Goal: Task Accomplishment & Management: Manage account settings

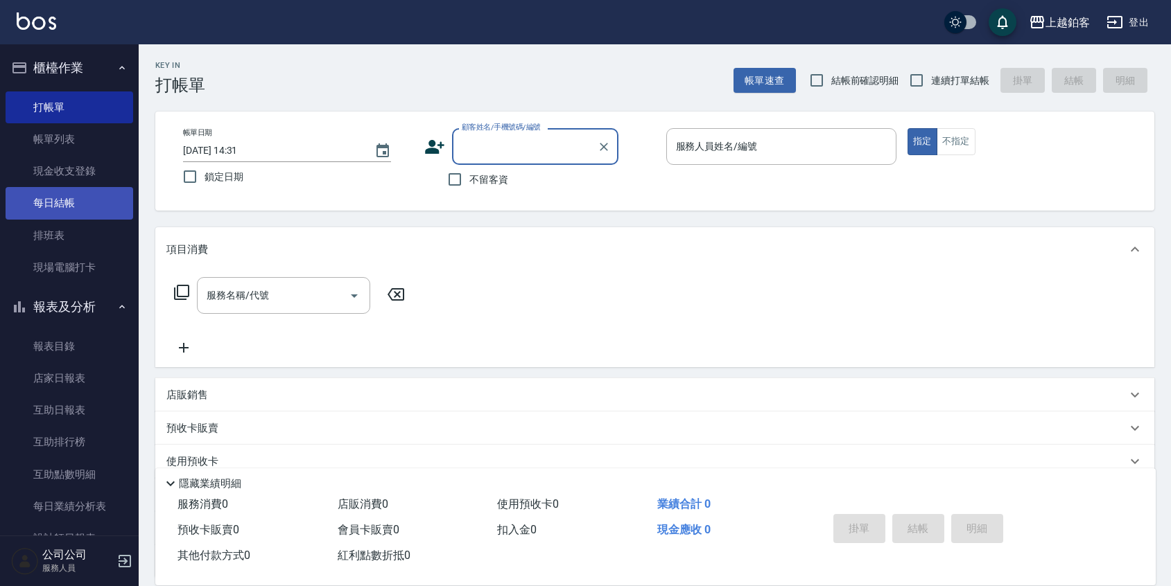
scroll to position [8, 0]
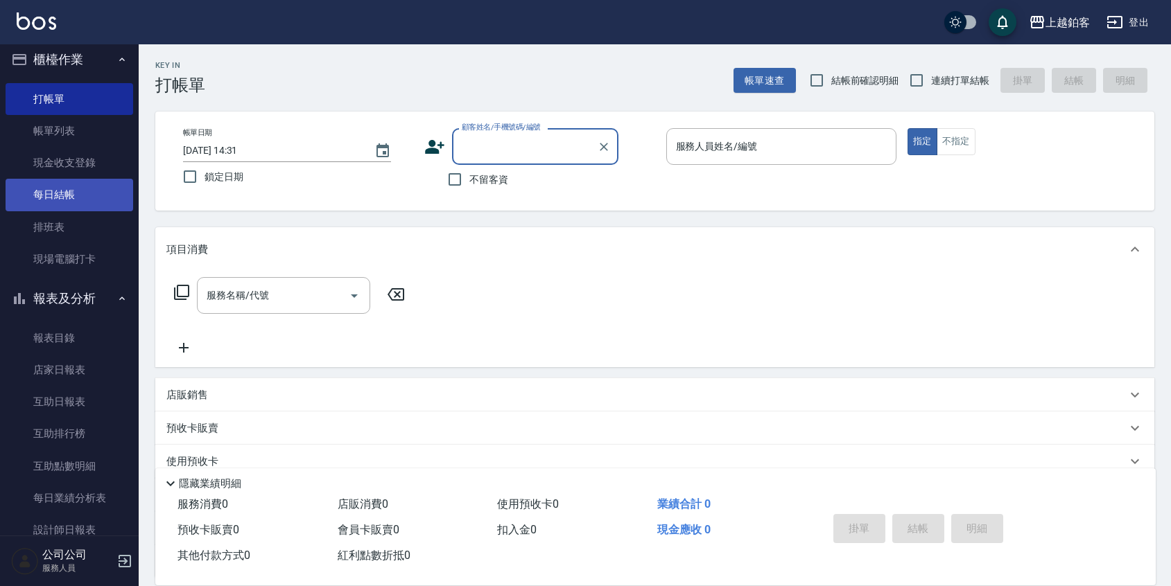
click at [68, 205] on link "每日結帳" at bounding box center [70, 195] width 128 height 32
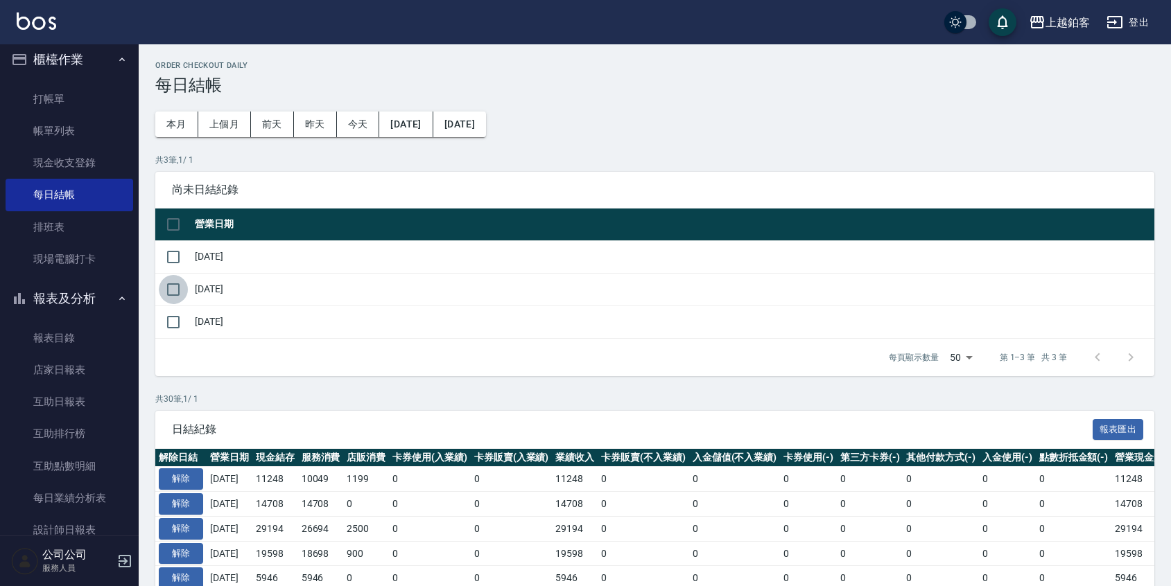
click at [173, 290] on input "checkbox" at bounding box center [173, 289] width 29 height 29
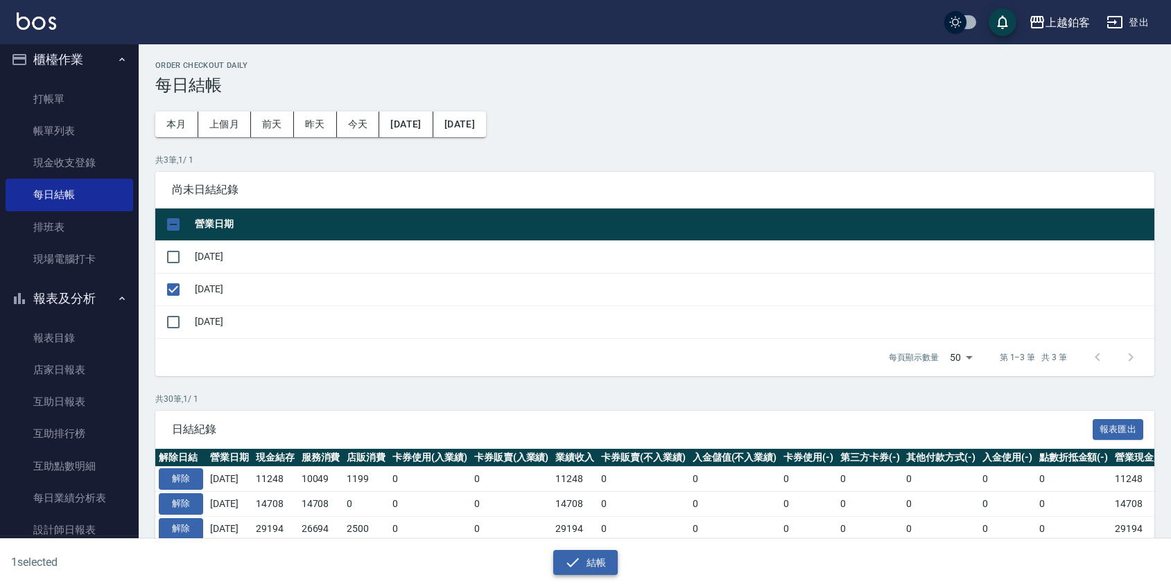
click at [591, 570] on button "結帳" at bounding box center [585, 563] width 64 height 26
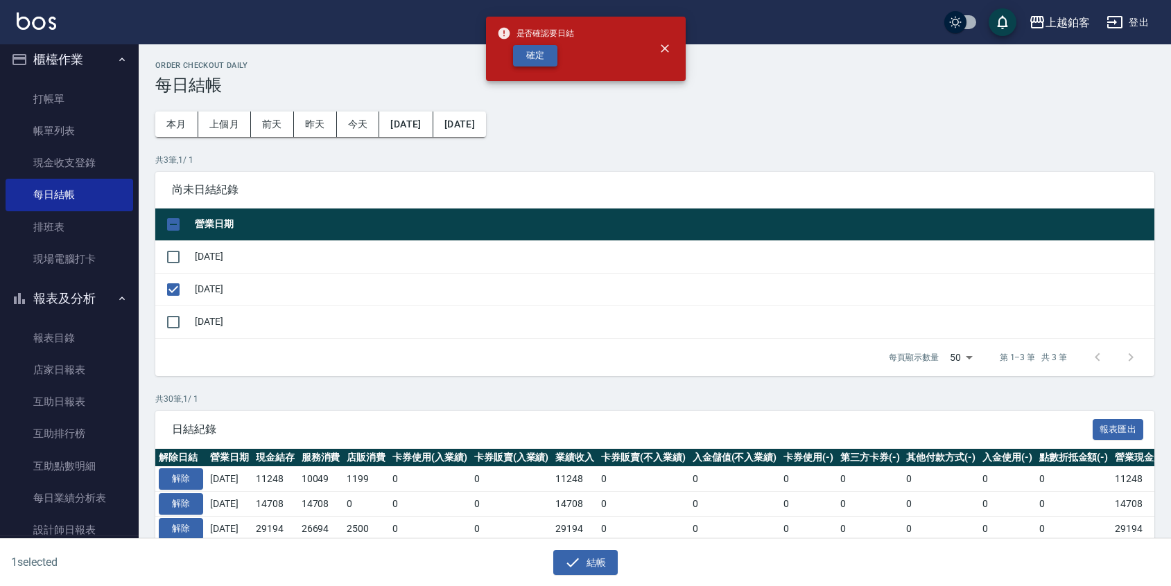
click at [541, 51] on button "確定" at bounding box center [535, 55] width 44 height 21
checkbox input "false"
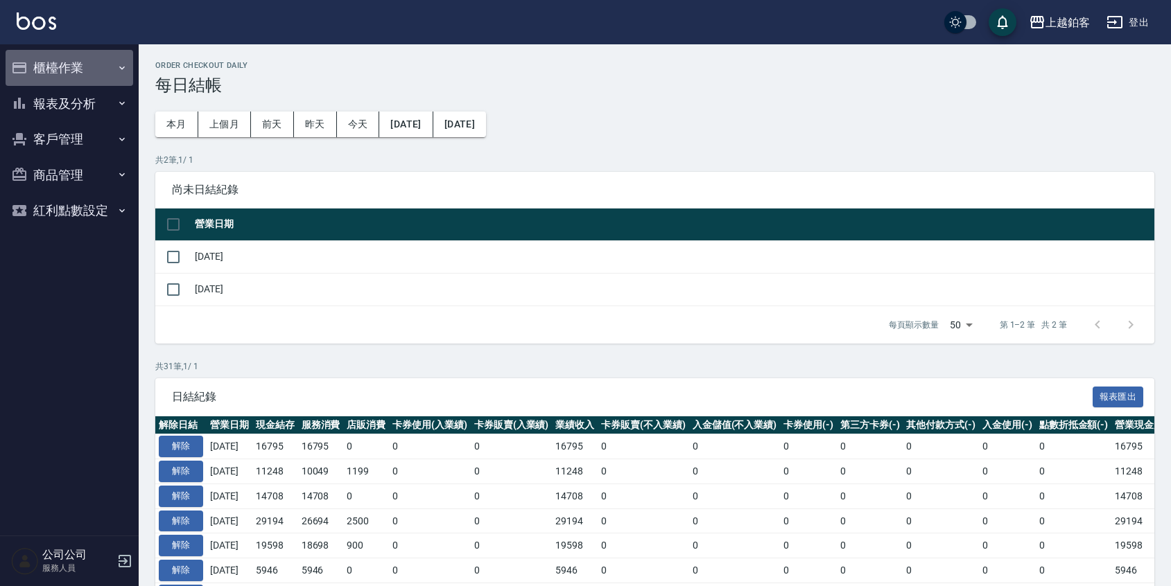
click at [71, 75] on button "櫃檯作業" at bounding box center [70, 68] width 128 height 36
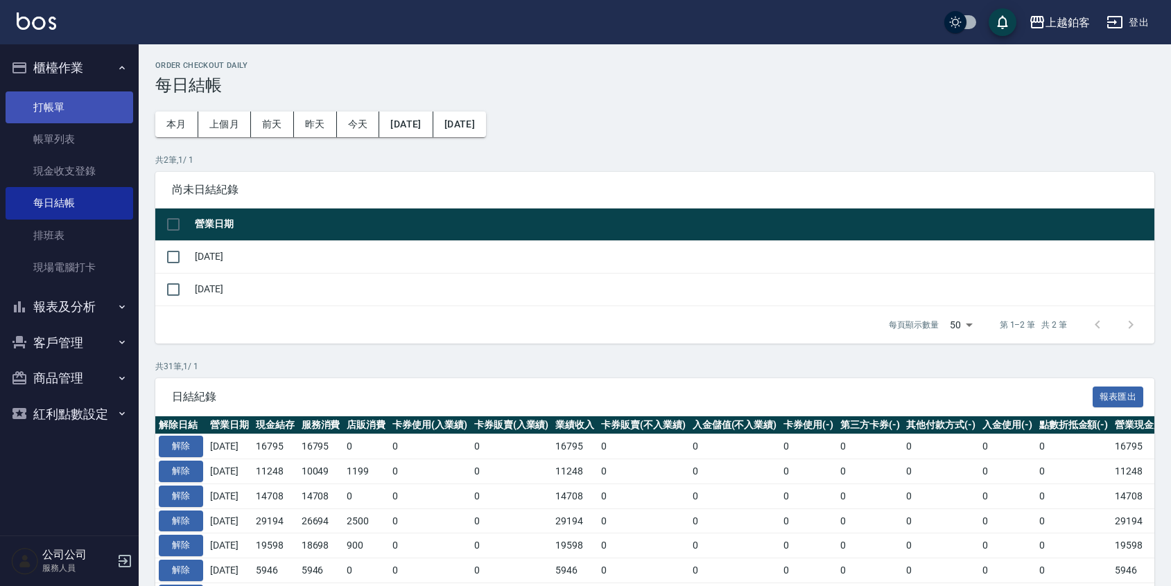
click at [61, 115] on link "打帳單" at bounding box center [70, 107] width 128 height 32
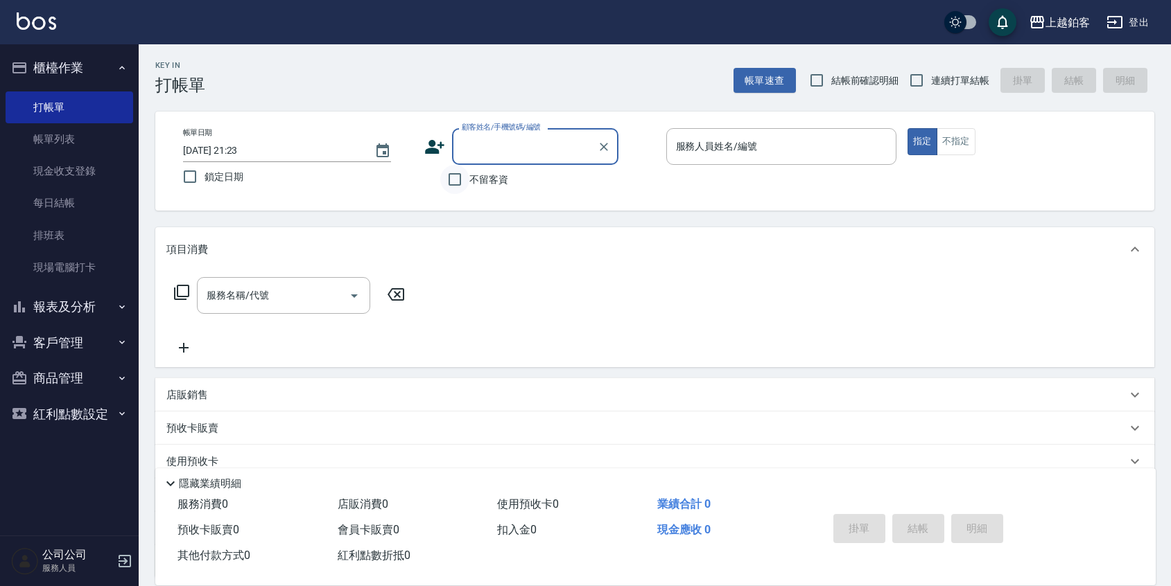
click at [462, 180] on input "不留客資" at bounding box center [454, 179] width 29 height 29
checkbox input "true"
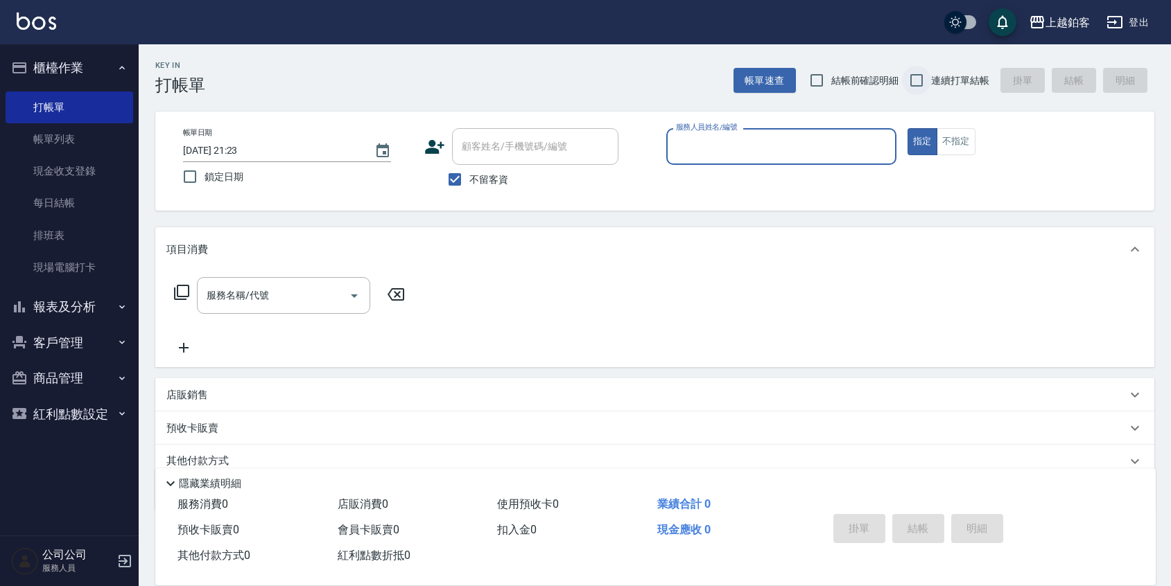
click at [923, 90] on input "連續打單結帳" at bounding box center [916, 80] width 29 height 29
checkbox input "true"
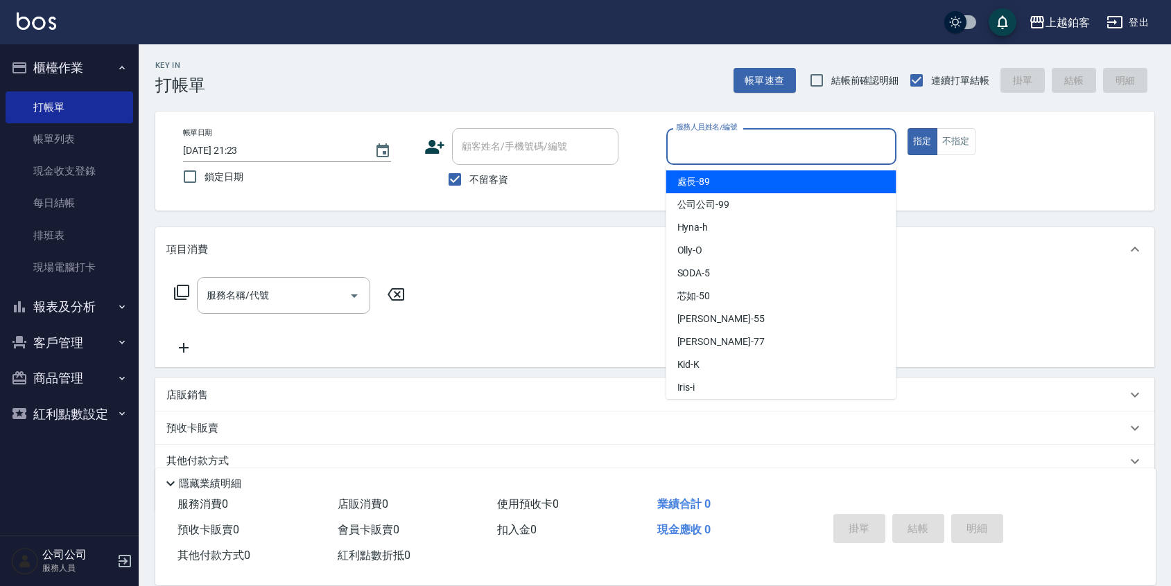
click at [841, 150] on input "服務人員姓名/編號" at bounding box center [781, 146] width 218 height 24
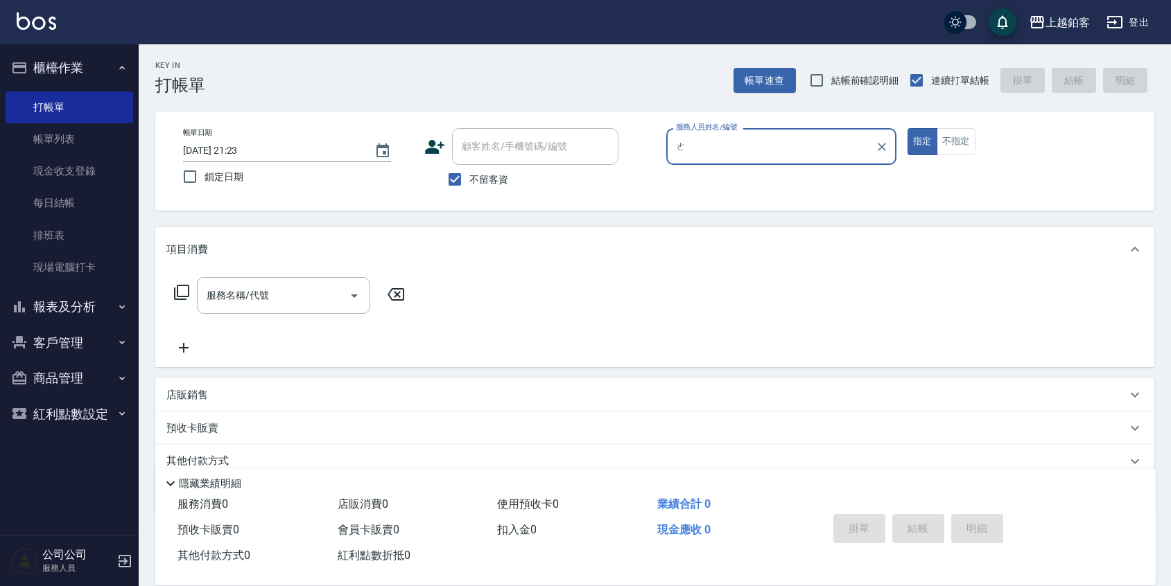
type input "ㄜ"
click at [907, 128] on button "指定" at bounding box center [922, 141] width 30 height 27
type button "true"
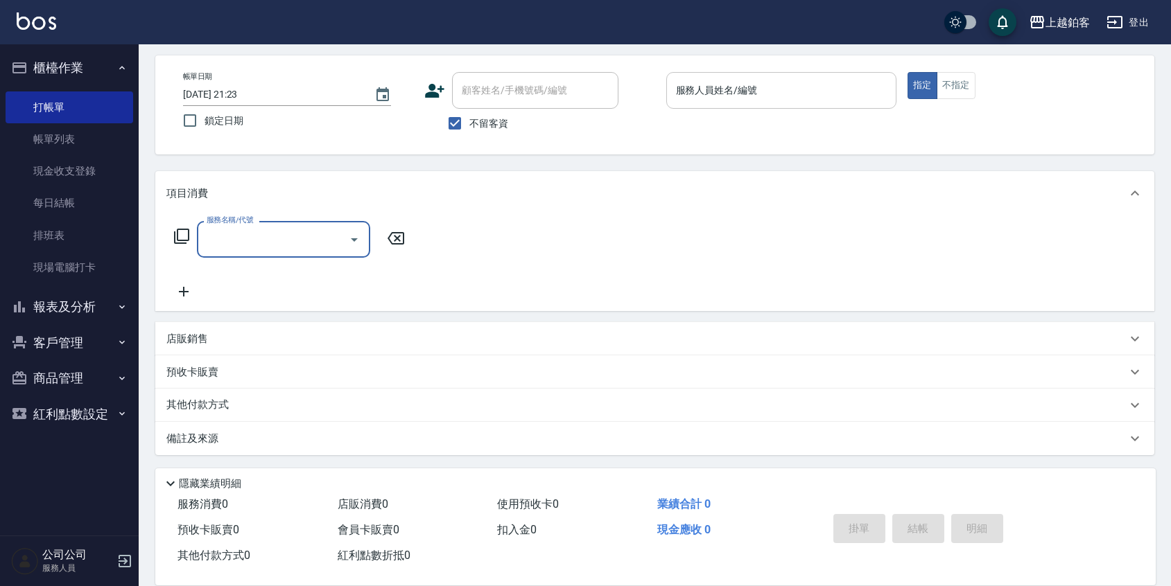
click at [820, 101] on input "服務人員姓名/編號" at bounding box center [781, 90] width 218 height 24
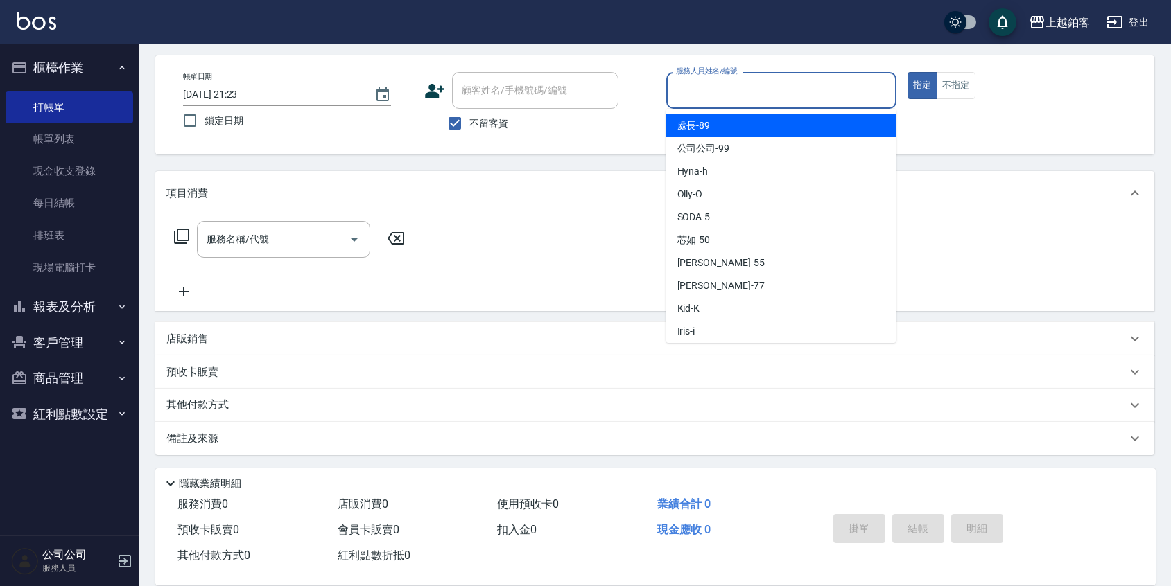
scroll to position [56, 0]
type input "ㄜ"
type input "ㄗ"
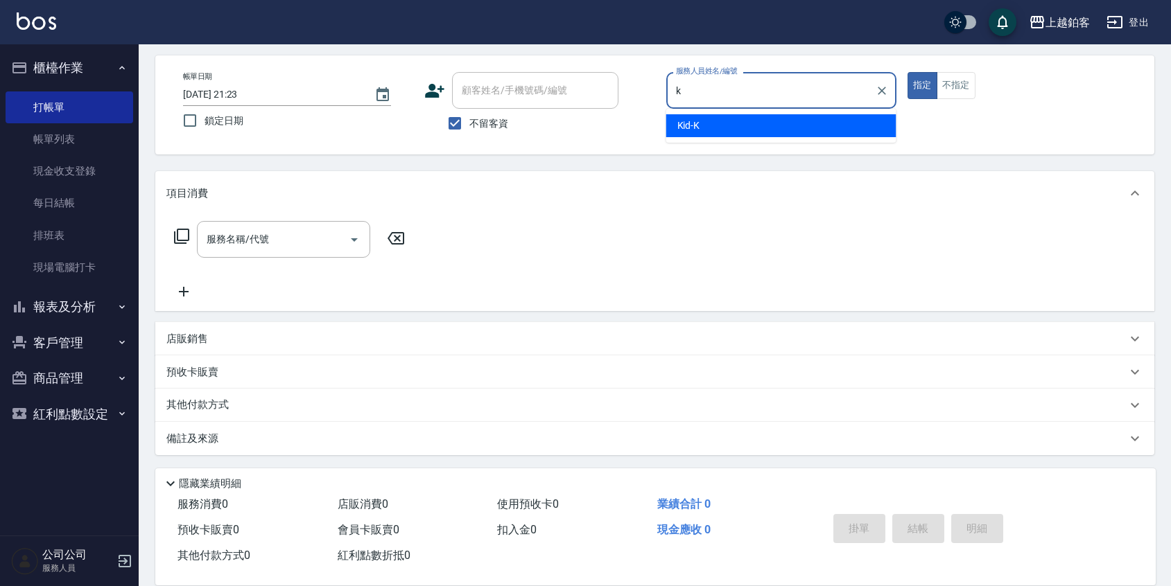
type input "Kid-K"
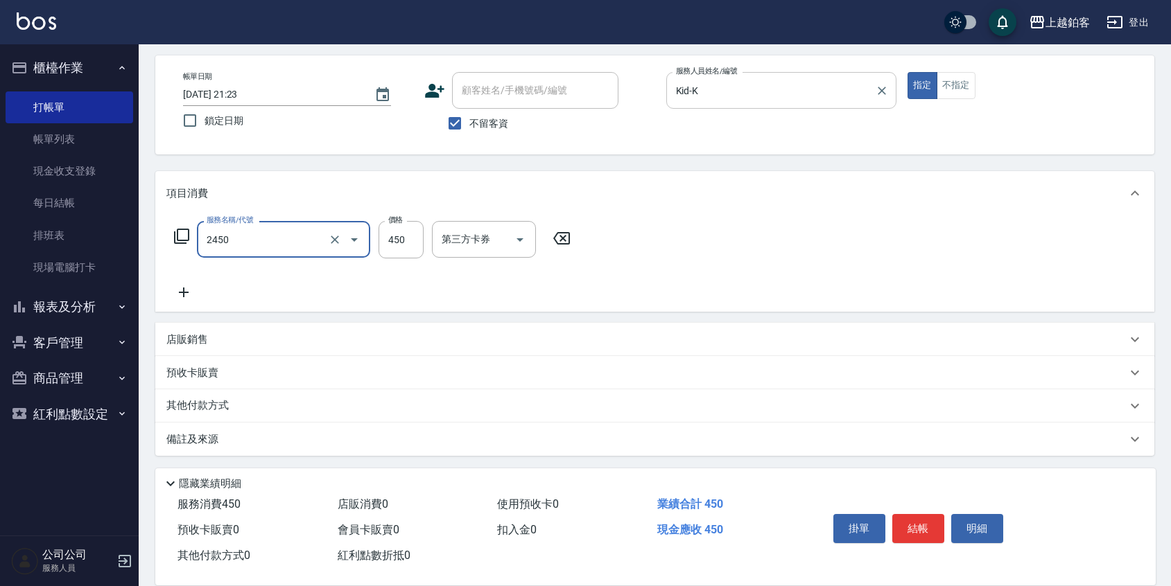
type input "C剪髮套餐(2450)"
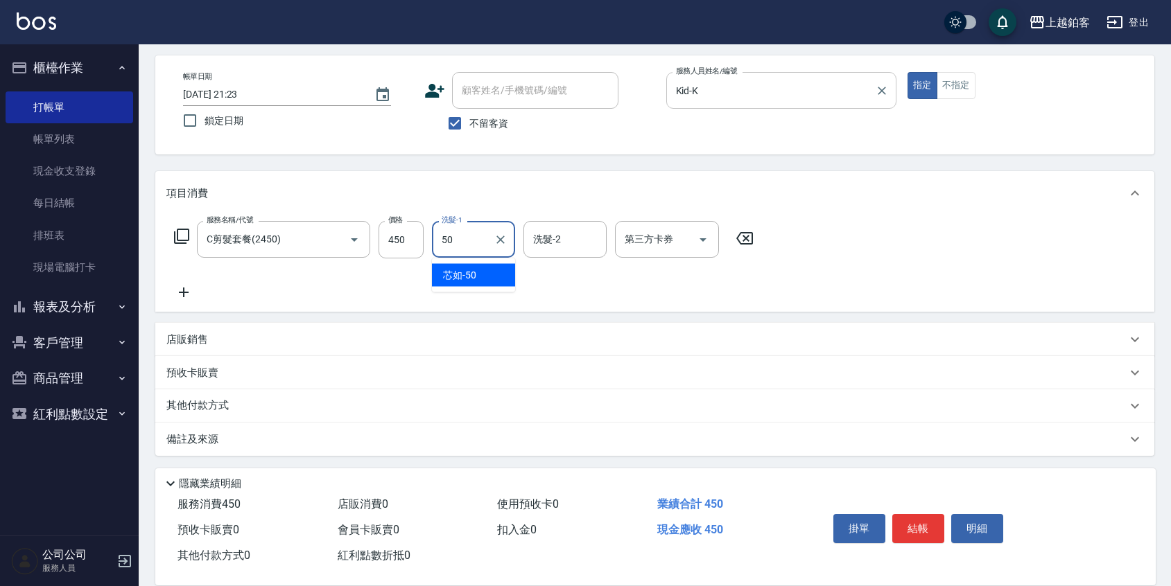
type input "芯如-50"
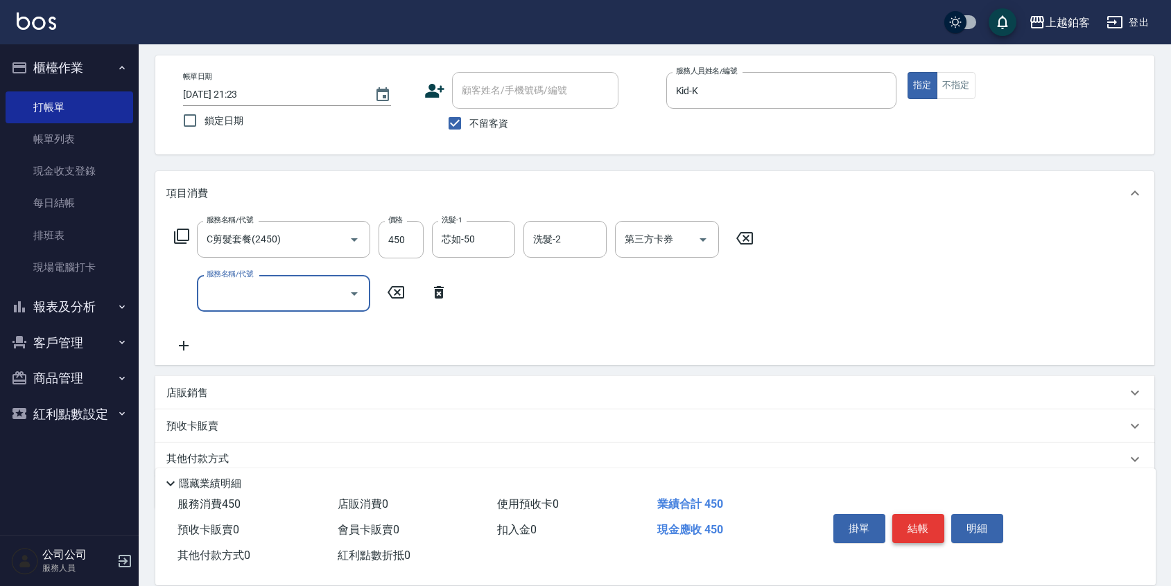
click at [926, 527] on button "結帳" at bounding box center [918, 528] width 52 height 29
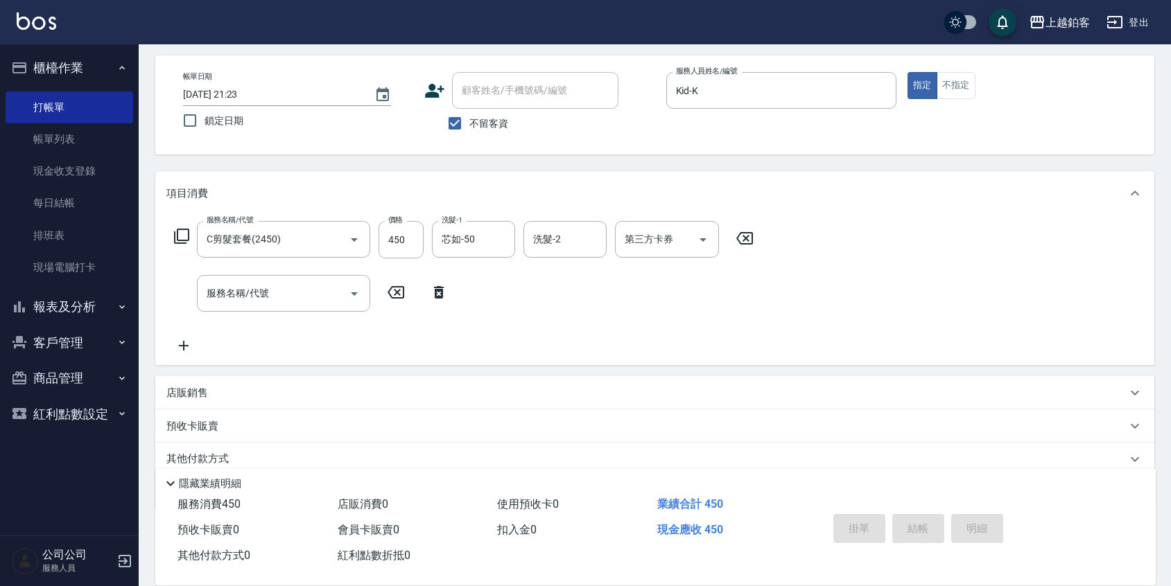
type input "2025/08/20 21:24"
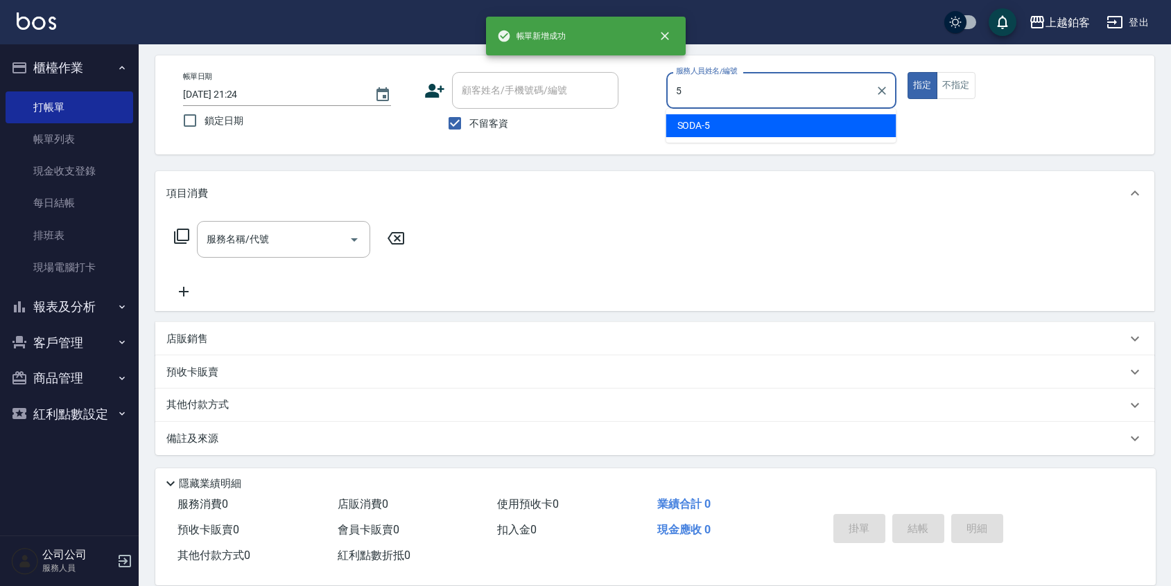
type input "SODA-5"
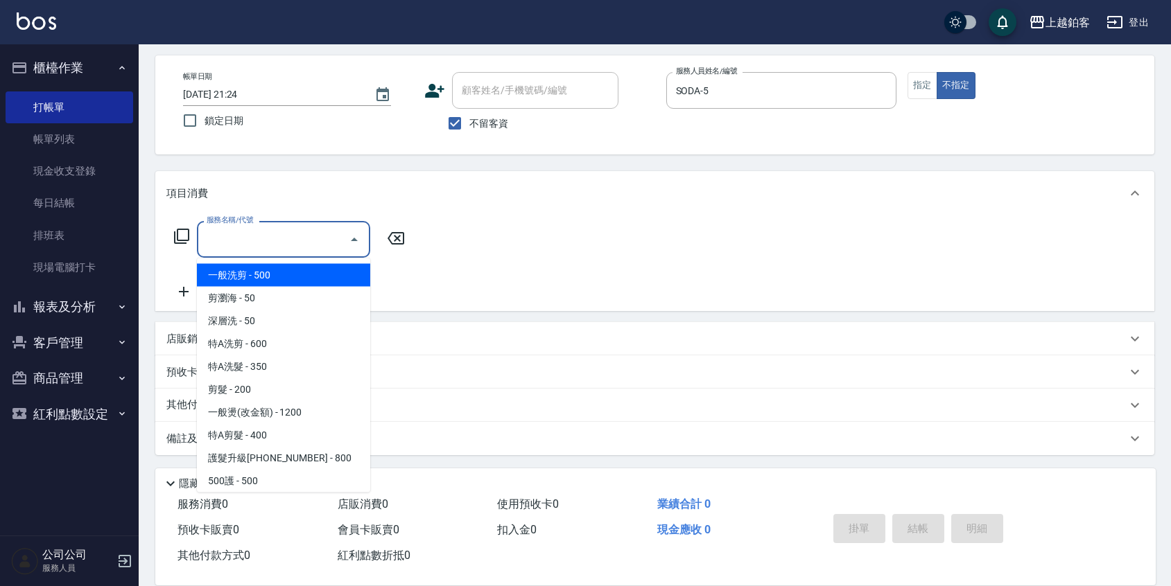
type input "一般洗剪(5)"
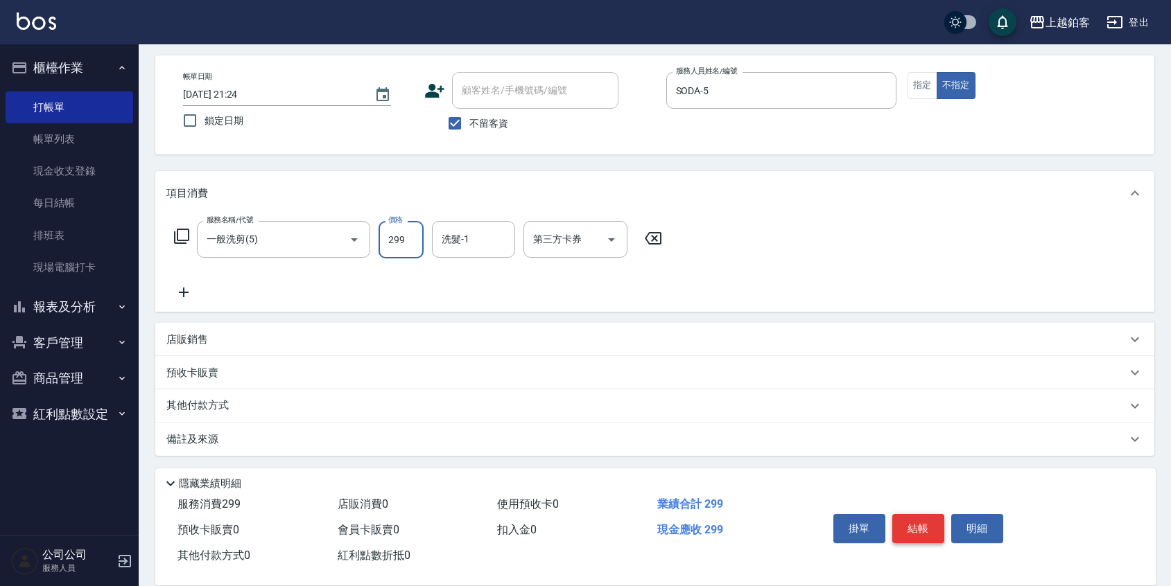
type input "299"
type input "哲南-44"
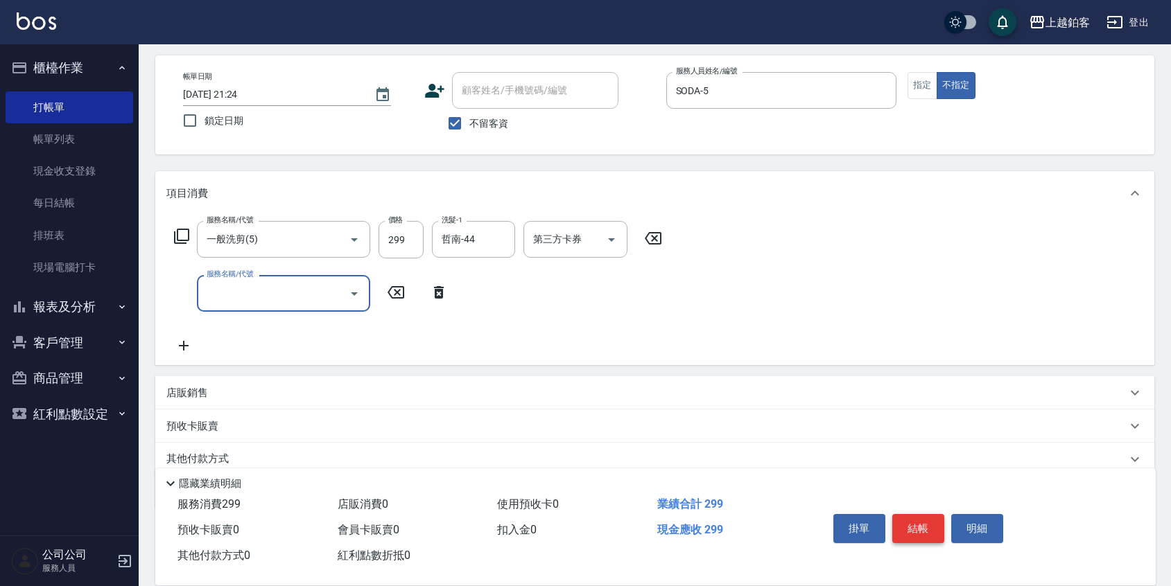
scroll to position [0, 0]
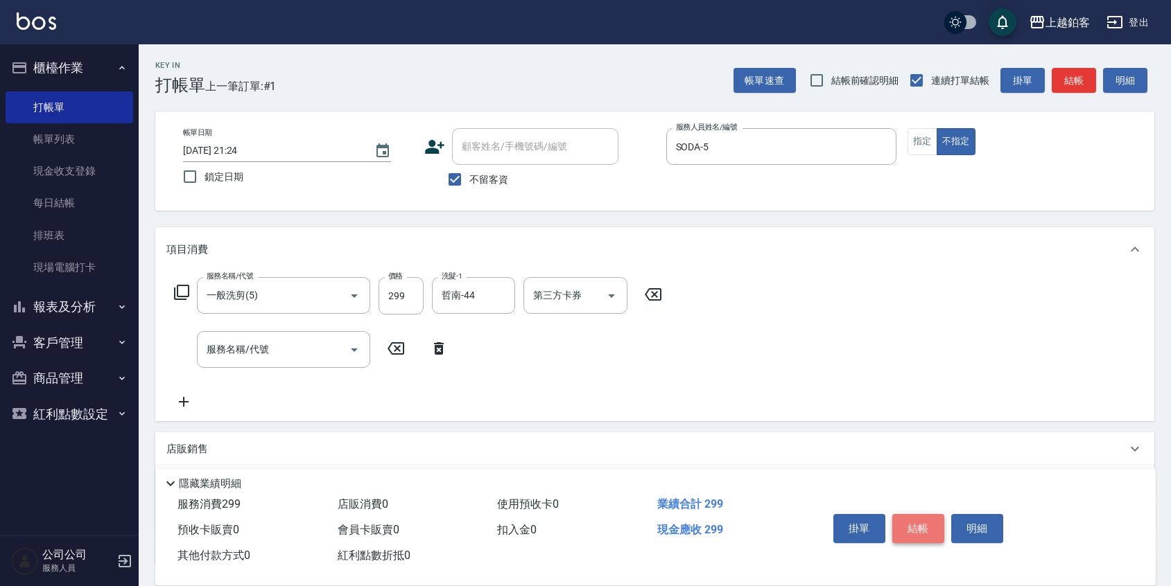
click at [929, 535] on button "結帳" at bounding box center [918, 528] width 52 height 29
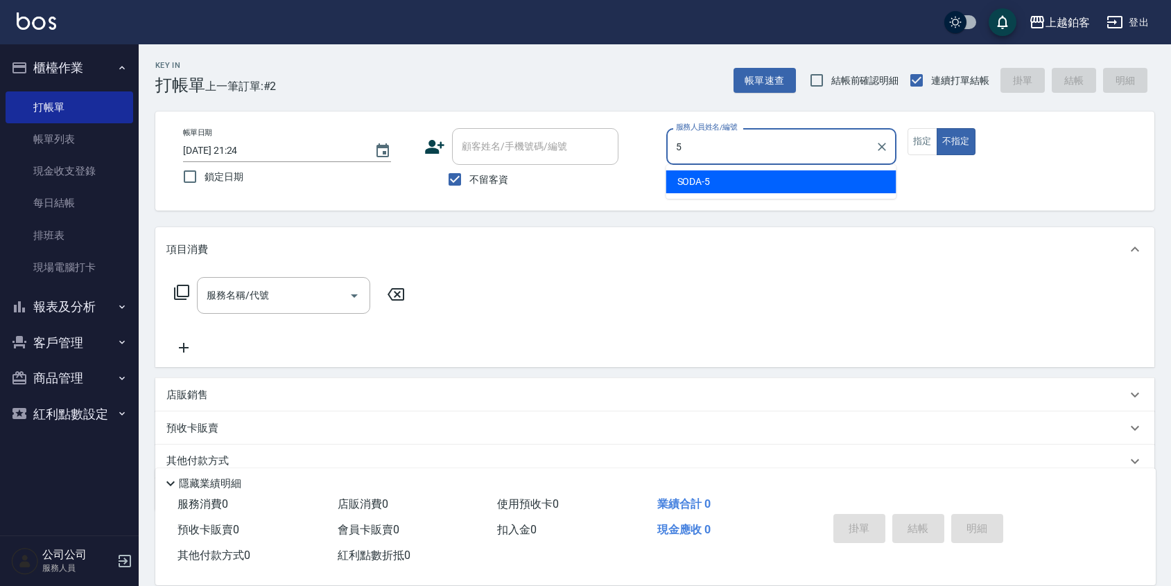
type input "SODA-5"
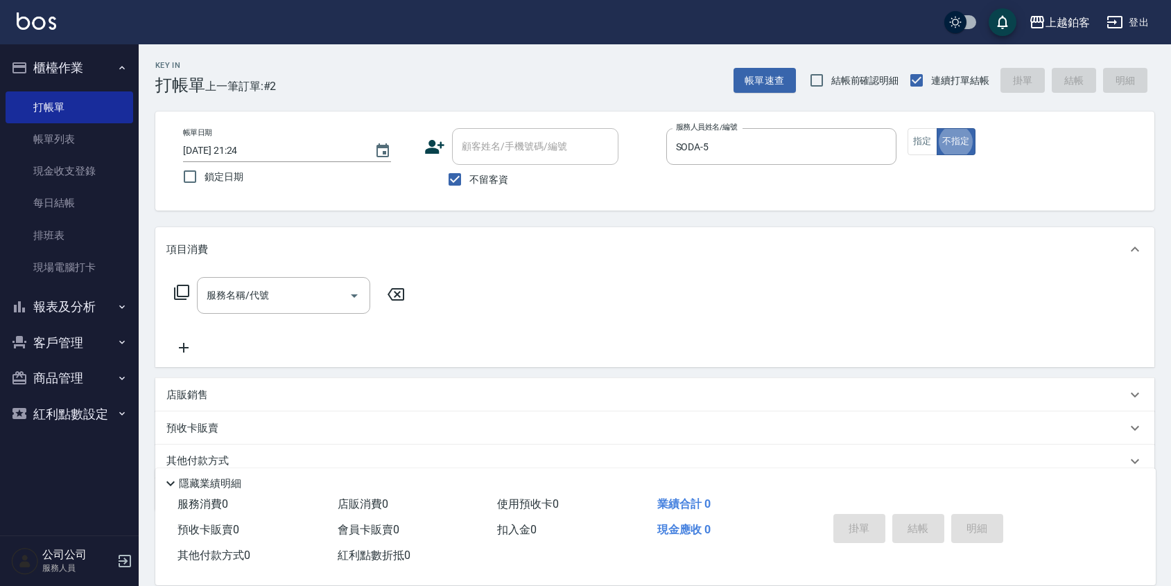
type button "false"
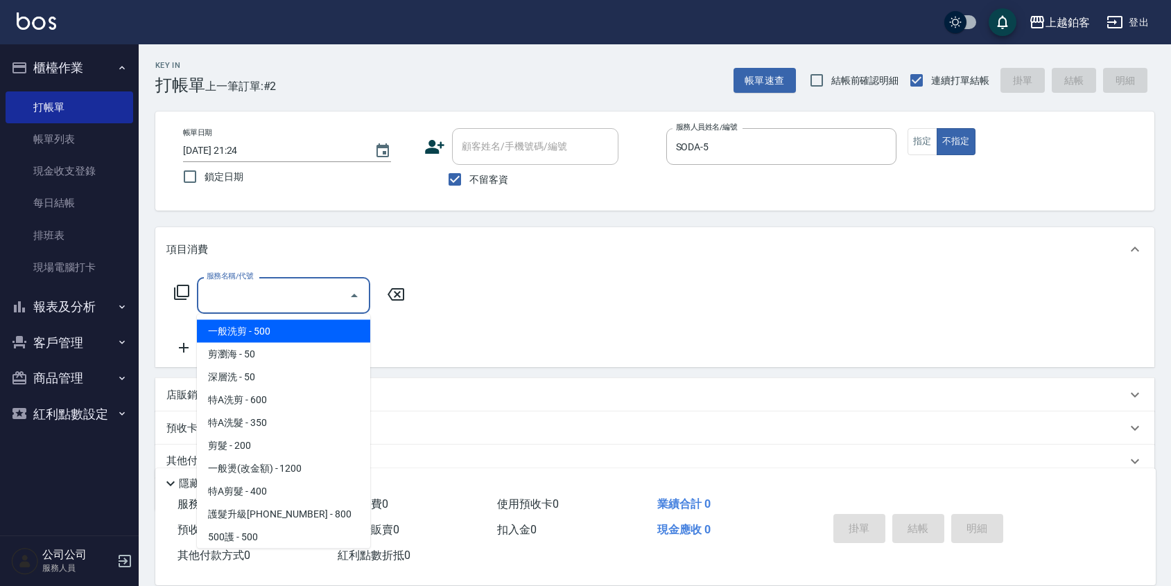
type input "一般洗剪(5)"
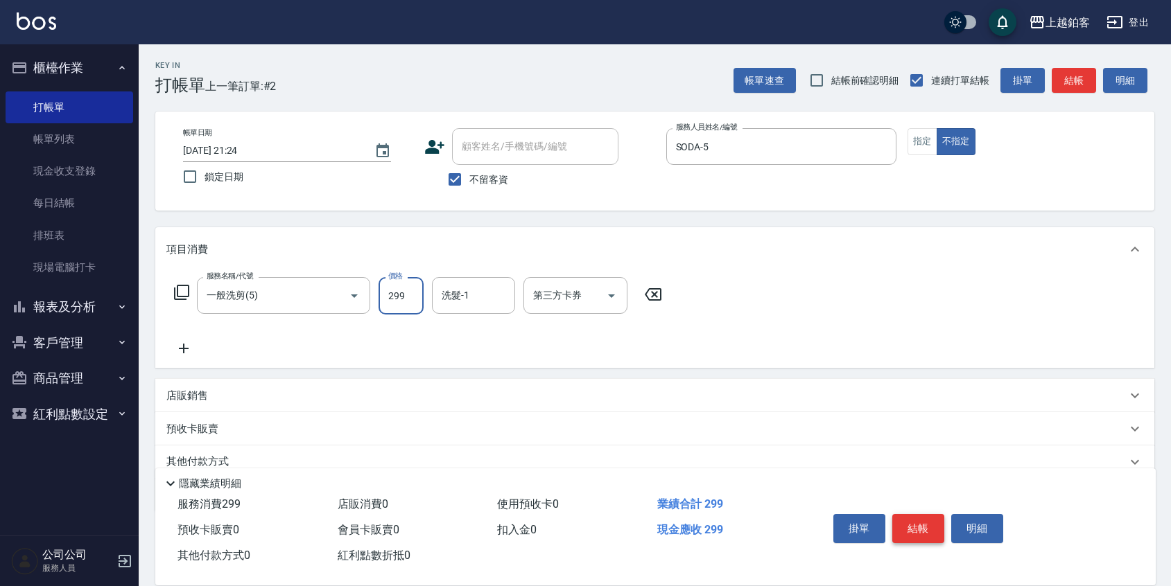
type input "299"
drag, startPoint x: 502, startPoint y: 292, endPoint x: 507, endPoint y: 297, distance: 7.8
click at [502, 292] on input "洗髮-1" at bounding box center [473, 295] width 71 height 24
type input "哲南-44"
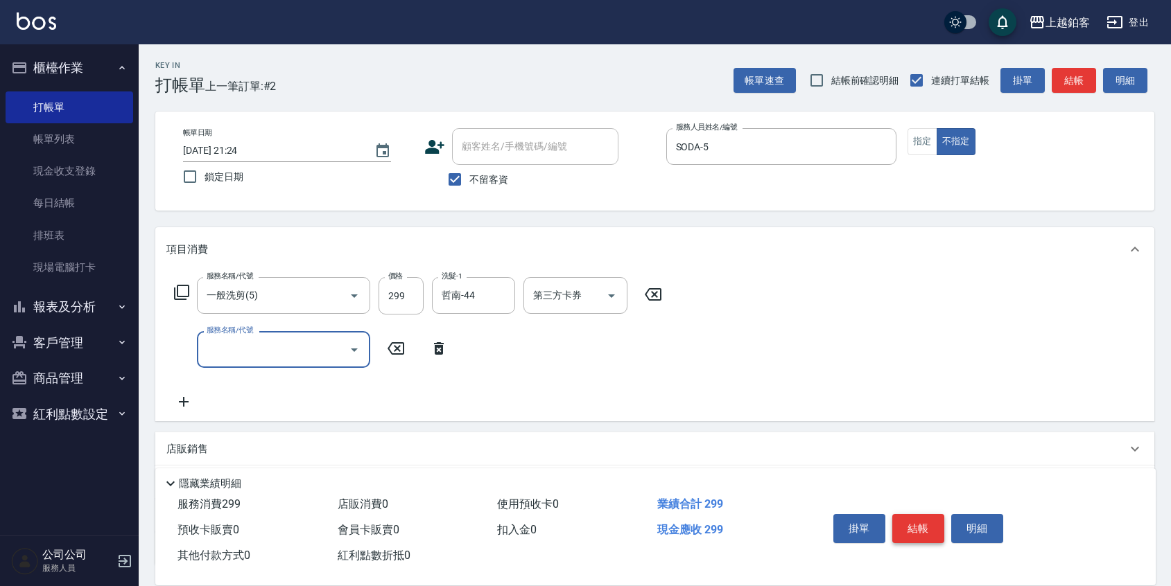
click at [928, 534] on button "結帳" at bounding box center [918, 528] width 52 height 29
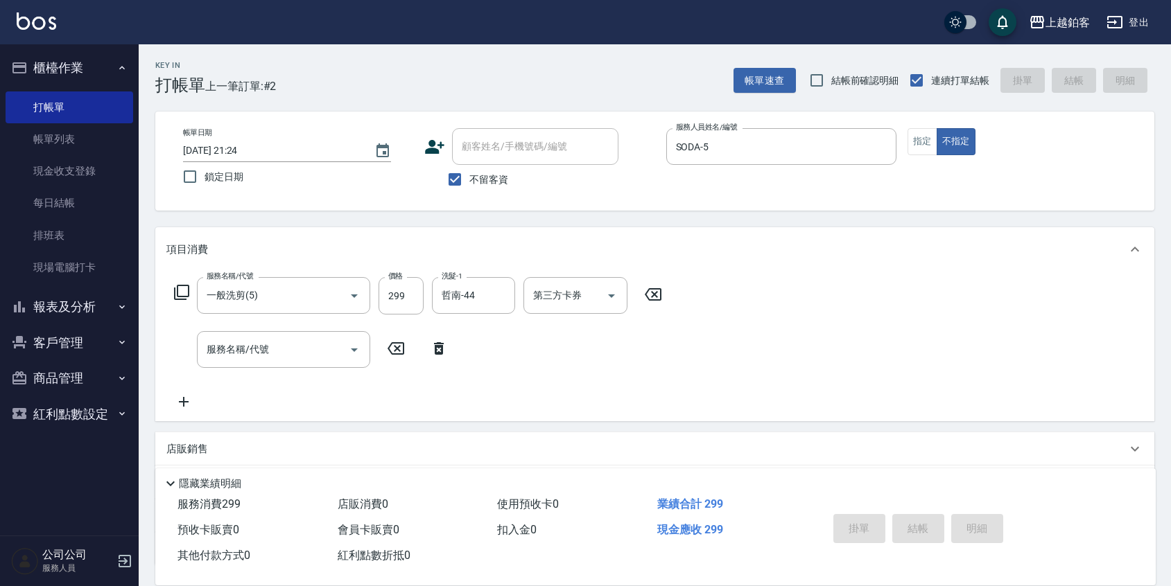
scroll to position [1, 0]
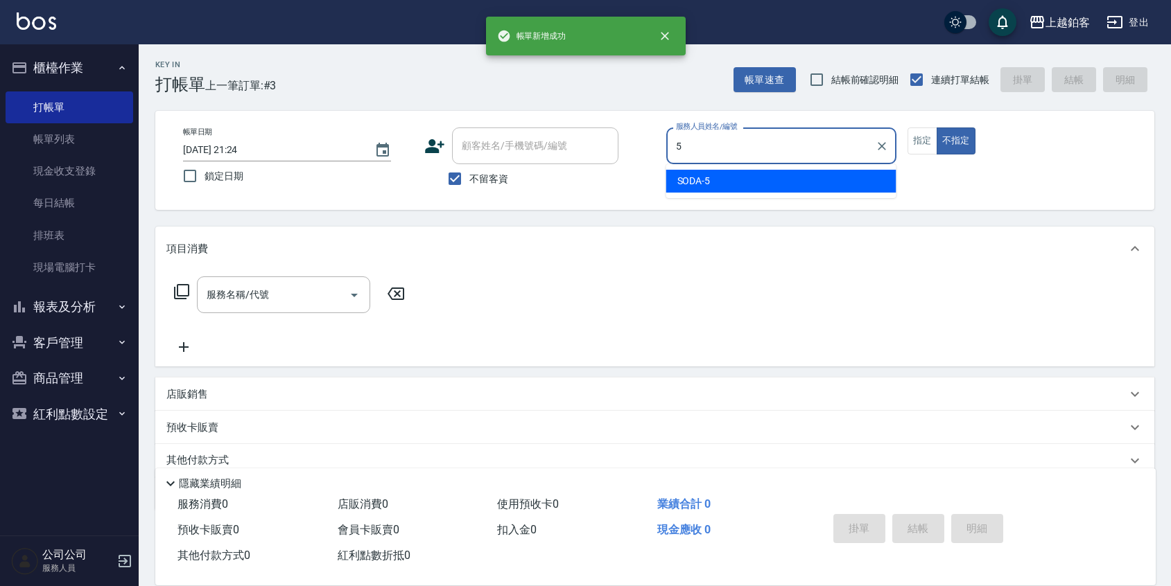
type input "SODA-5"
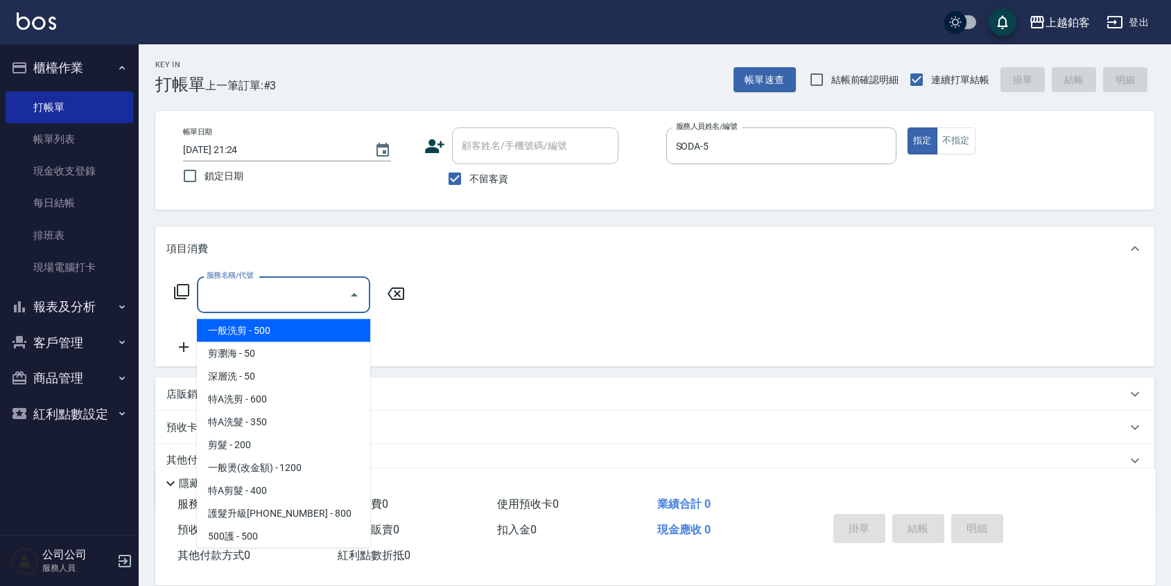
type input "一般洗剪(5)"
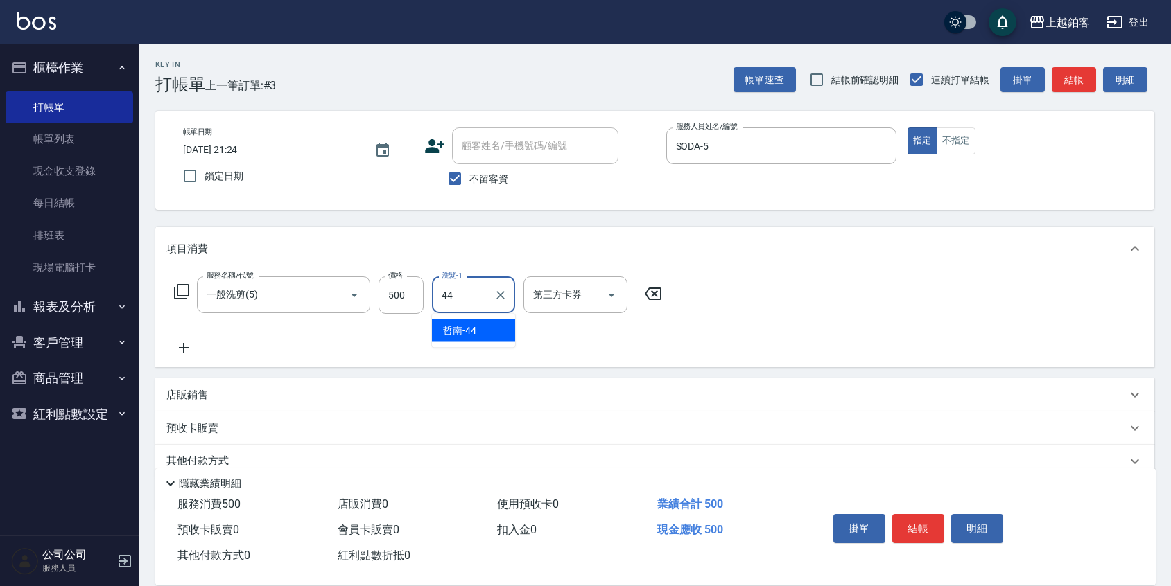
type input "哲南-44"
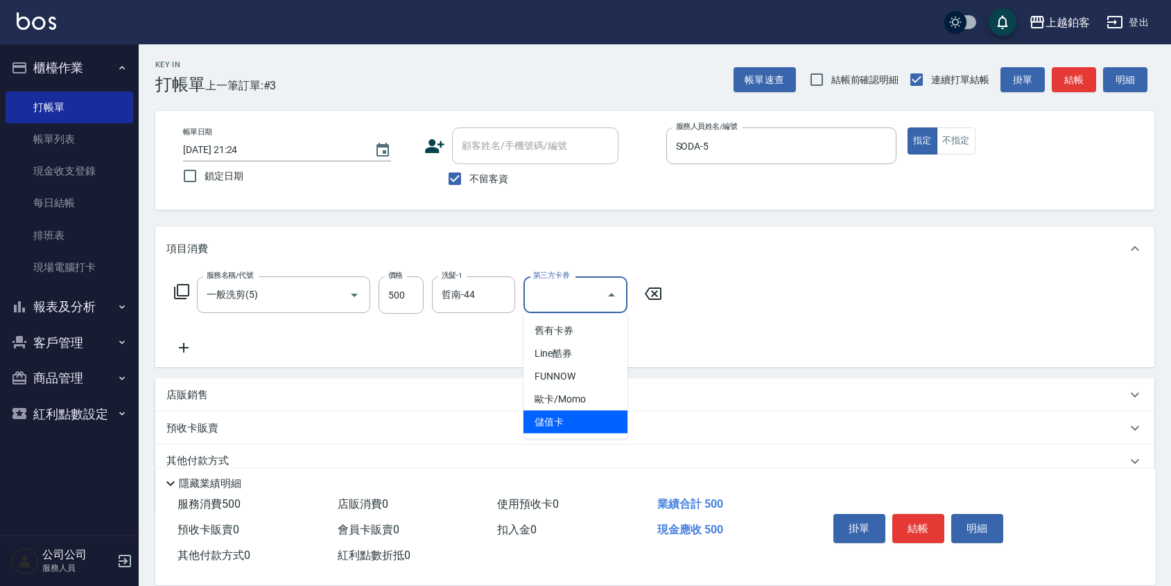
type input "儲值卡"
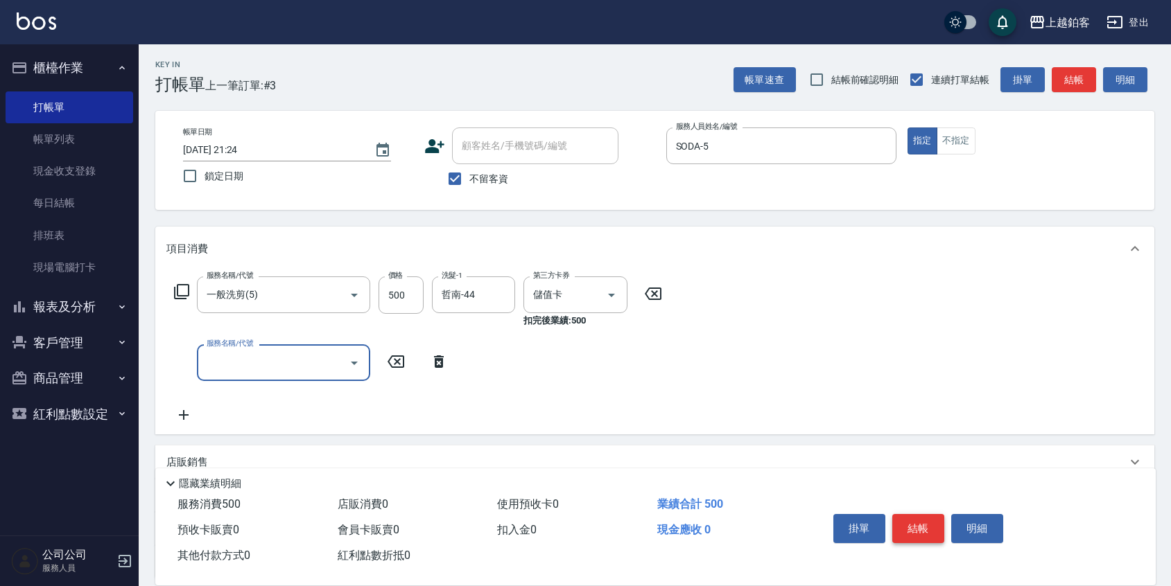
click at [916, 523] on button "結帳" at bounding box center [918, 528] width 52 height 29
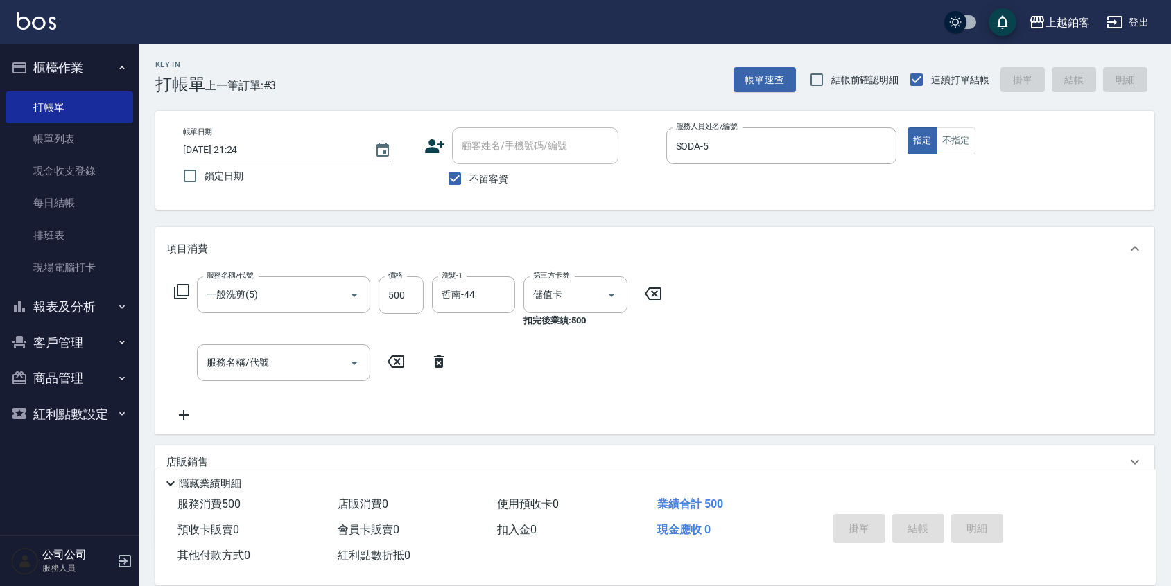
type input "2025/08/20 21:25"
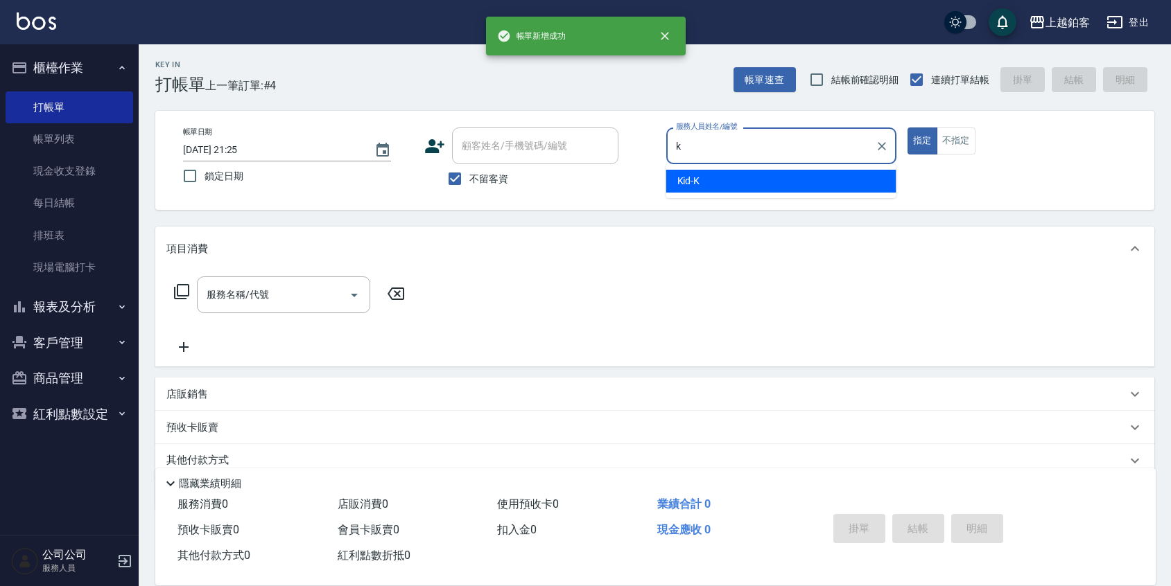
type input "Kid-K"
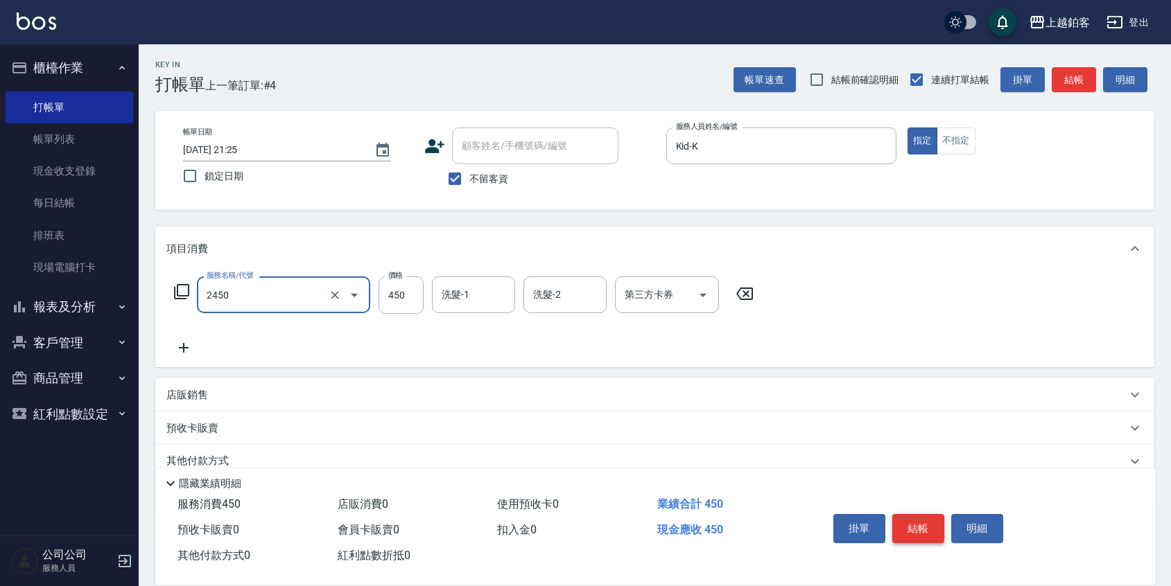
type input "C剪髮套餐(2450)"
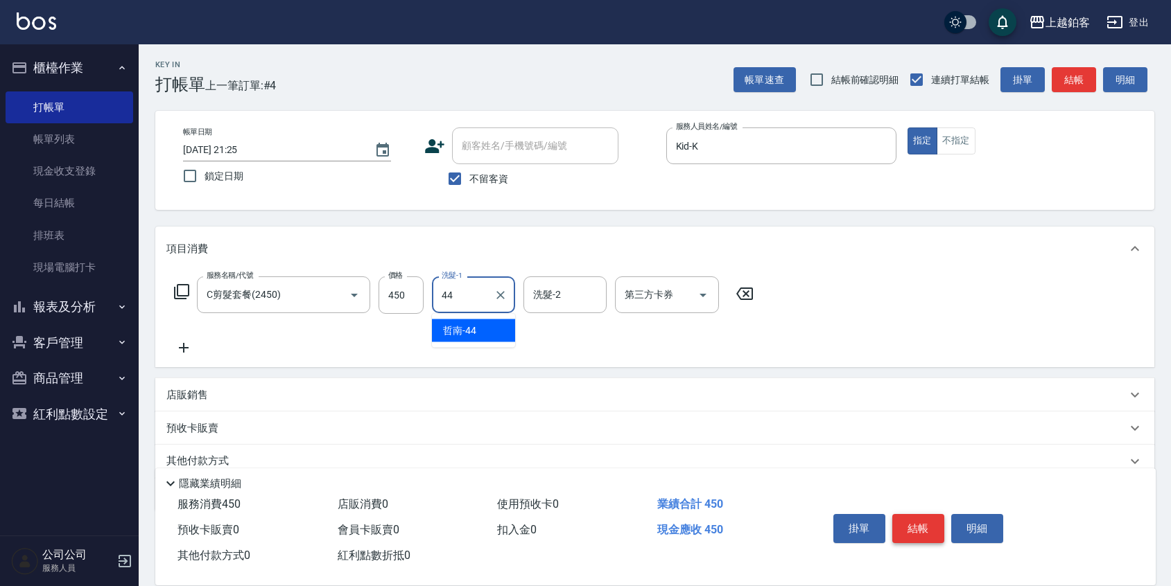
type input "哲南-44"
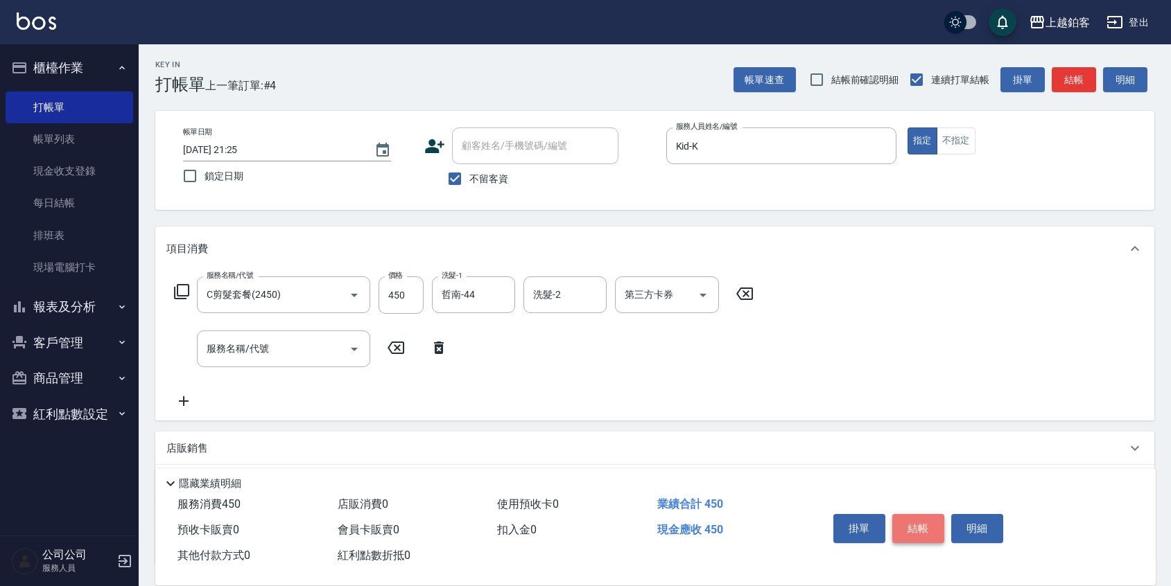
click at [905, 523] on button "結帳" at bounding box center [918, 528] width 52 height 29
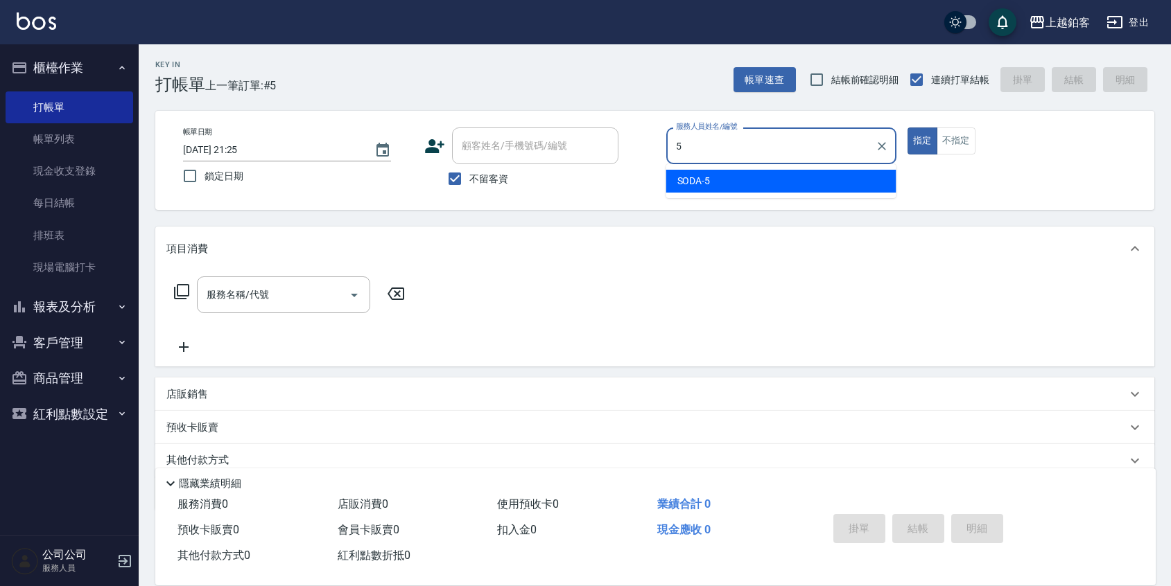
type input "SODA-5"
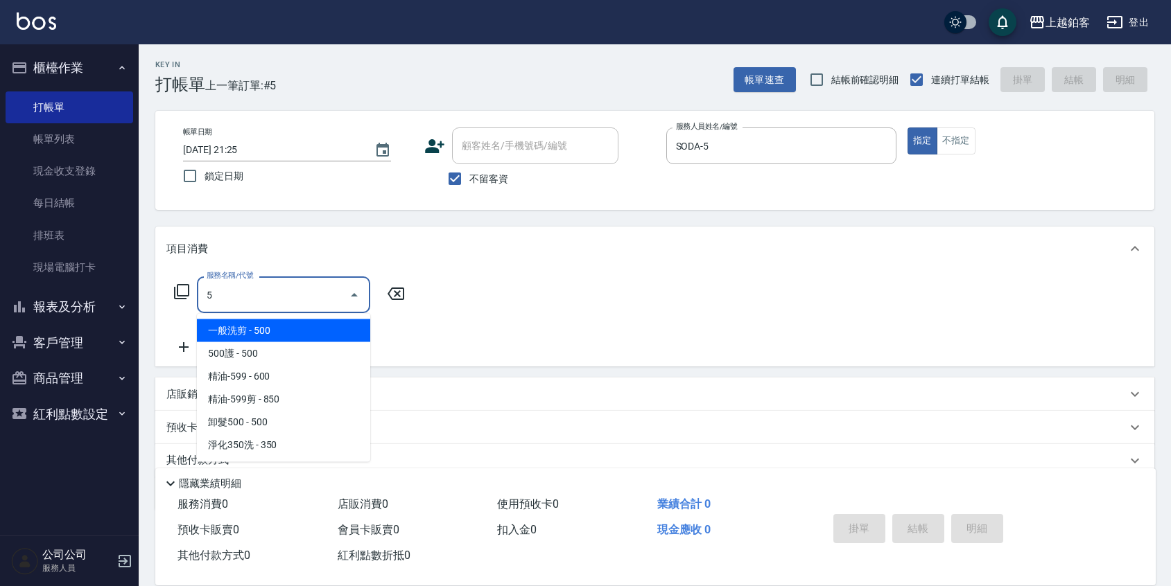
scroll to position [0, 0]
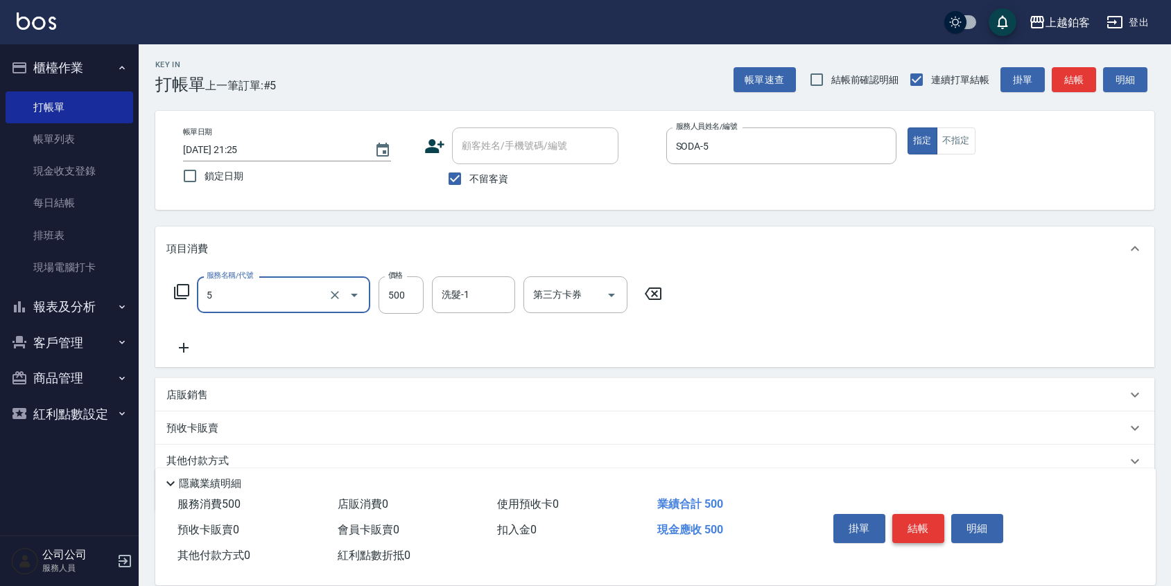
type input "一般洗剪(5)"
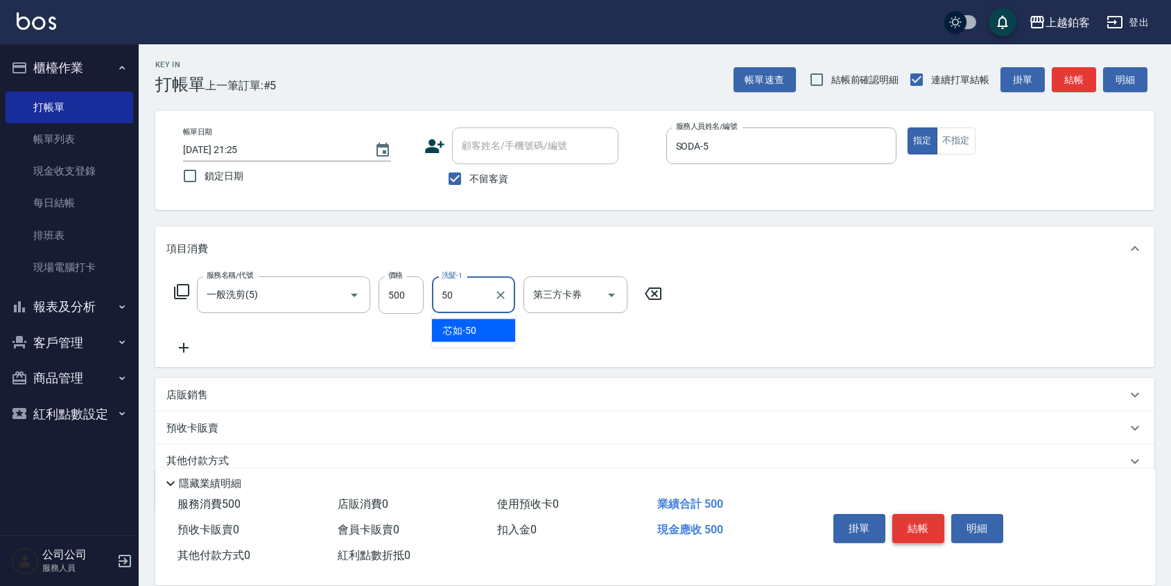
type input "芯如-50"
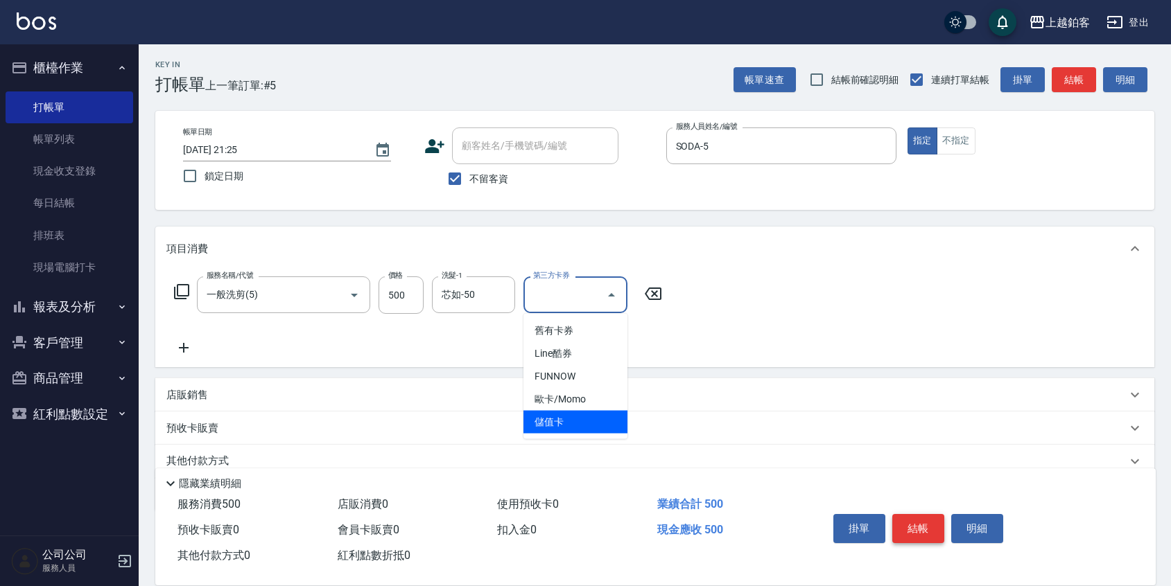
type input "儲值卡"
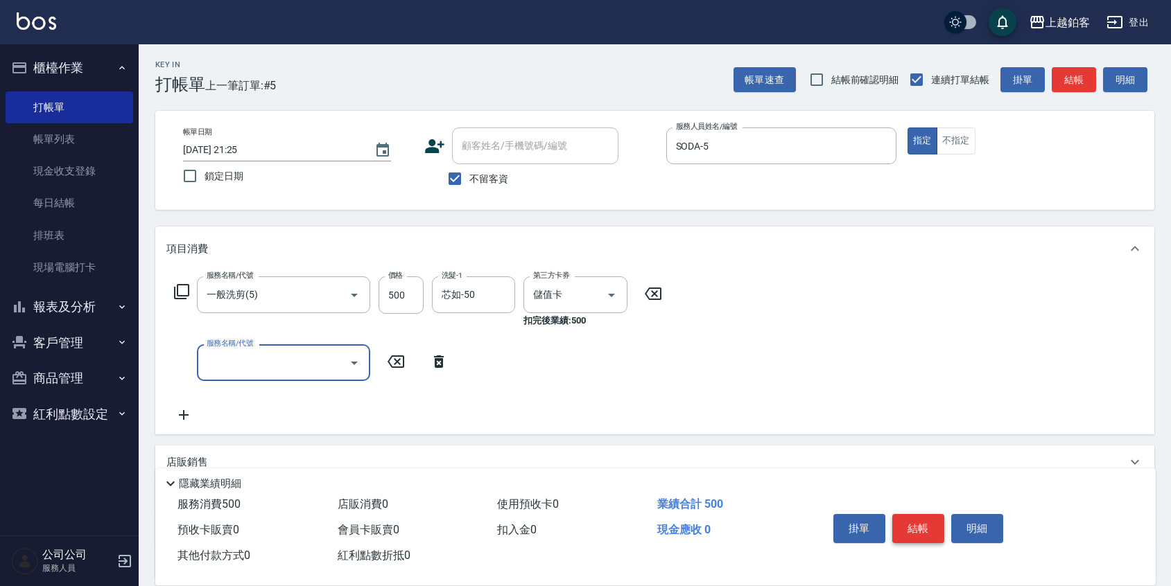
click at [920, 530] on button "結帳" at bounding box center [918, 528] width 52 height 29
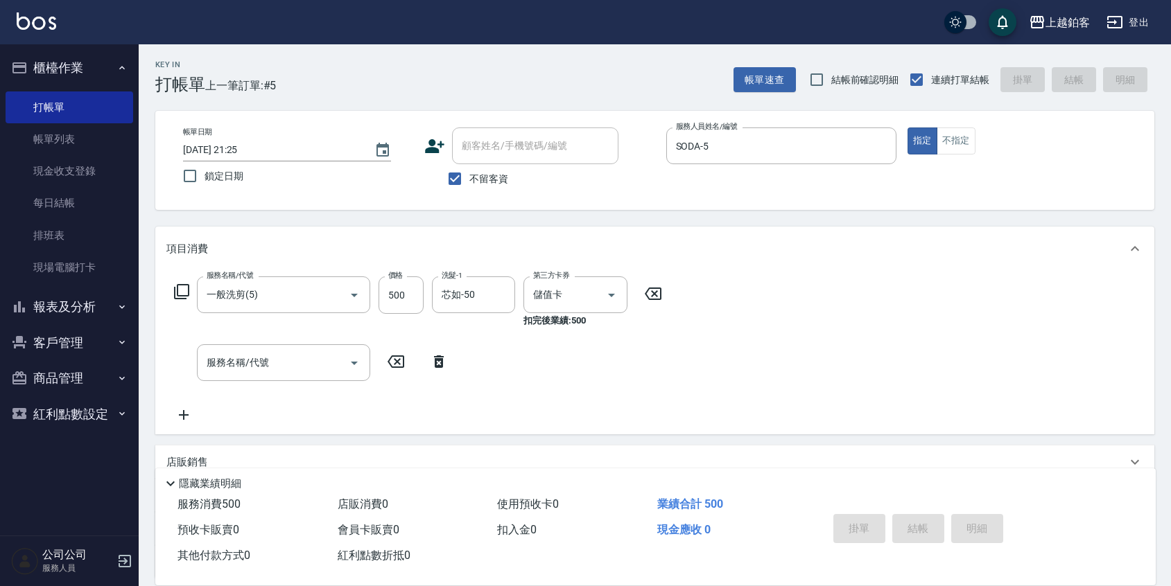
type input "2025/08/20 21:26"
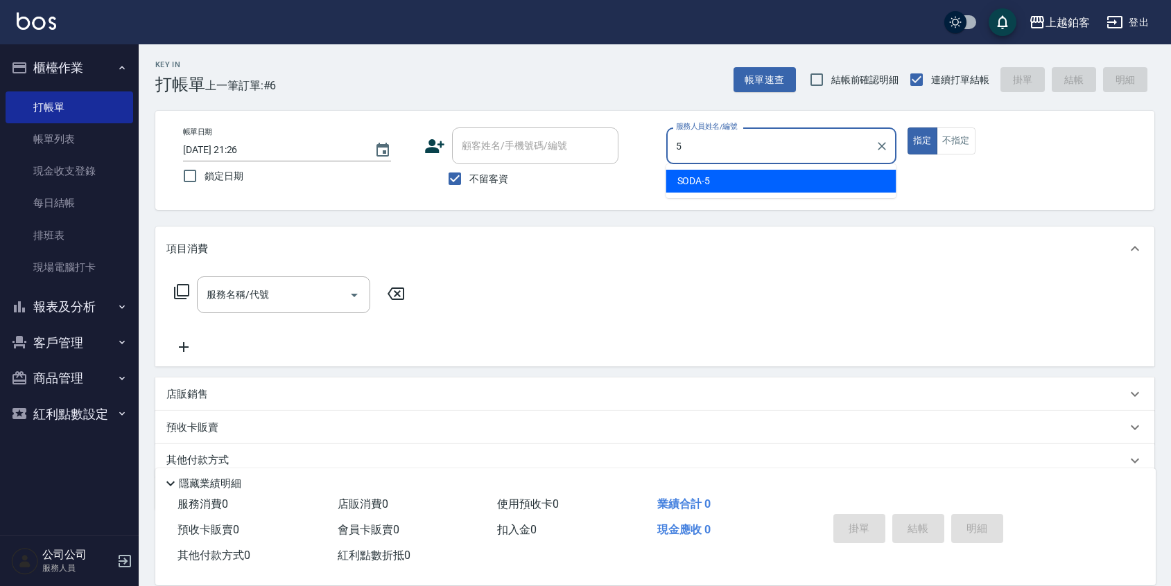
type input "SODA-5"
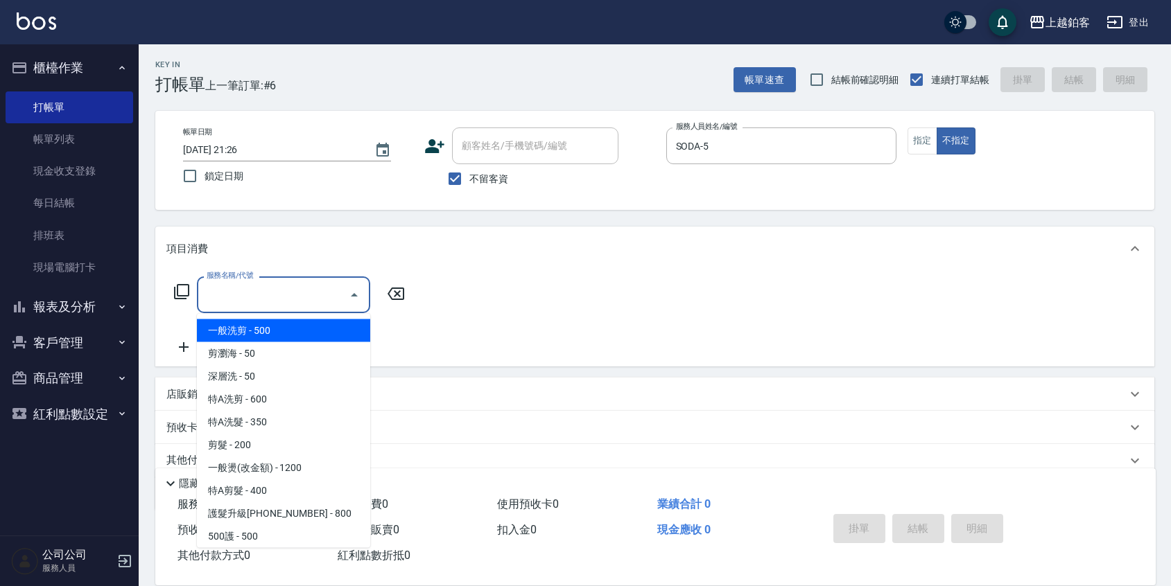
type input "一般洗剪(5)"
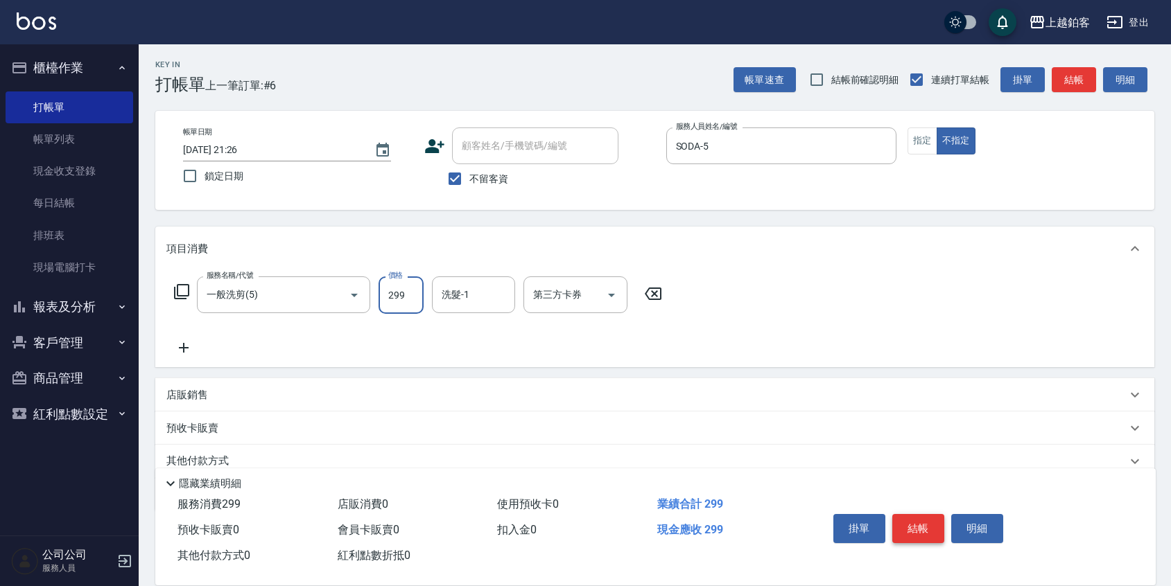
type input "299"
type input "哲南-44"
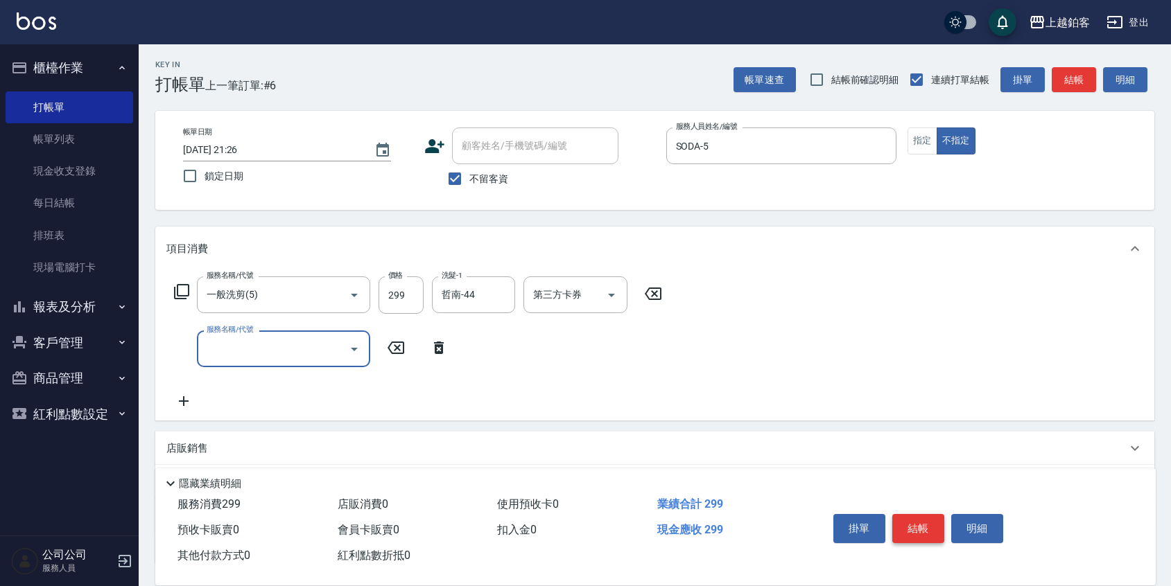
click at [918, 514] on button "結帳" at bounding box center [918, 528] width 52 height 29
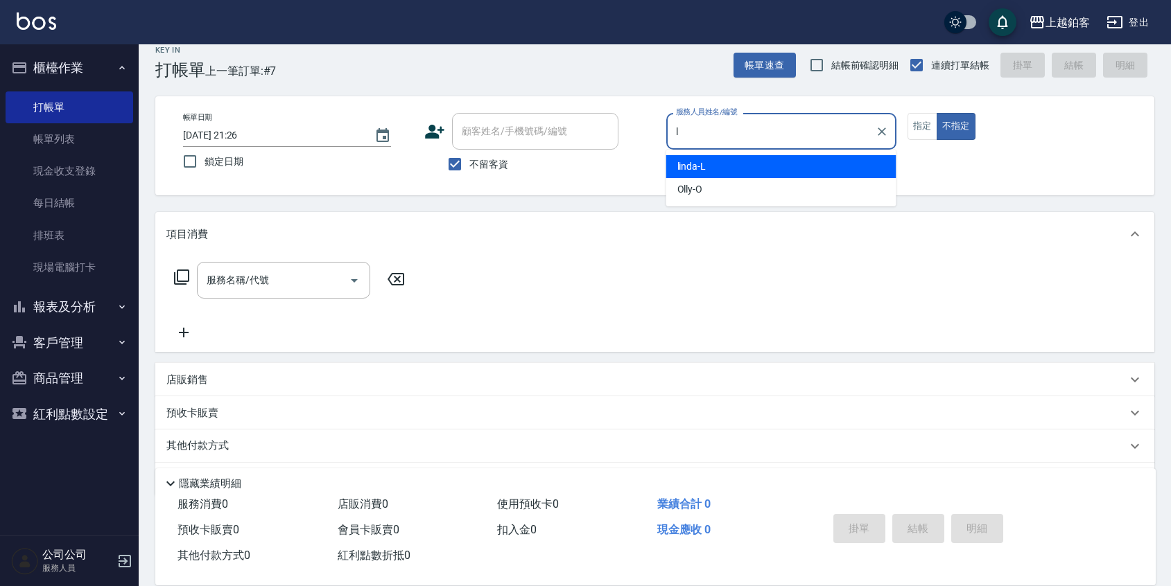
type input "linda-L"
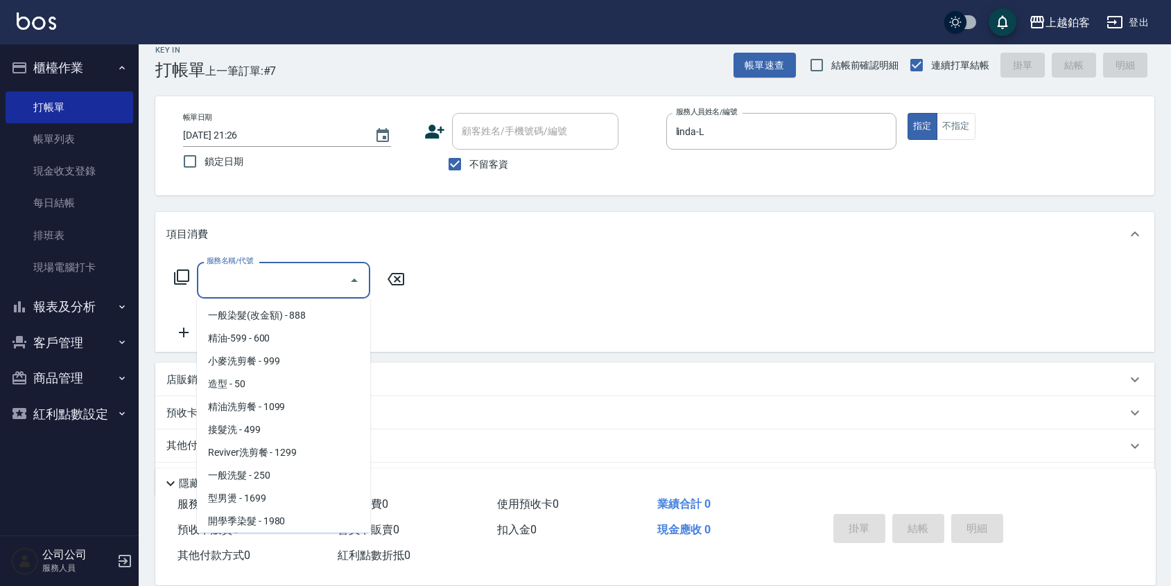
scroll to position [343, 0]
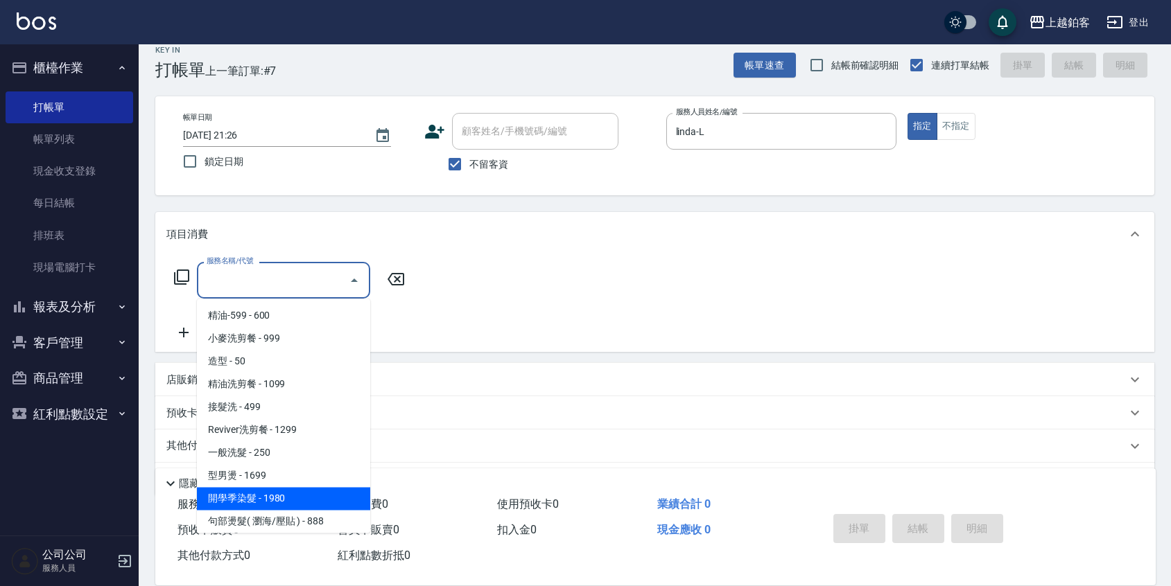
type input "開學季染髮(1980)"
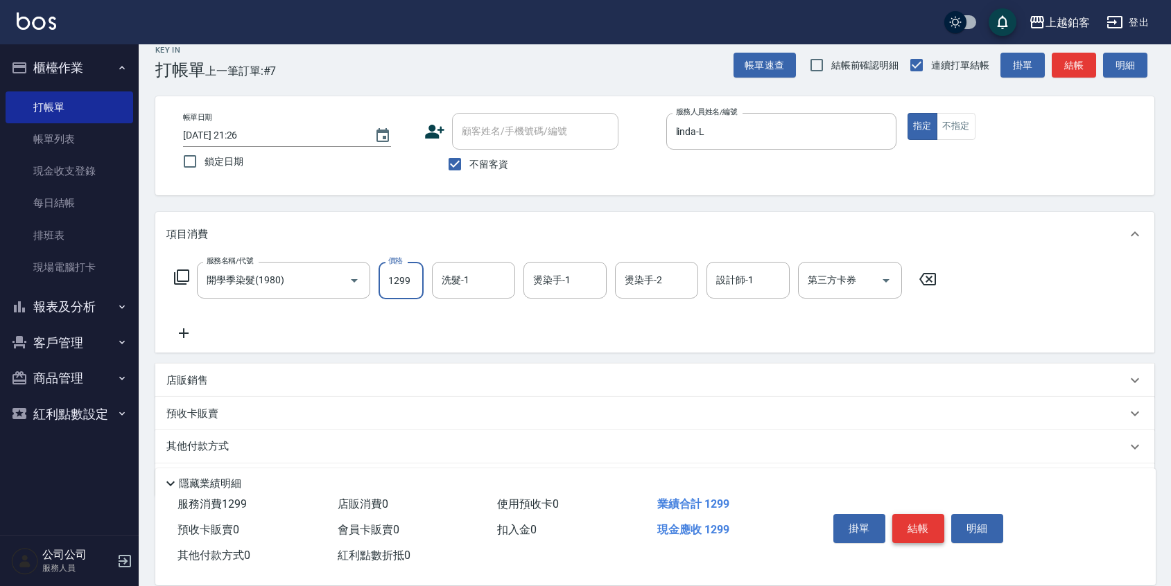
type input "1299"
type input "芯如-50"
type input "linda-L"
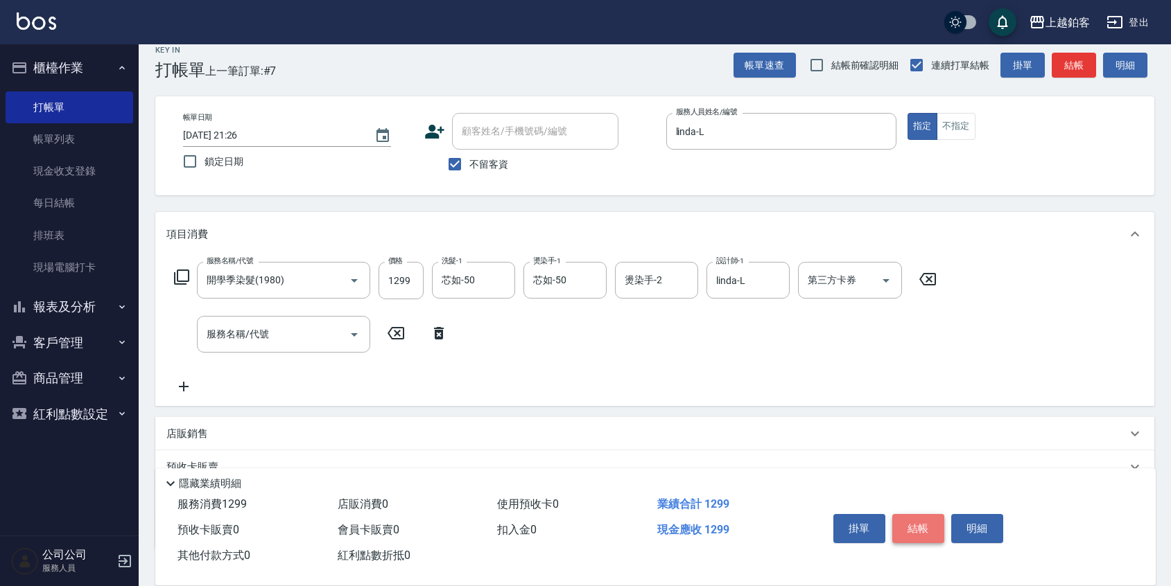
click at [929, 520] on button "結帳" at bounding box center [918, 528] width 52 height 29
type input "2025/08/20 21:27"
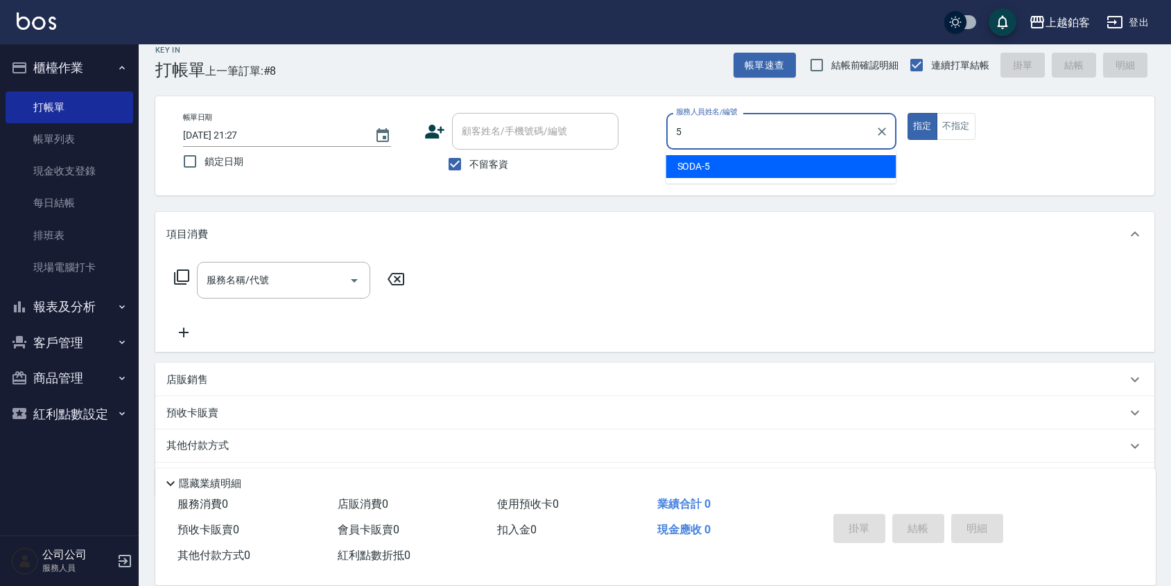
type input "SODA-5"
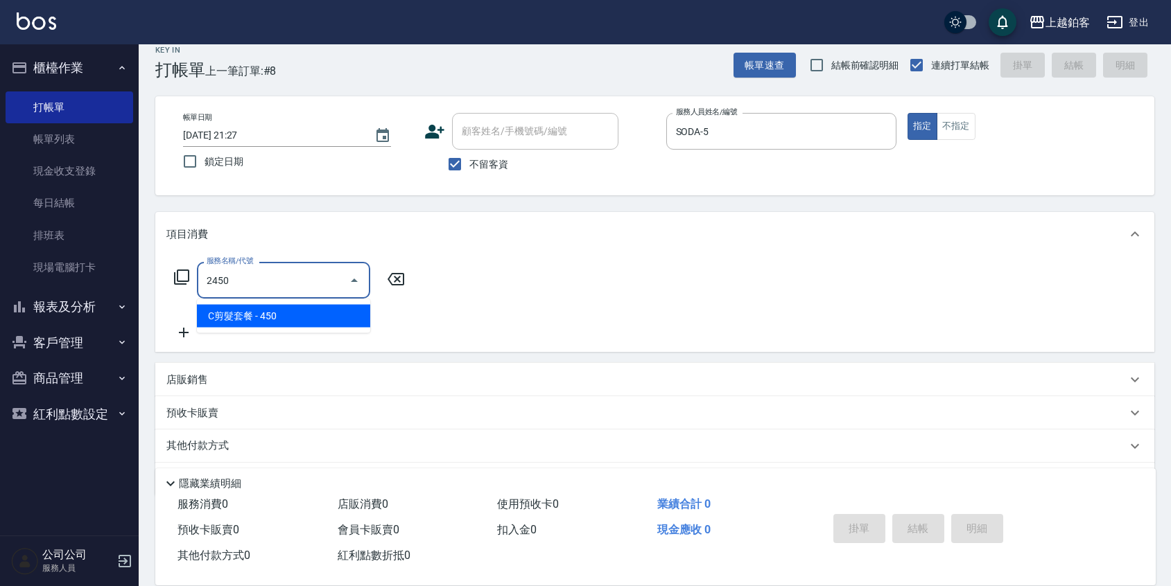
type input "C剪髮套餐(2450)"
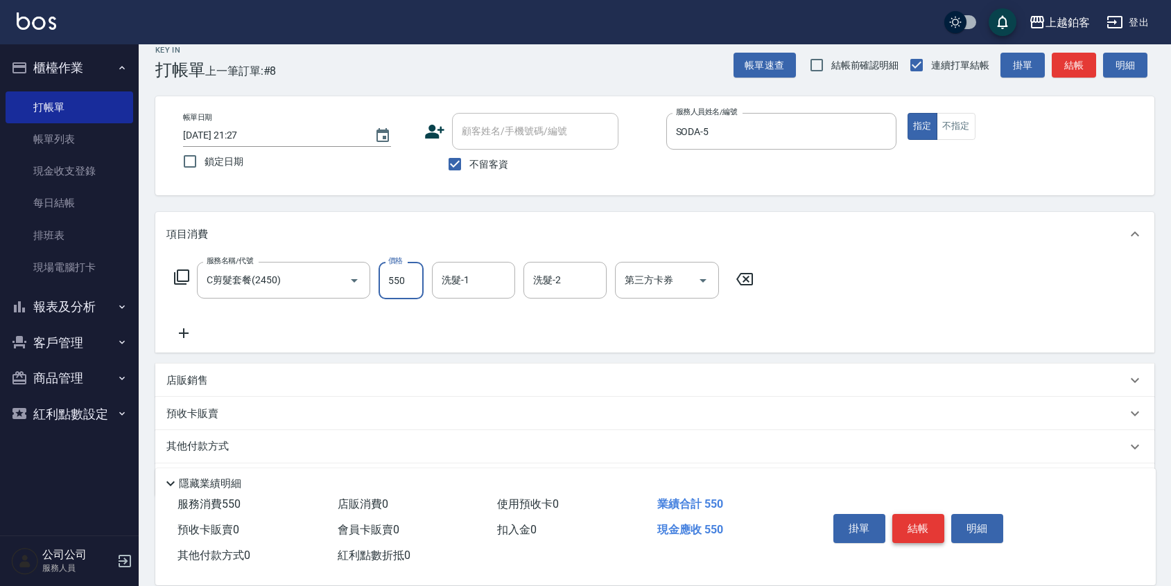
type input "550"
type input "芯如-50"
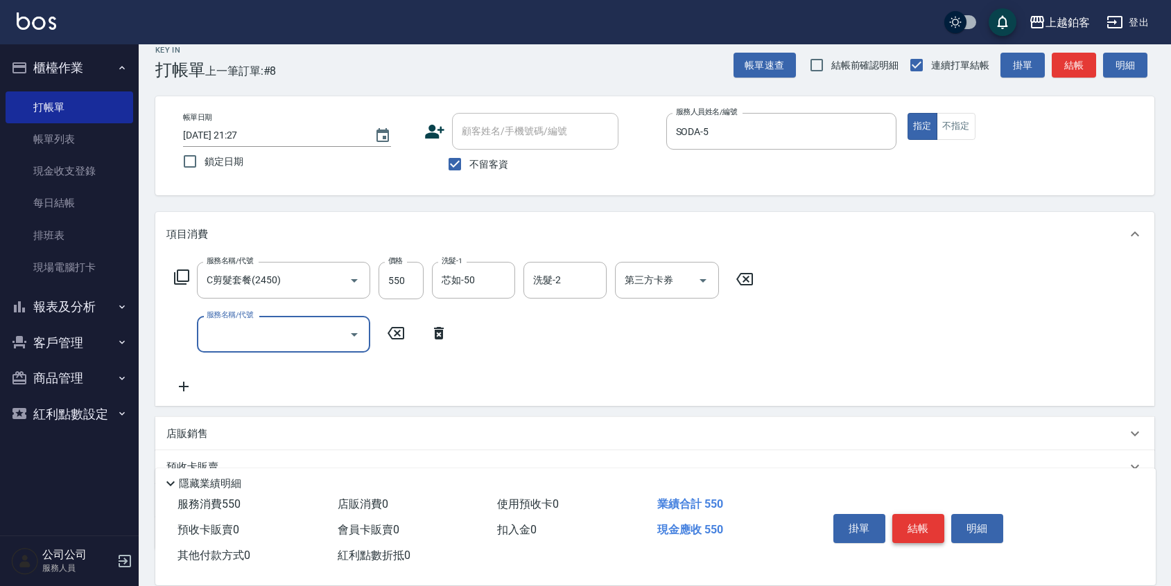
click at [920, 525] on button "結帳" at bounding box center [918, 528] width 52 height 29
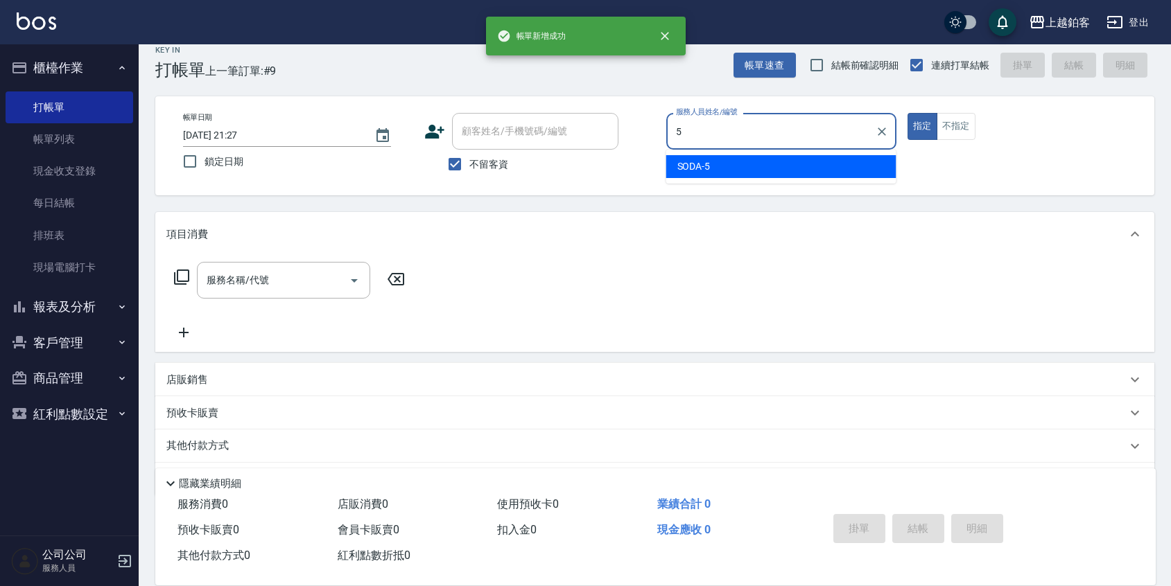
type input "SODA-5"
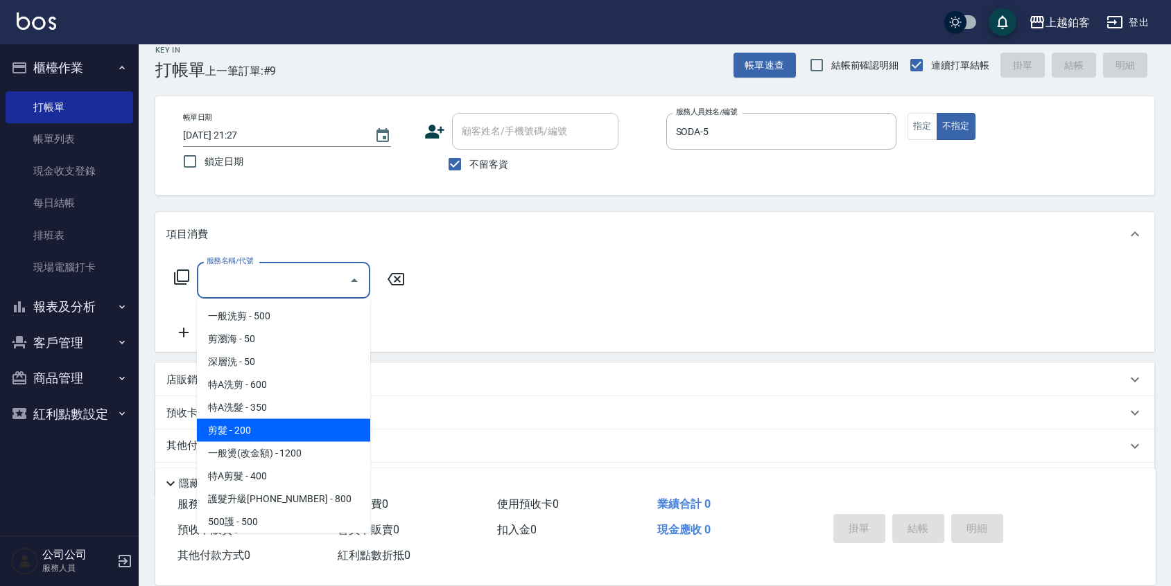
type input "剪髮(200)"
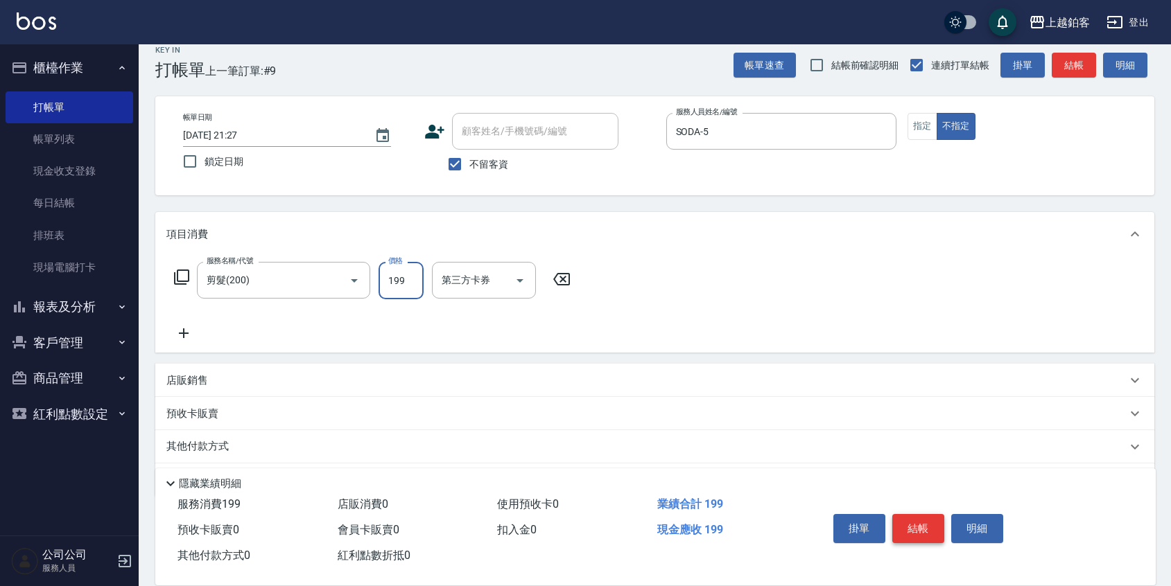
type input "199"
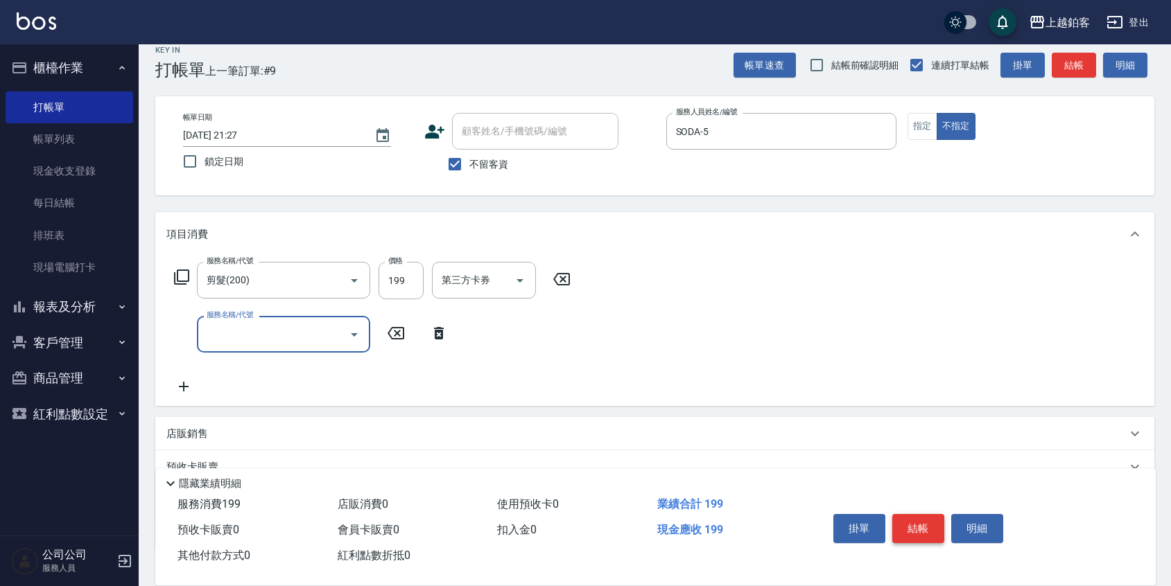
click at [911, 533] on button "結帳" at bounding box center [918, 528] width 52 height 29
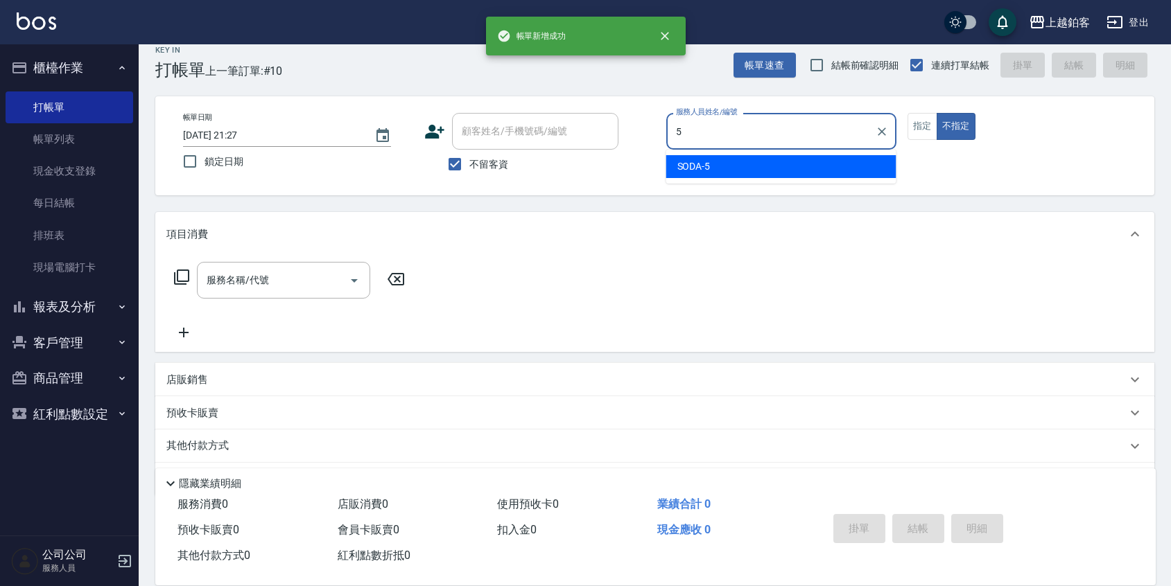
type input "SODA-5"
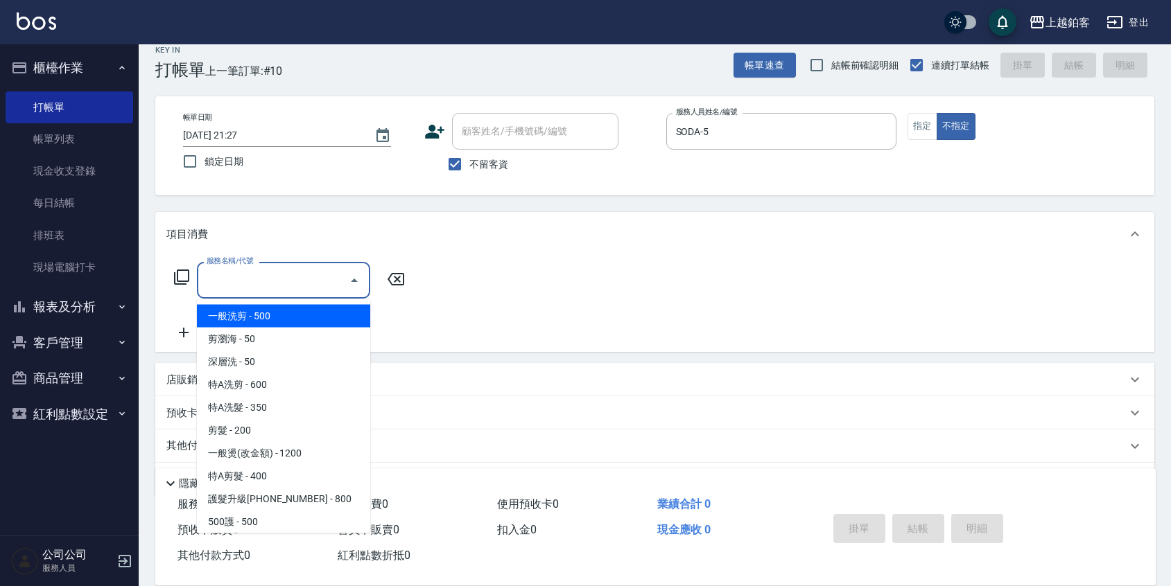
type input "一般洗剪(5)"
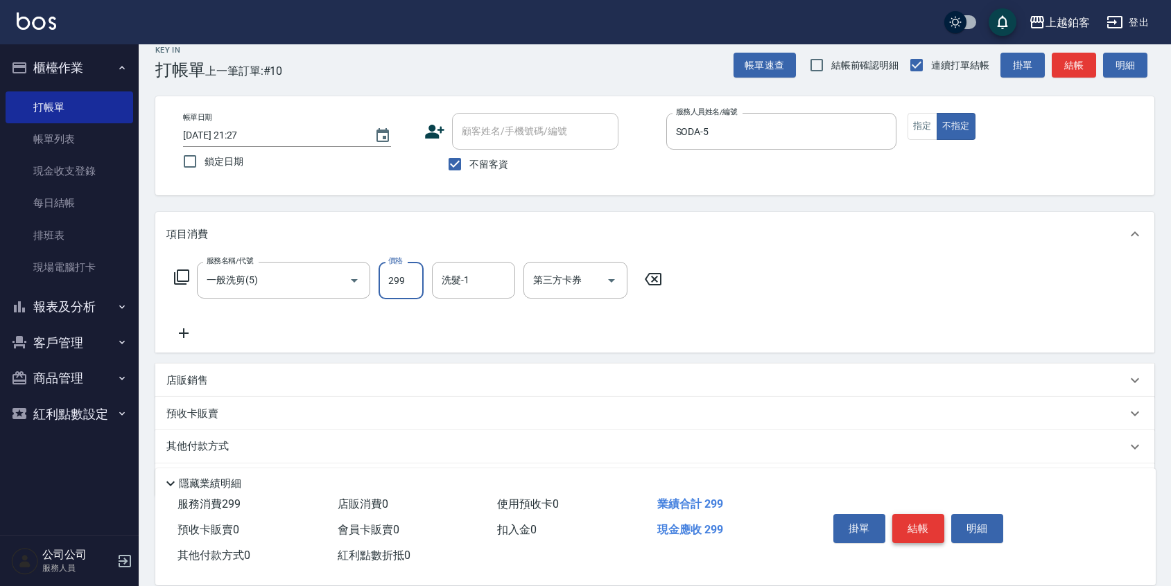
type input "299"
type input "哲南-44"
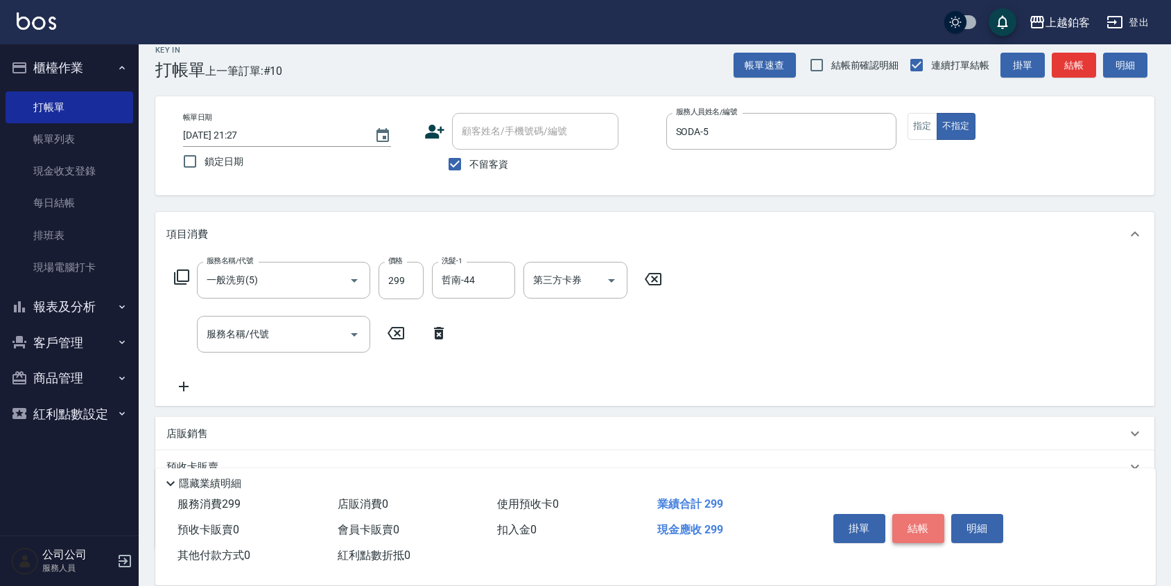
click at [905, 515] on button "結帳" at bounding box center [918, 528] width 52 height 29
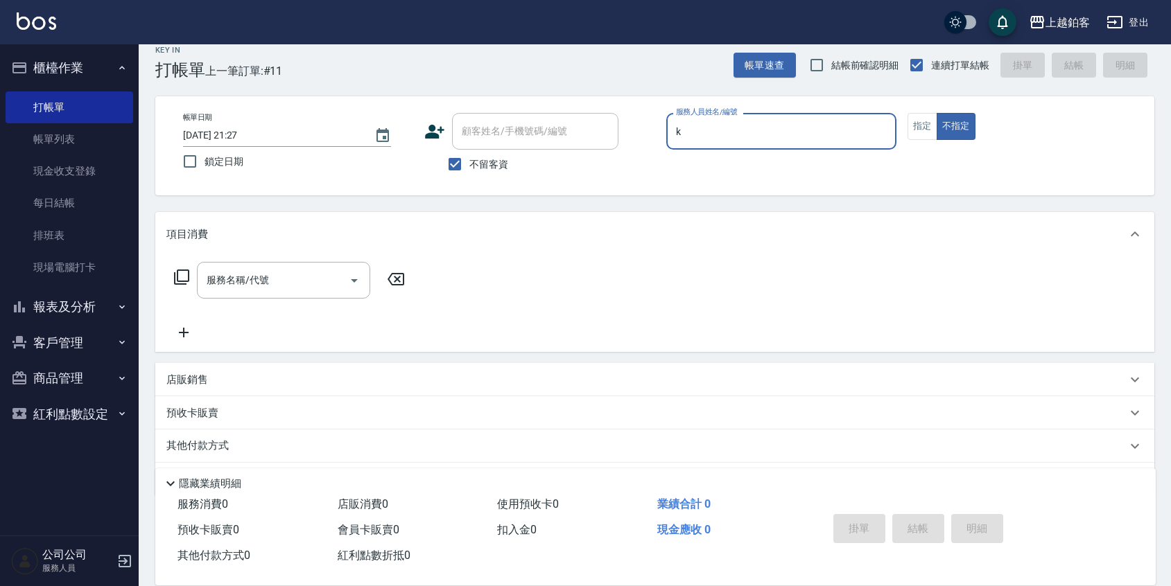
type input "Kid-K"
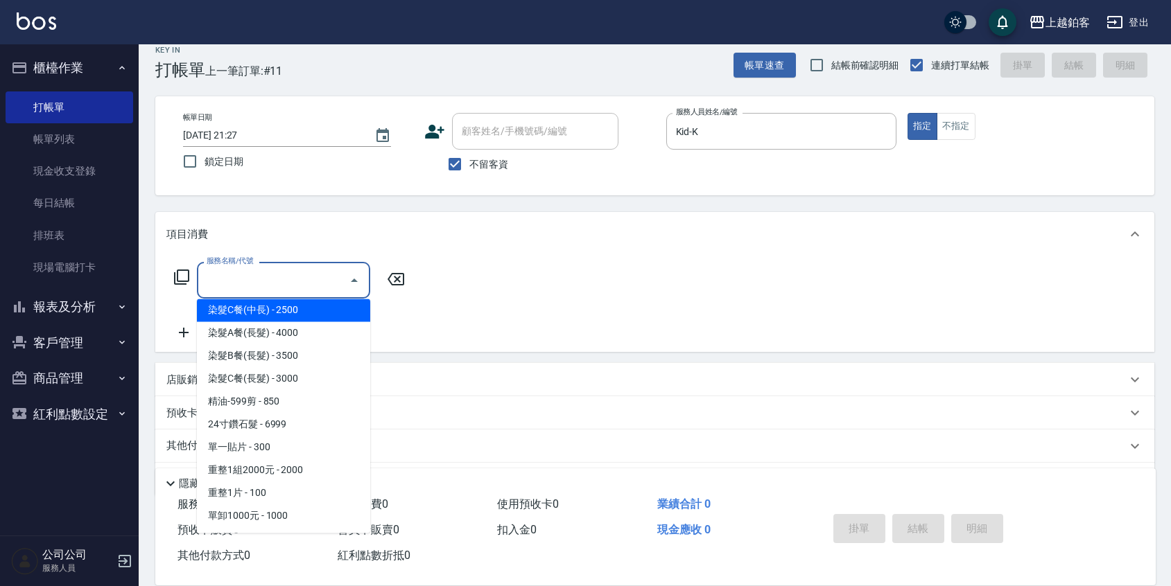
scroll to position [1218, 0]
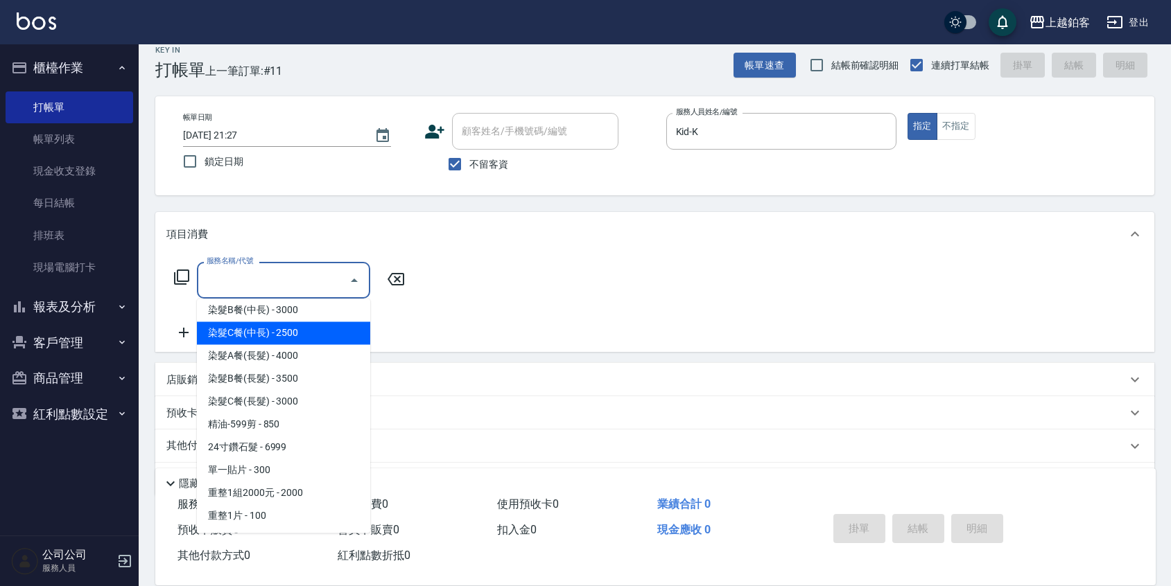
type input "染髮C餐(中長)(5303)"
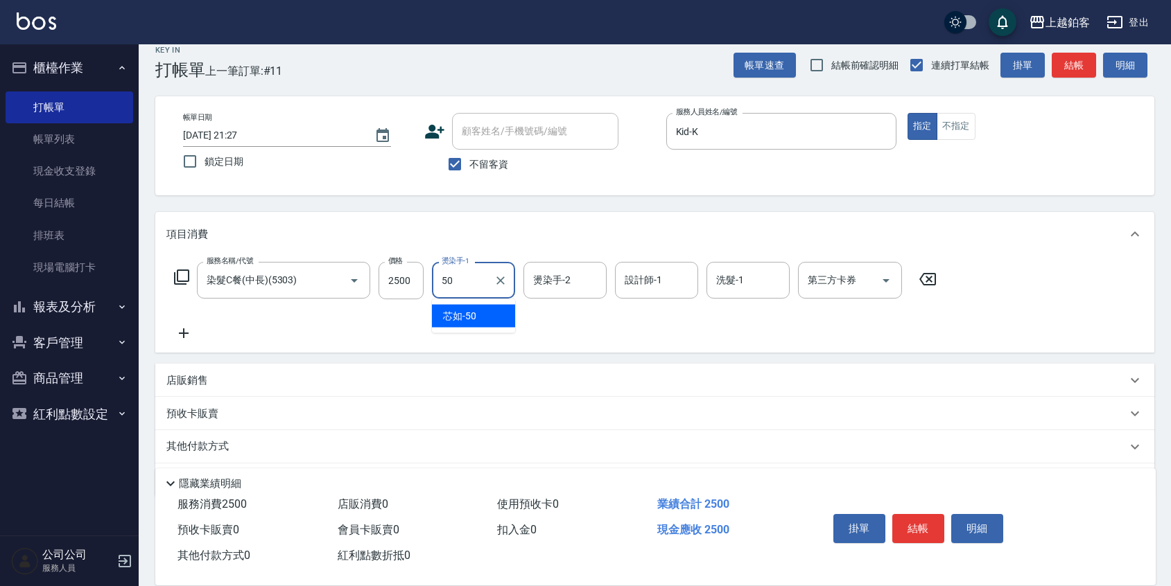
type input "芯如-50"
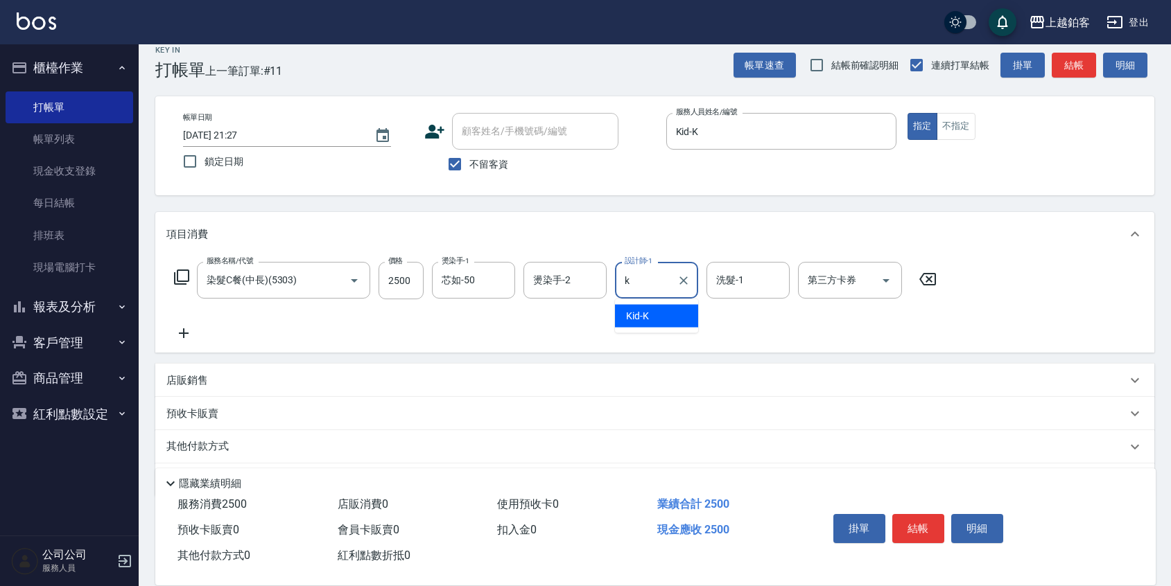
type input "Kid-K"
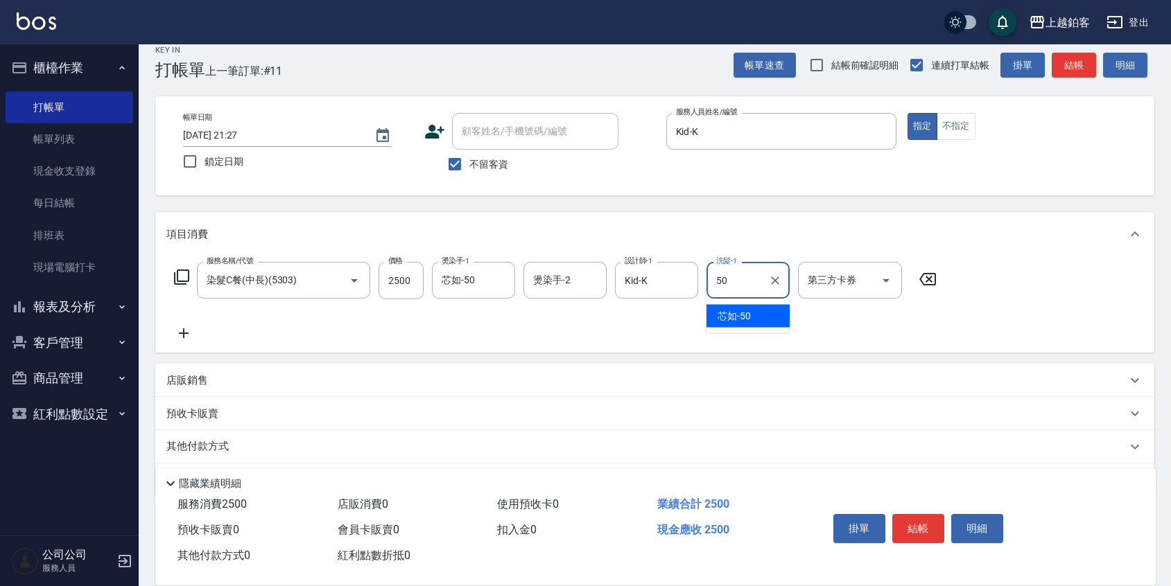
type input "芯如-50"
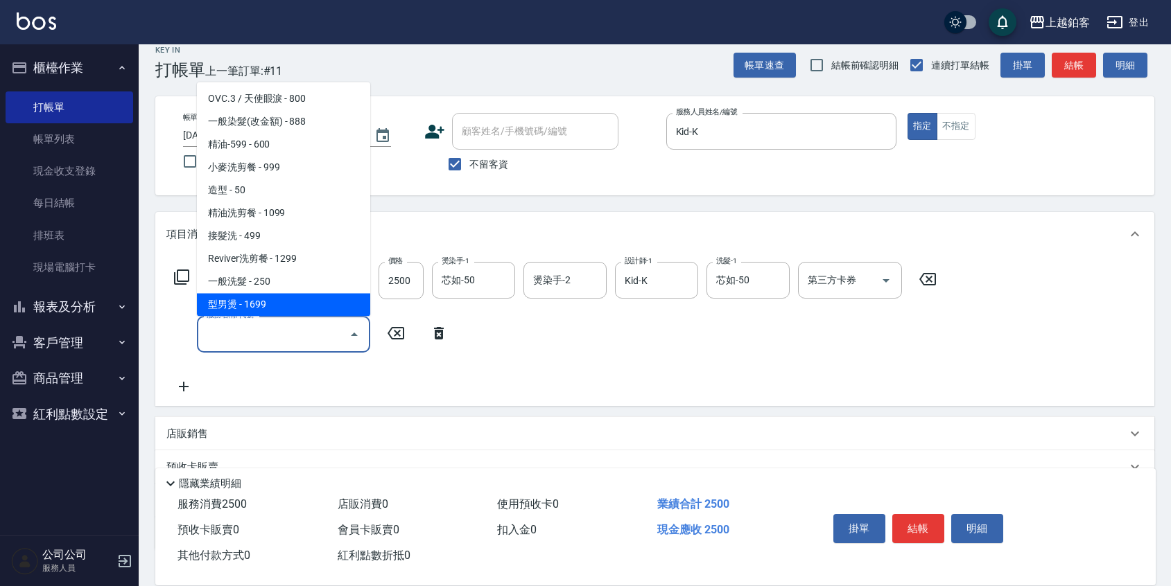
scroll to position [320, 0]
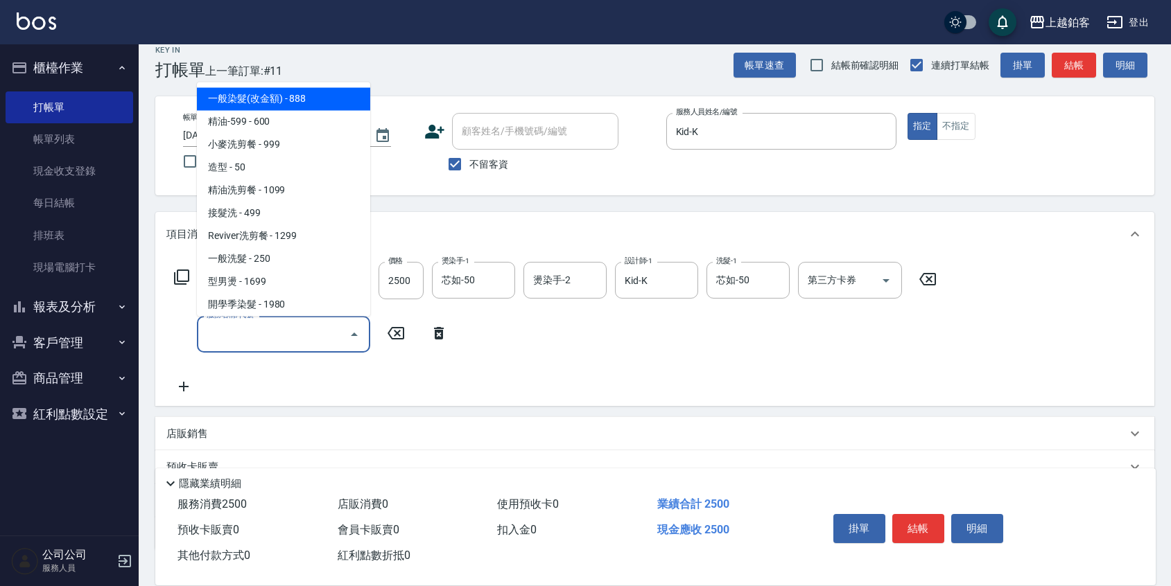
type input "一般染髮(改金額)(501)"
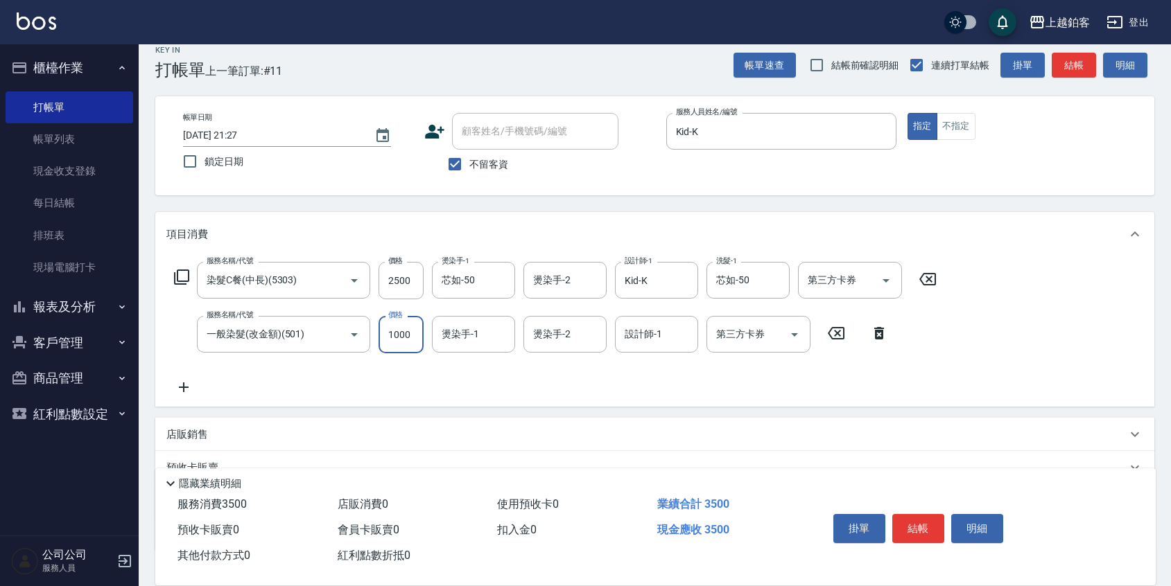
type input "1000"
type input "芯如-50"
type input "Kid-K"
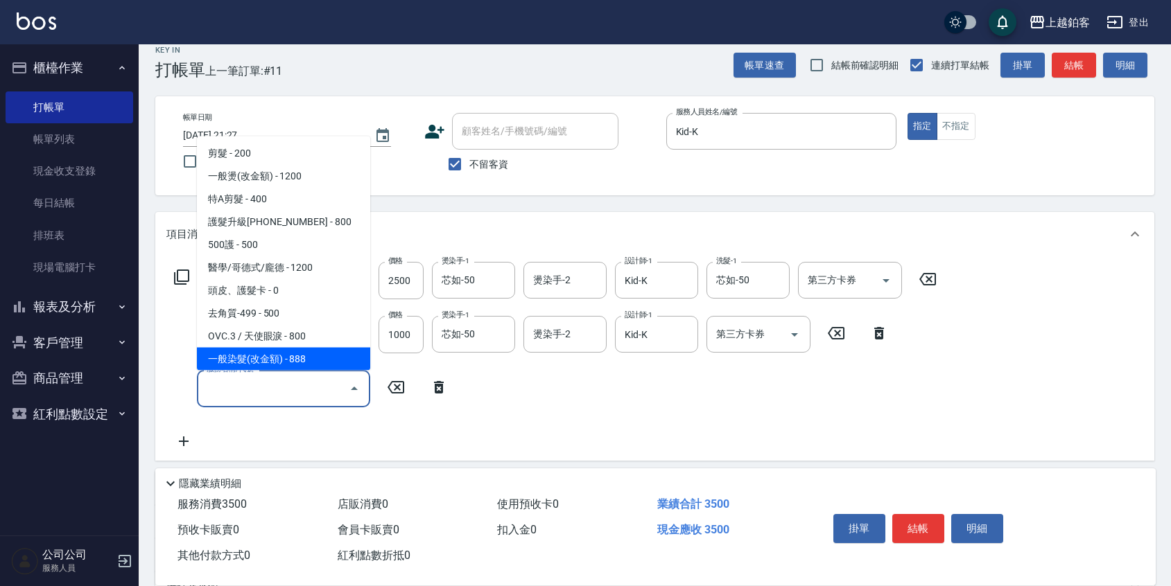
scroll to position [137, 0]
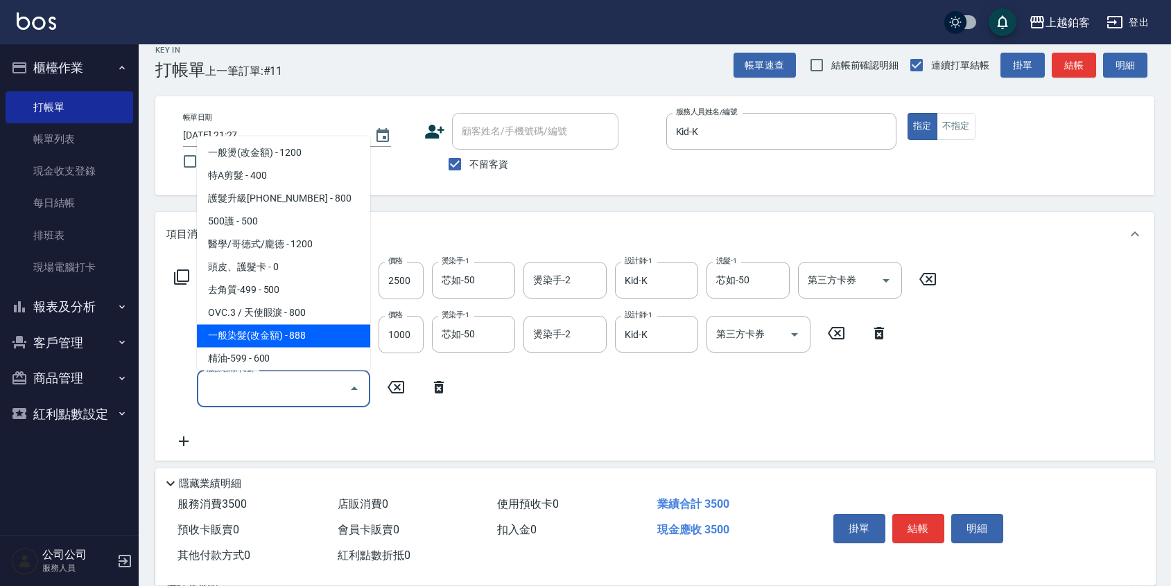
type input "一般染髮(改金額)(501)"
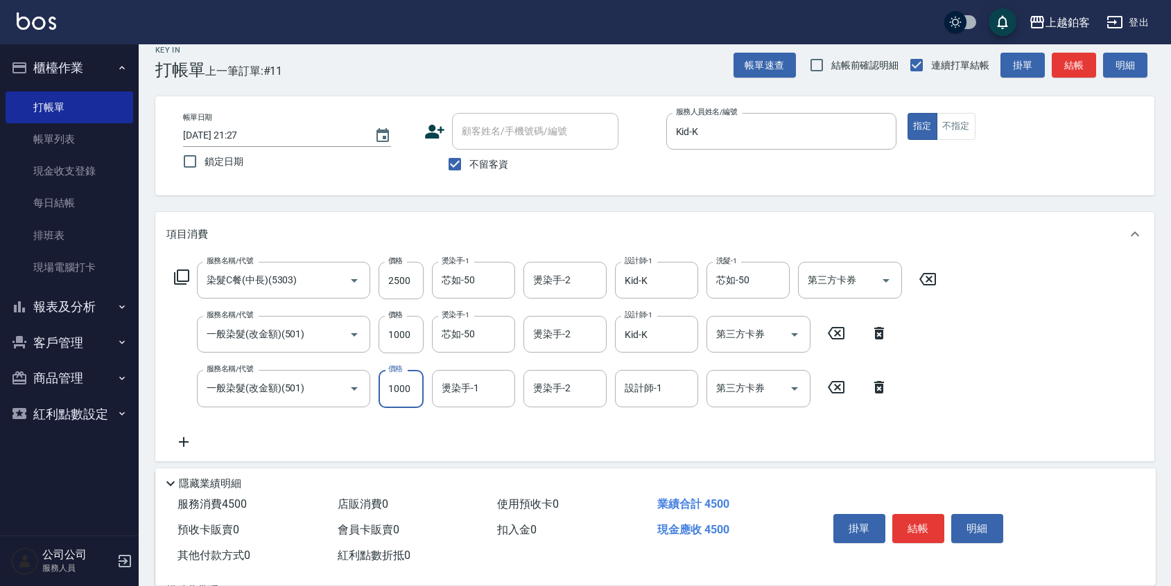
type input "1000"
click at [354, 386] on icon "Open" at bounding box center [354, 389] width 17 height 17
click at [359, 386] on icon "Open" at bounding box center [354, 389] width 17 height 17
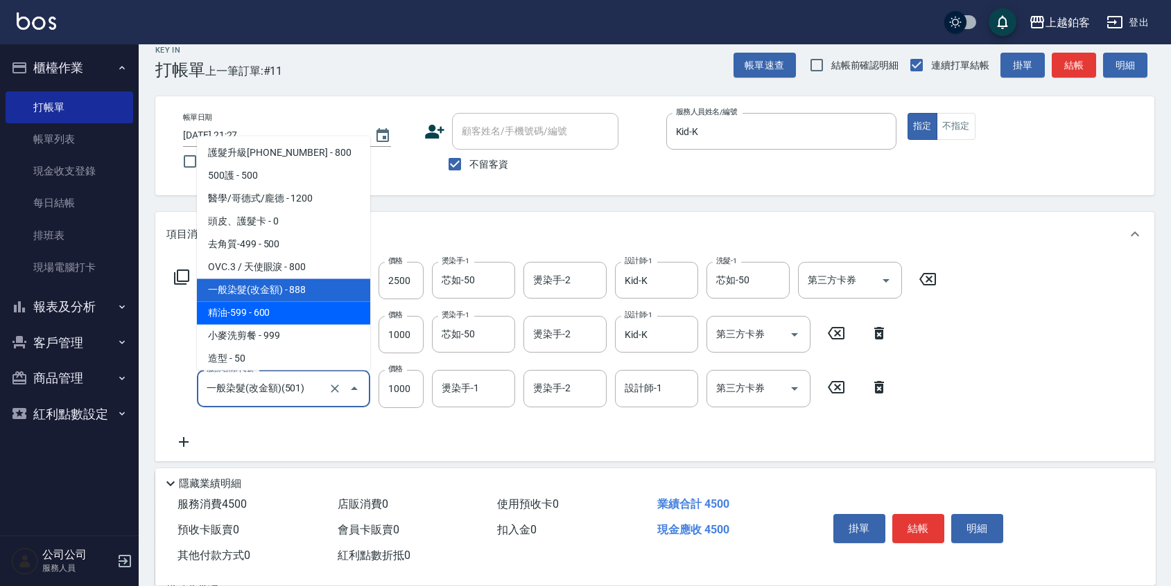
scroll to position [181, 0]
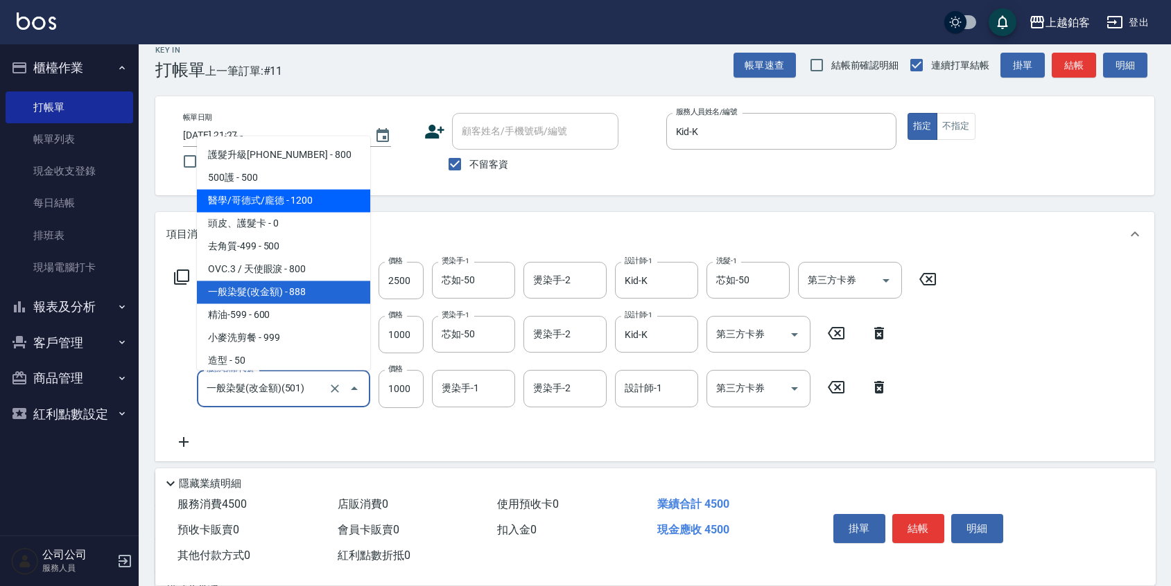
click at [291, 205] on span "醫學/哥德式/龐德 - 1200" at bounding box center [283, 200] width 173 height 23
type input "醫學/哥德式/龐德(417)"
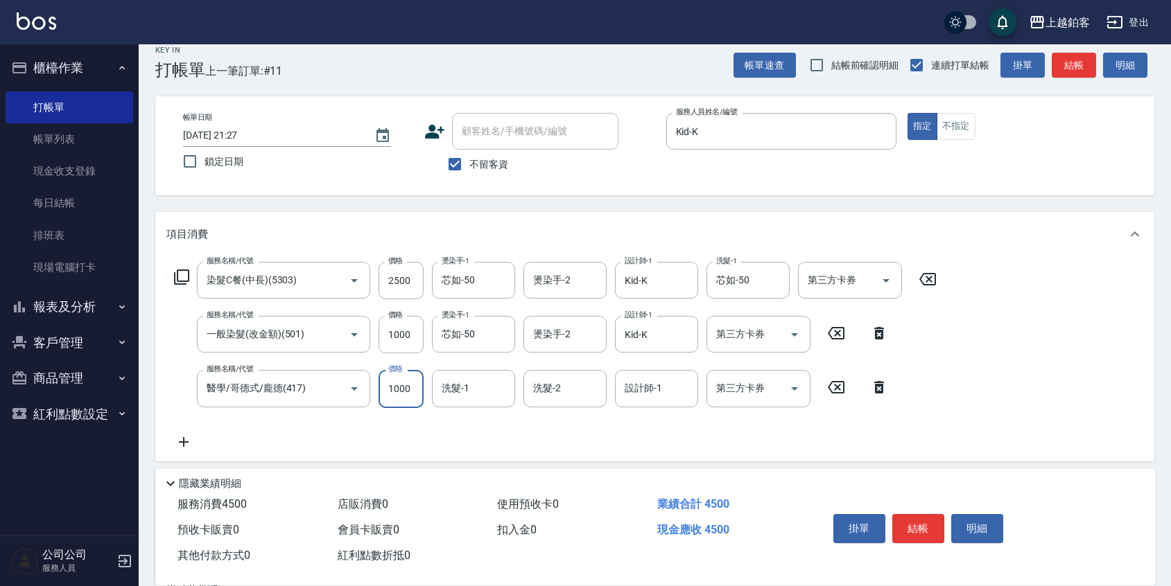
type input "1000"
type input "芯如-50"
type input "Kid-K"
click at [927, 523] on button "結帳" at bounding box center [918, 528] width 52 height 29
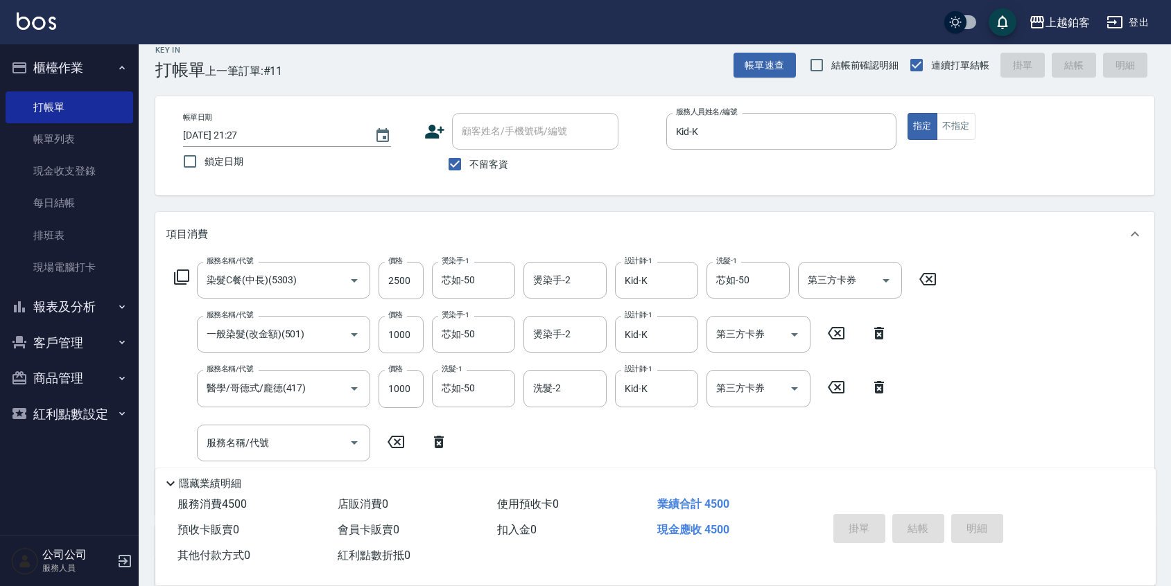
type input "2025/08/20 21:28"
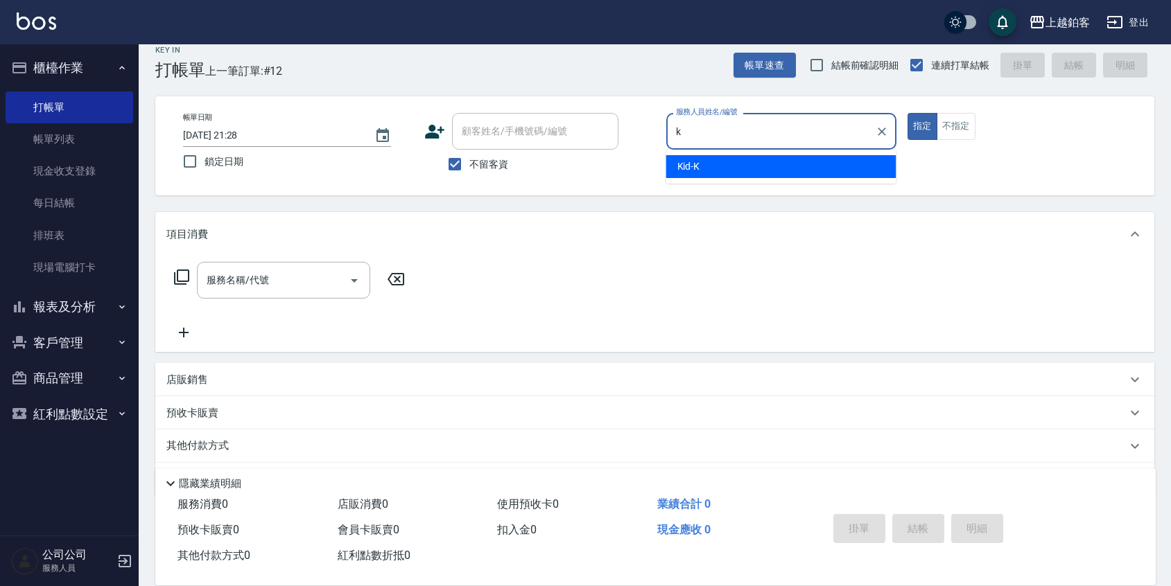
type input "Kid-K"
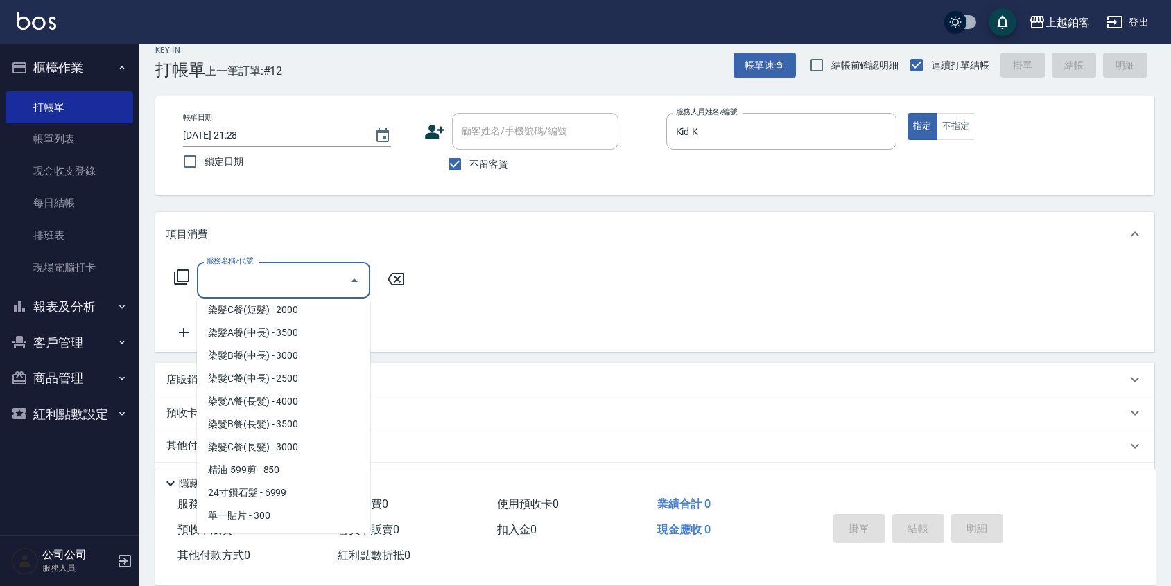
scroll to position [1149, 0]
type input "染髮C餐(短髮)(5203)"
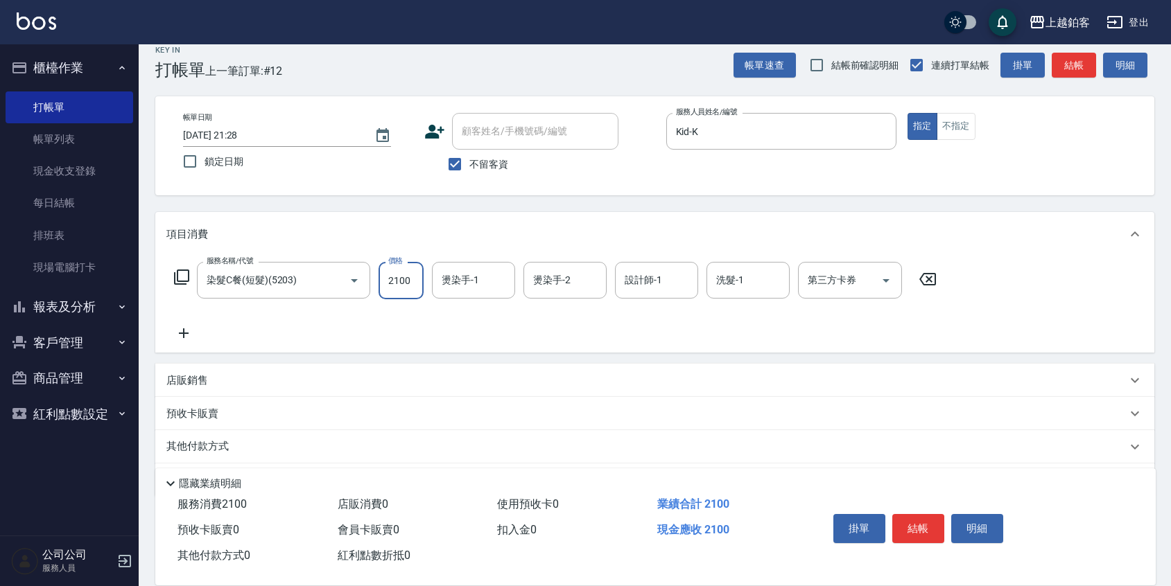
type input "2100"
type input "芯如-50"
type input "Kid-K"
type input "芯如-50"
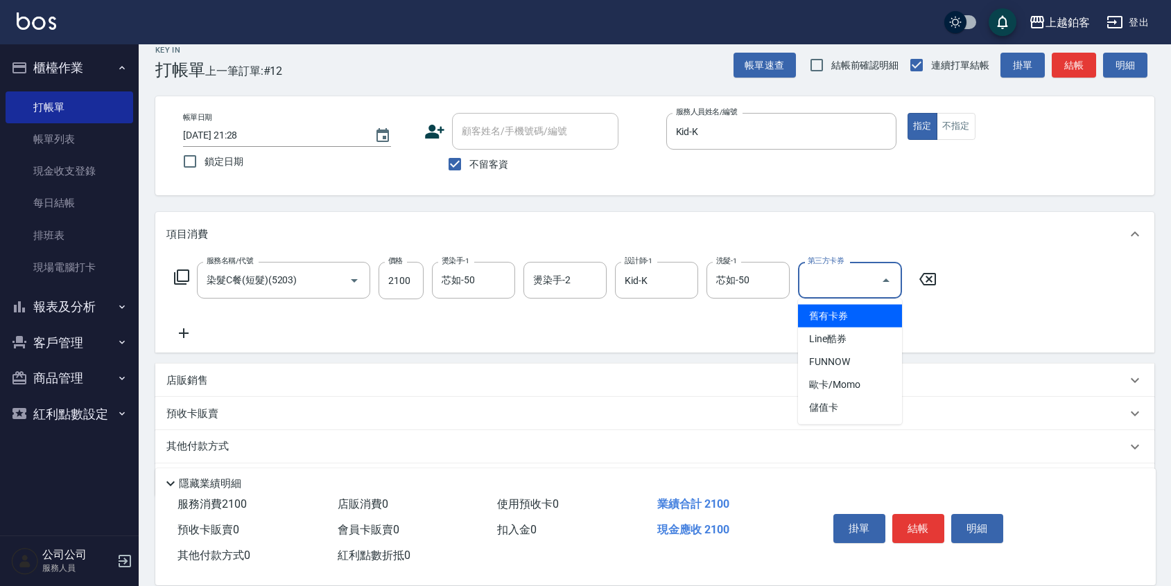
click at [1043, 324] on div "服務名稱/代號 染髮C餐(短髮)(5203) 服務名稱/代號 價格 2100 價格 燙染手-1 芯如-50 燙染手-1 燙染手-2 燙染手-2 設計師-1 K…" at bounding box center [654, 304] width 999 height 96
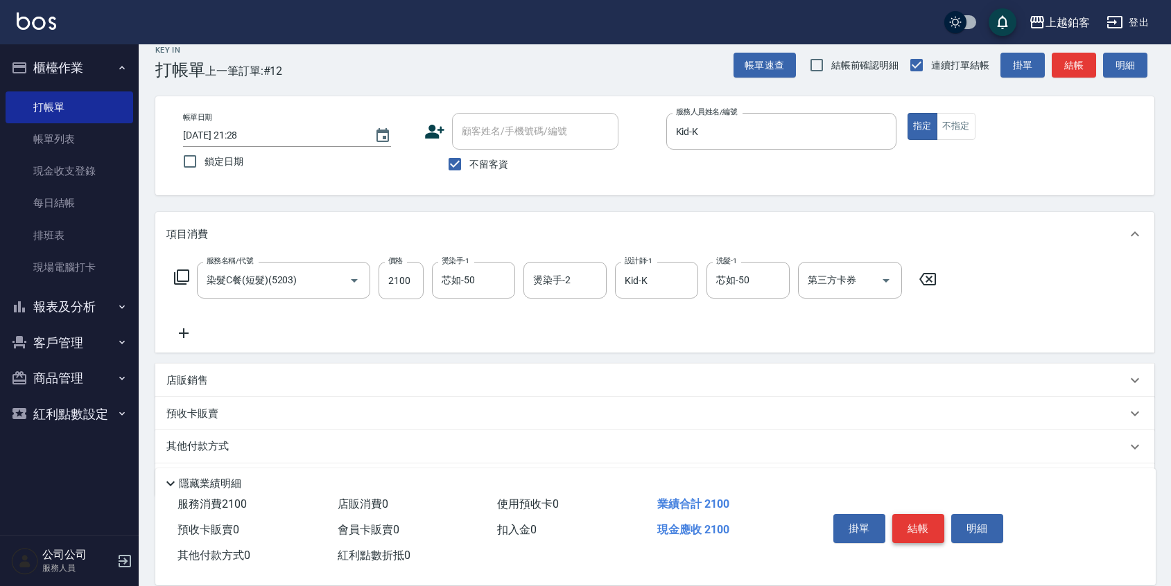
click at [923, 530] on button "結帳" at bounding box center [918, 528] width 52 height 29
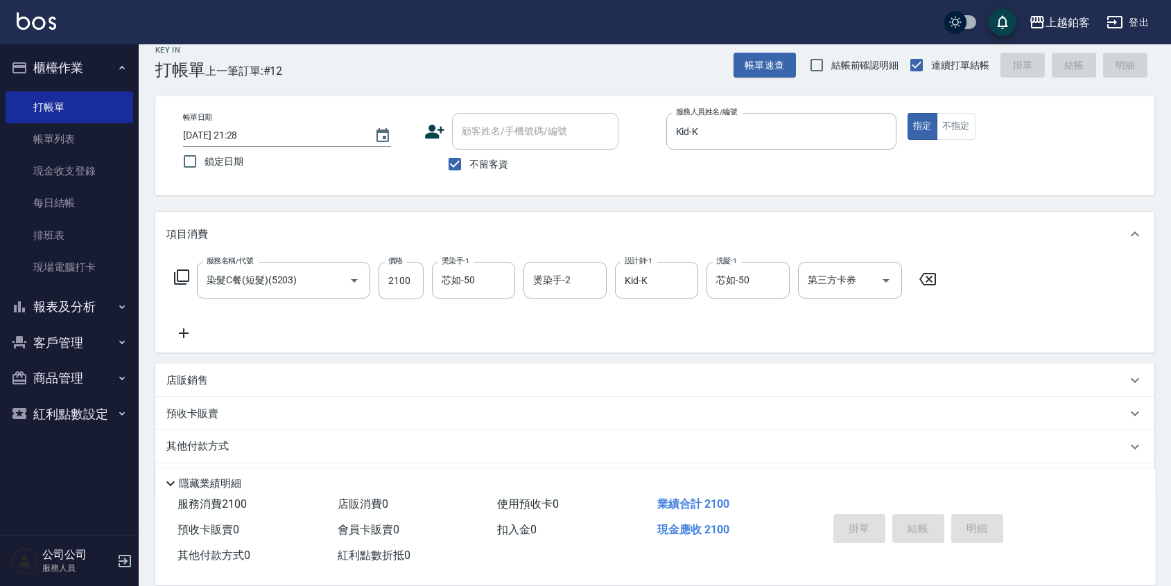
type input "2025/08/20 21:29"
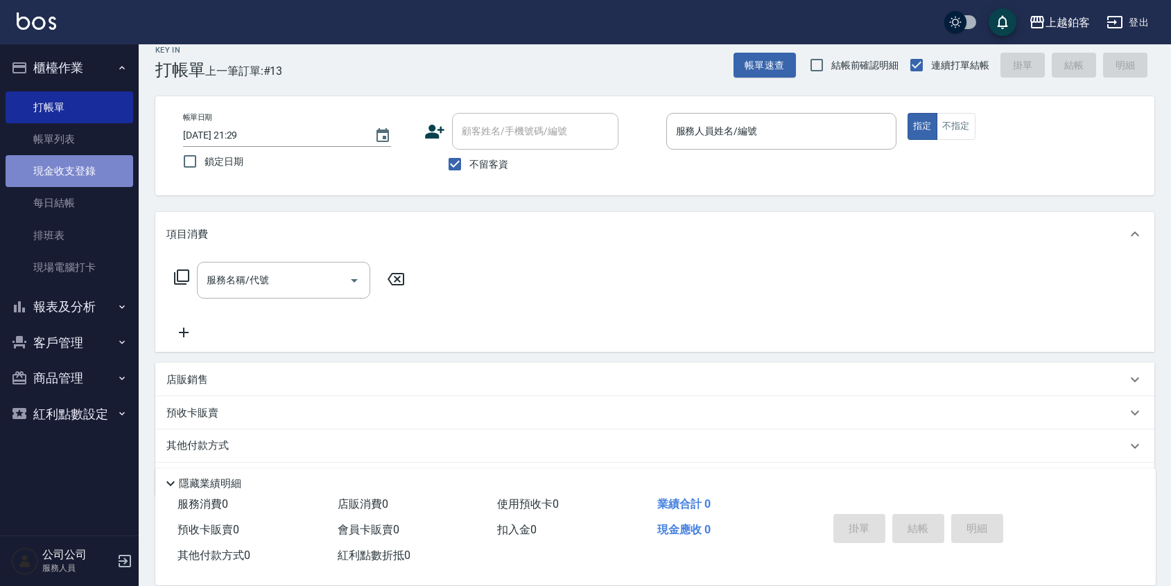
click at [76, 181] on link "現金收支登錄" at bounding box center [70, 171] width 128 height 32
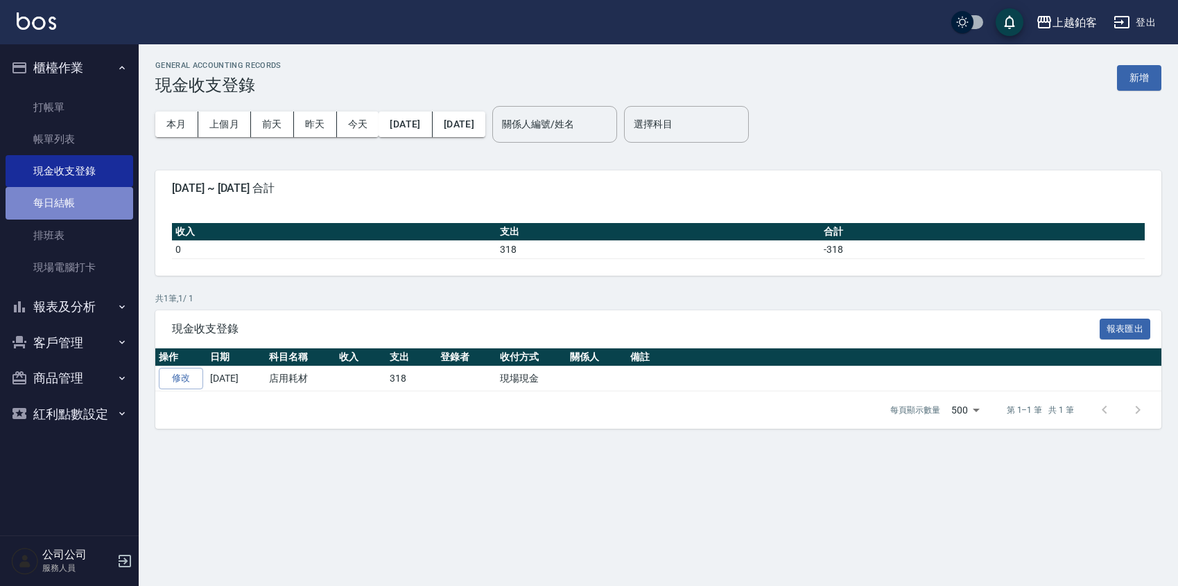
click at [74, 195] on link "每日結帳" at bounding box center [70, 203] width 128 height 32
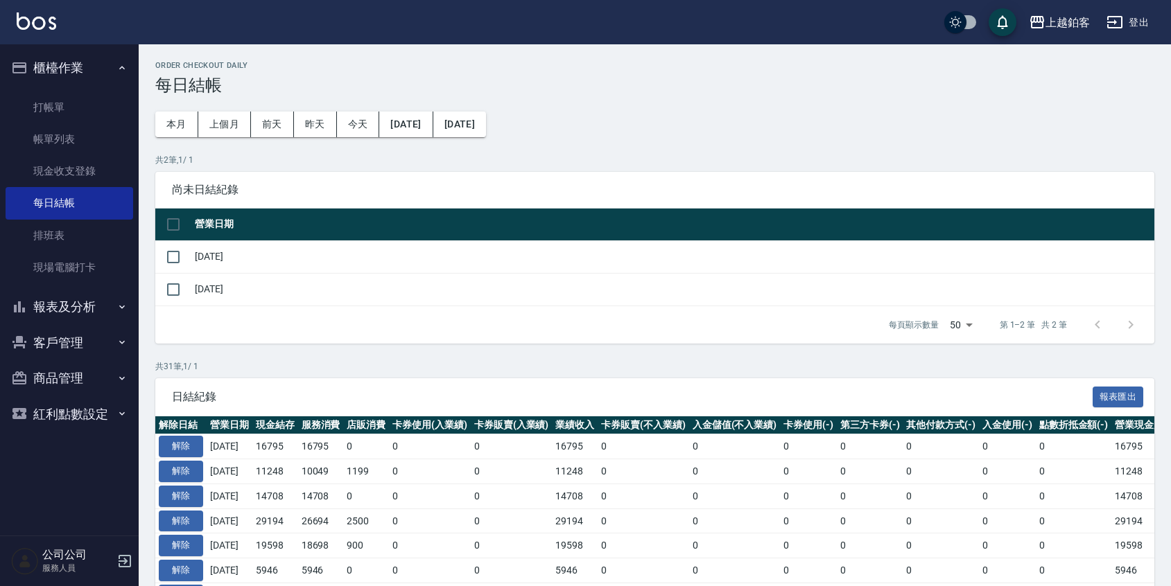
click at [188, 291] on td at bounding box center [173, 289] width 36 height 33
click at [182, 291] on input "checkbox" at bounding box center [173, 289] width 29 height 29
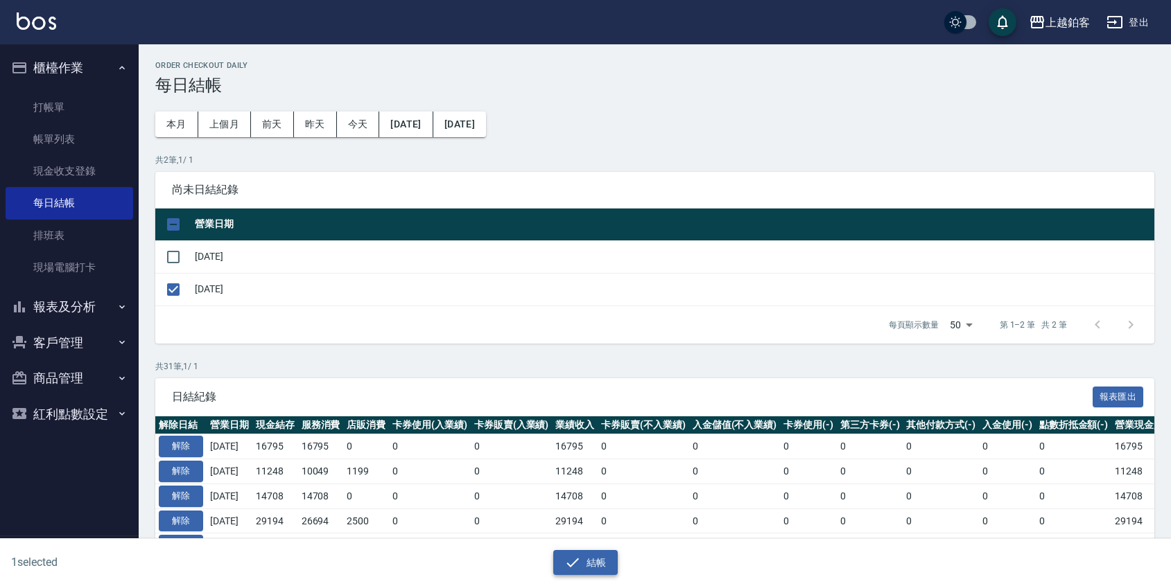
click at [596, 572] on button "結帳" at bounding box center [585, 563] width 64 height 26
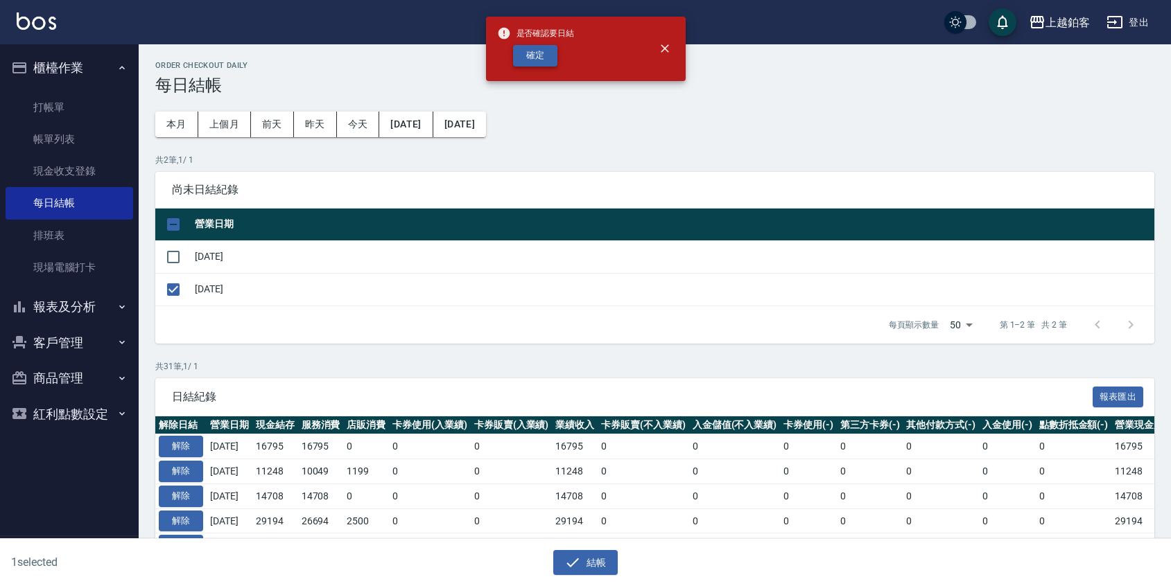
click at [532, 49] on button "確定" at bounding box center [535, 55] width 44 height 21
checkbox input "false"
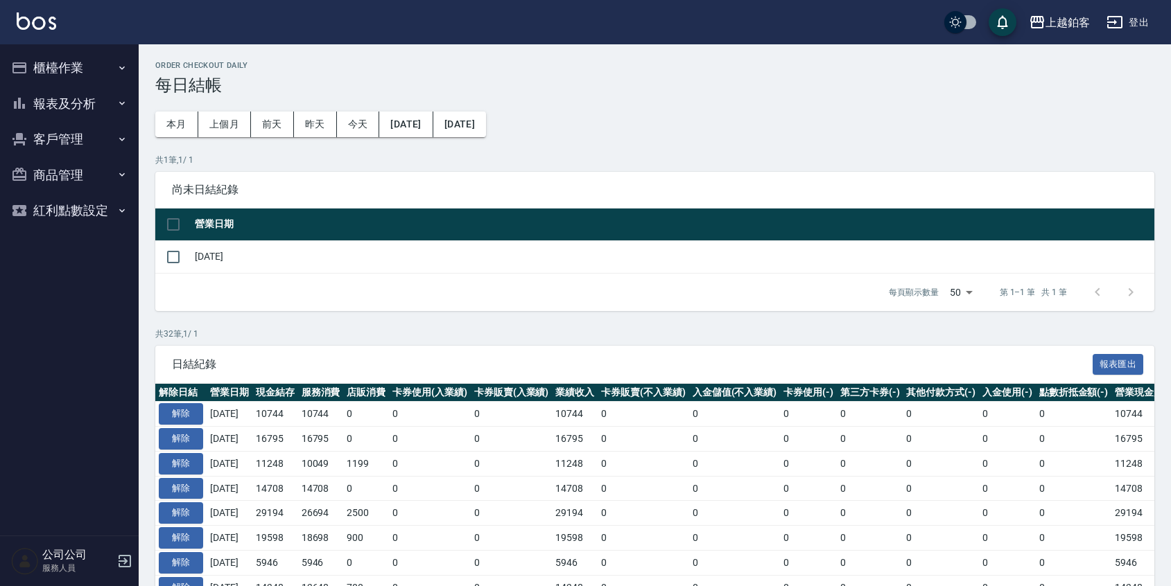
click at [56, 115] on button "報表及分析" at bounding box center [70, 104] width 128 height 36
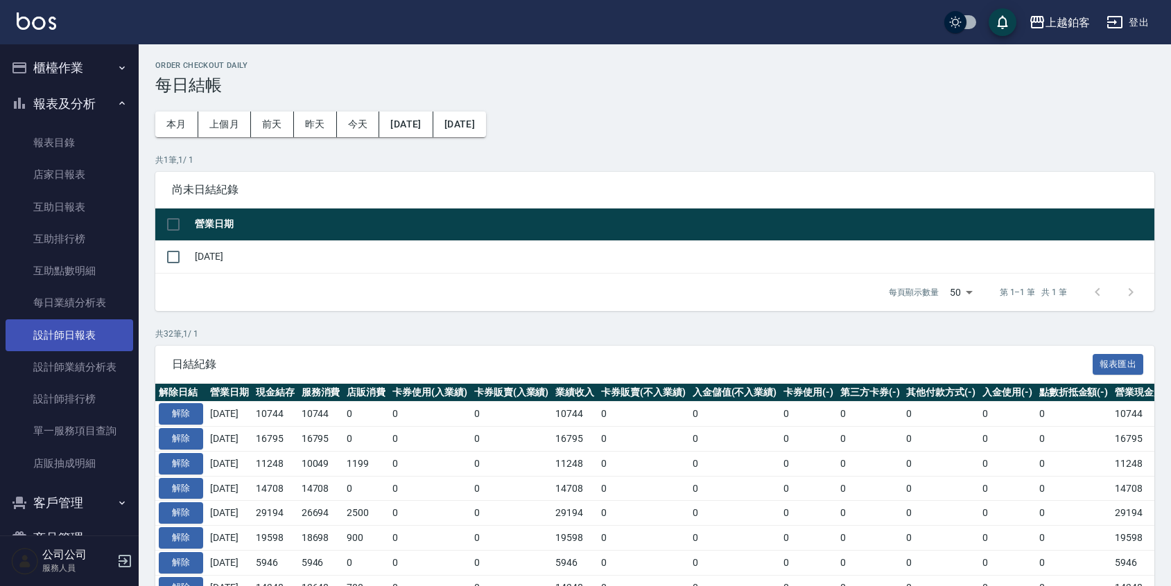
click at [78, 330] on link "設計師日報表" at bounding box center [70, 336] width 128 height 32
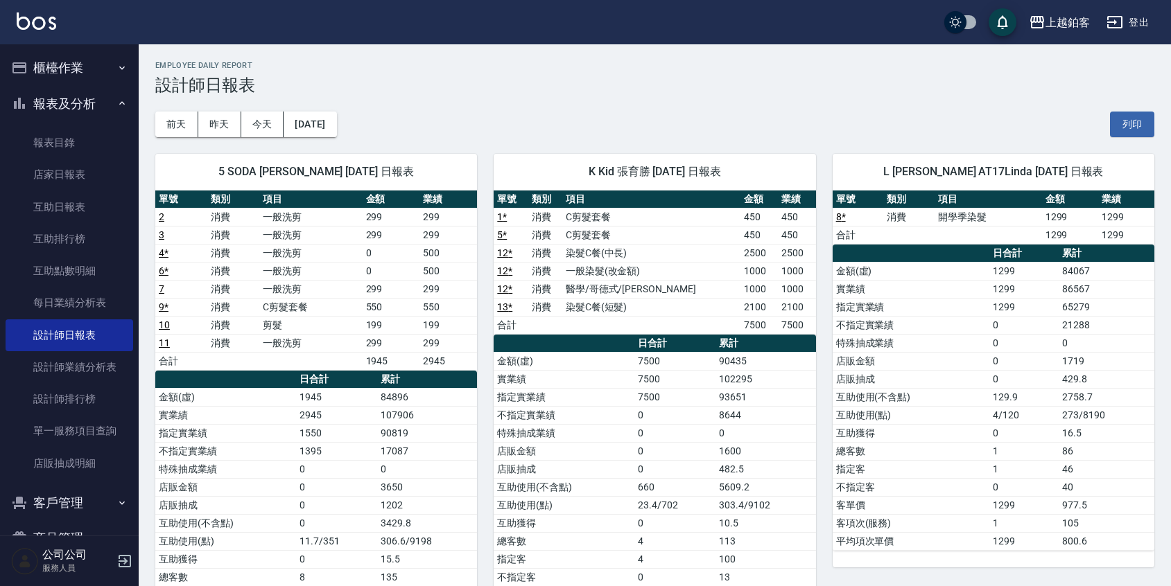
click at [93, 63] on button "櫃檯作業" at bounding box center [70, 68] width 128 height 36
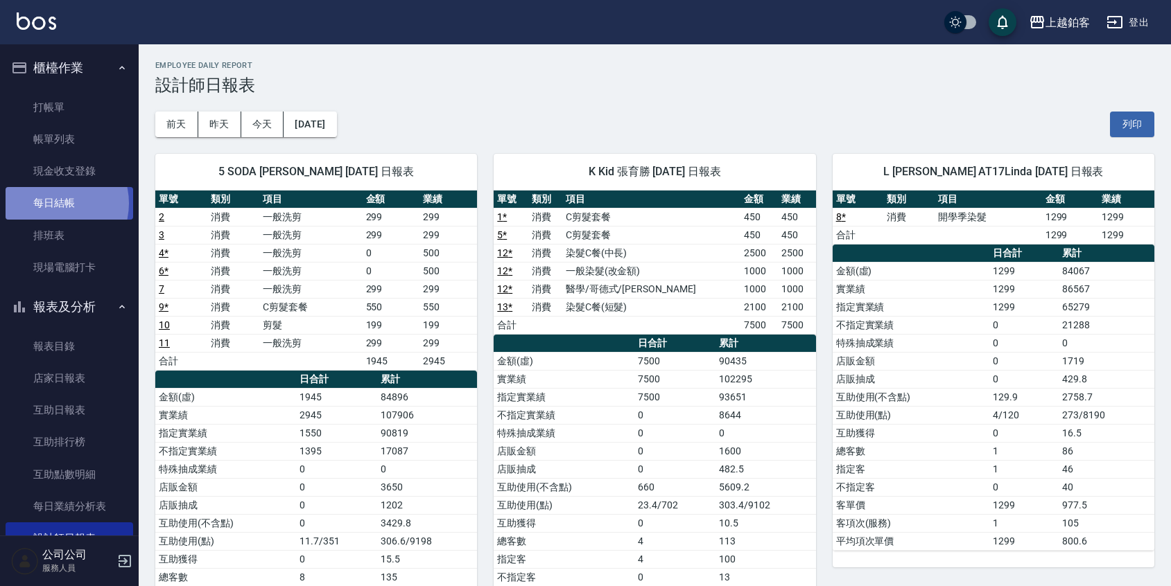
click at [52, 203] on link "每日結帳" at bounding box center [70, 203] width 128 height 32
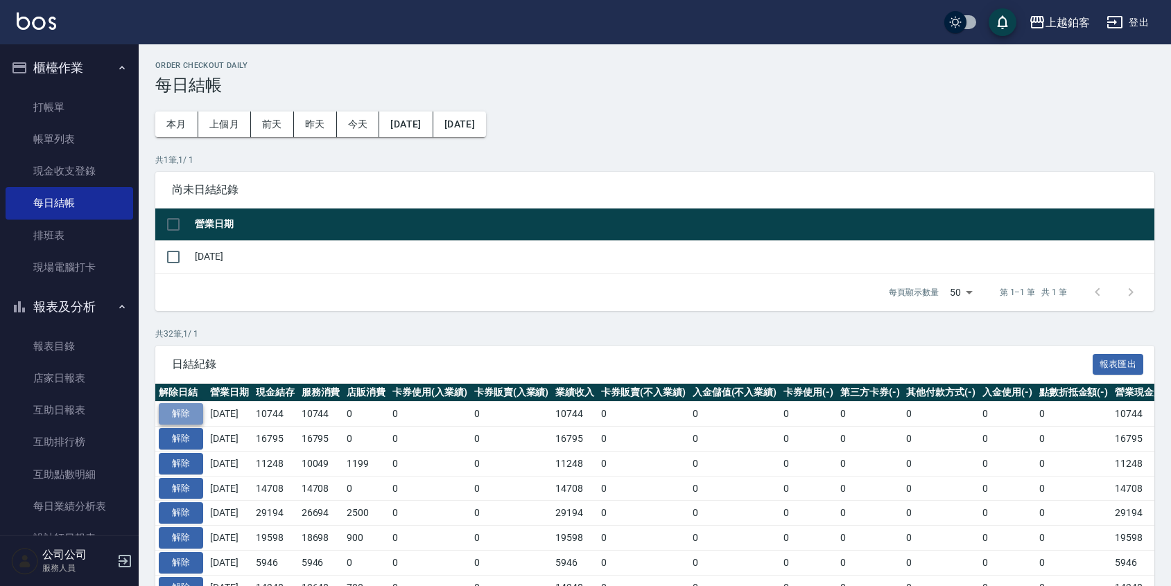
click at [182, 409] on button "解除" at bounding box center [181, 413] width 44 height 21
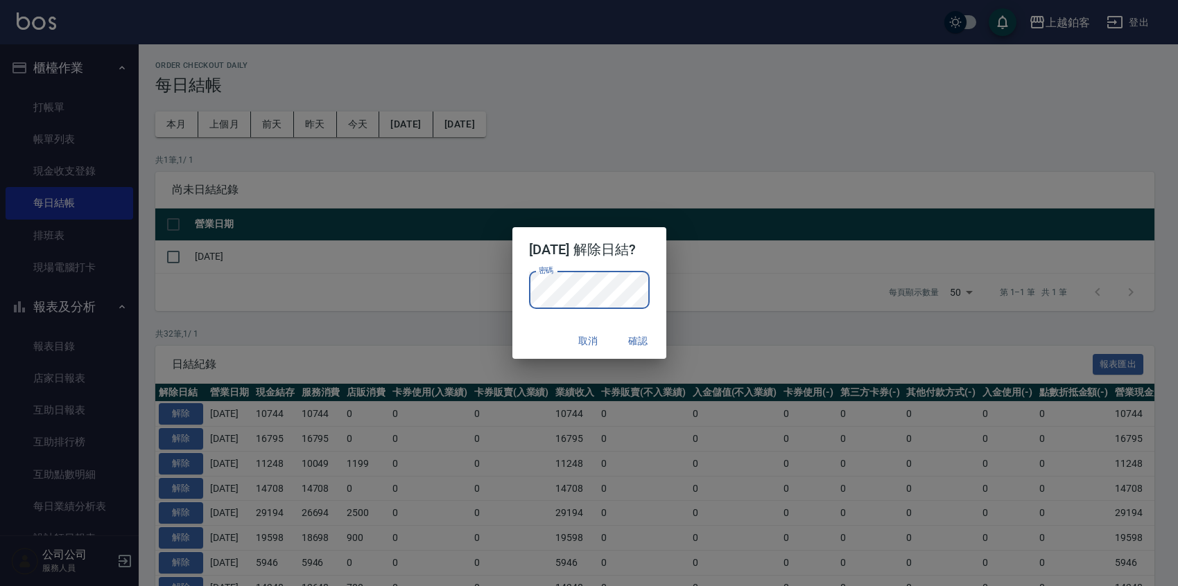
click at [652, 352] on button "確認" at bounding box center [638, 342] width 44 height 26
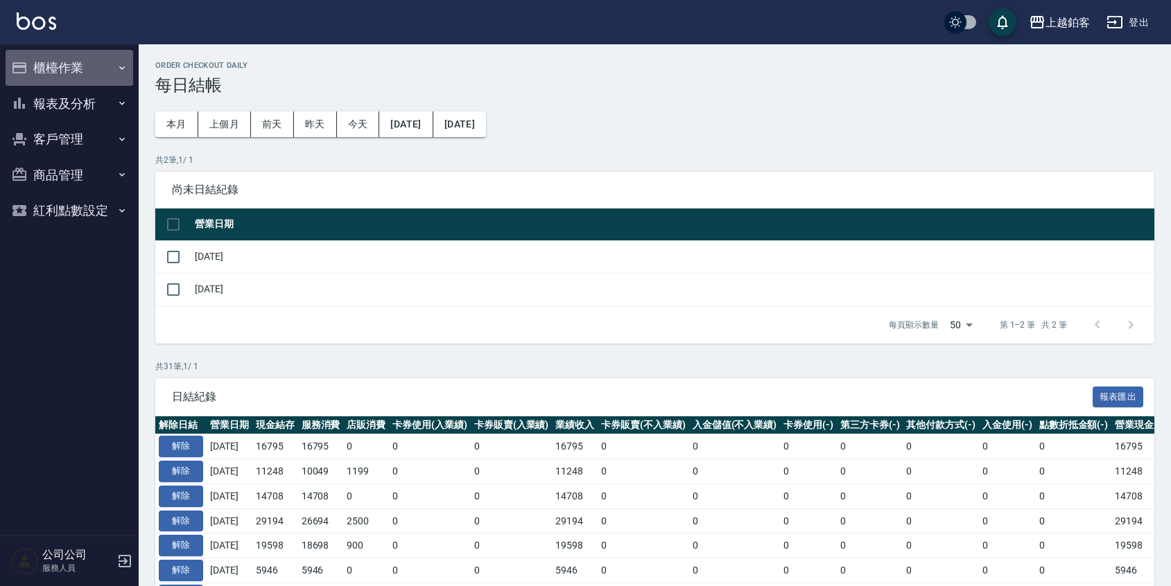
click at [84, 73] on button "櫃檯作業" at bounding box center [70, 68] width 128 height 36
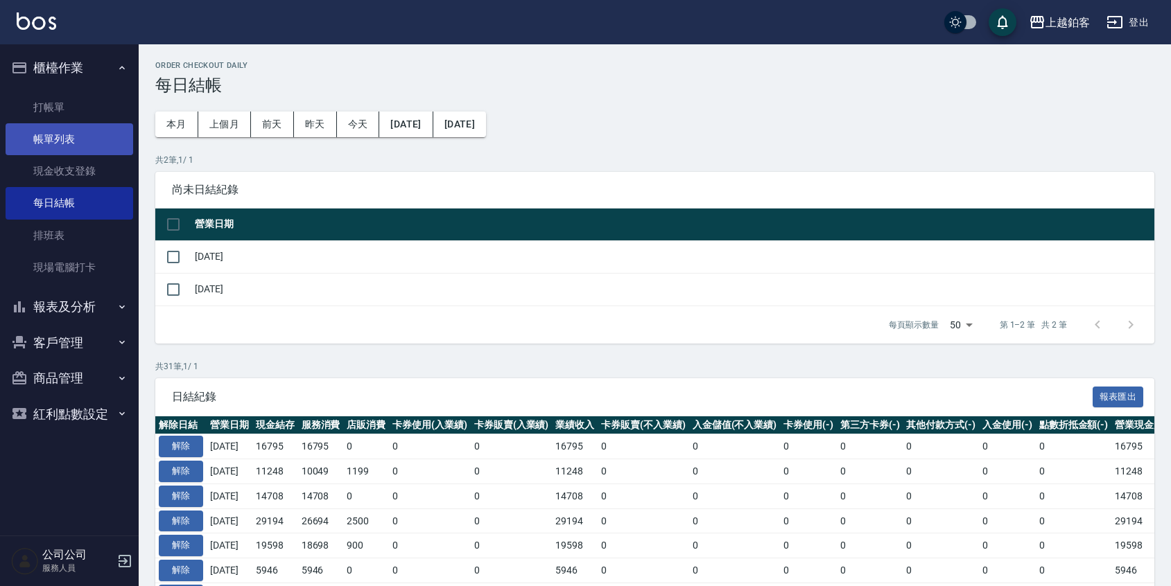
click at [52, 141] on link "帳單列表" at bounding box center [70, 139] width 128 height 32
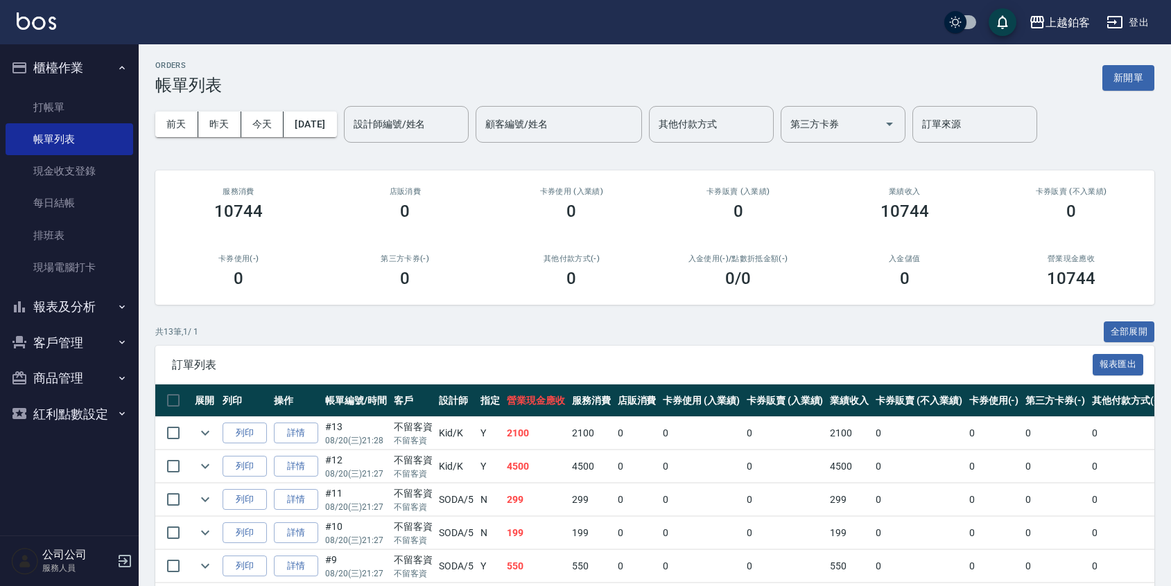
click at [293, 439] on link "詳情" at bounding box center [296, 433] width 44 height 21
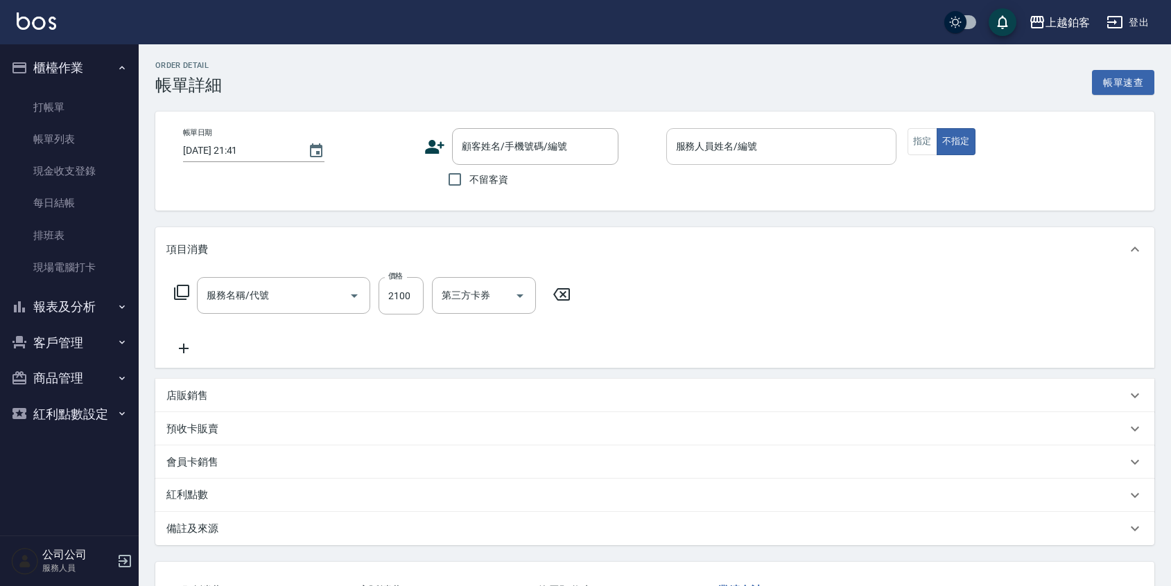
type input "[DATE] 21:28"
checkbox input "true"
type input "Kid-K"
type input "染髮C餐(短髮)(5203)"
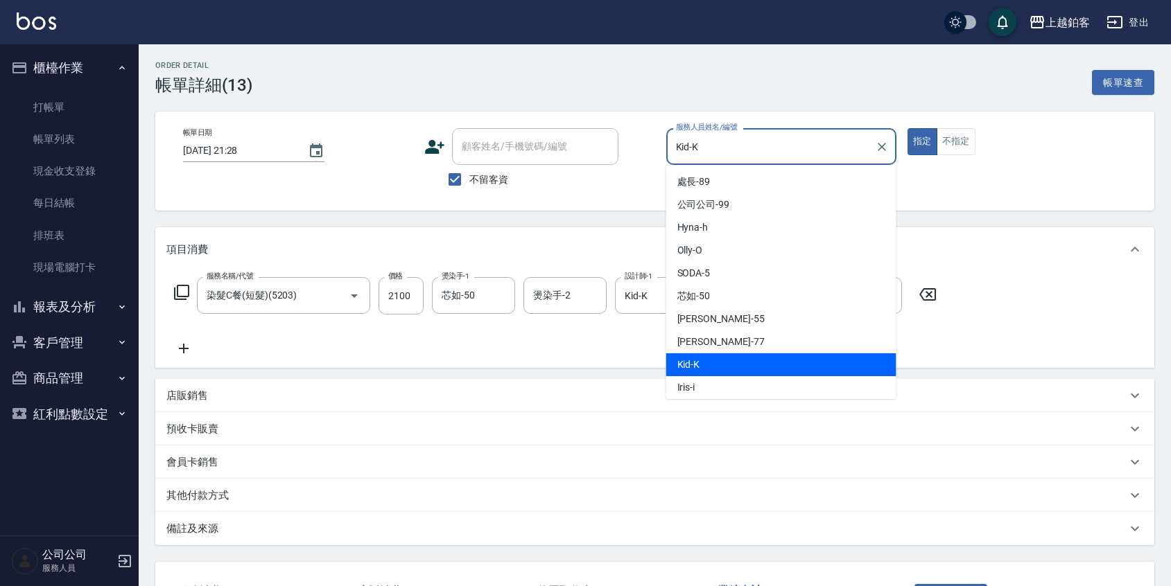
drag, startPoint x: 727, startPoint y: 144, endPoint x: 620, endPoint y: 128, distance: 108.6
click at [618, 132] on div "帳單日期 2025/08/20 21:28 顧客姓名/手機號碼/編號 顧客姓名/手機號碼/編號 不留客資 服務人員姓名/編號 Kid-K 服務人員姓名/編號 …" at bounding box center [655, 161] width 966 height 66
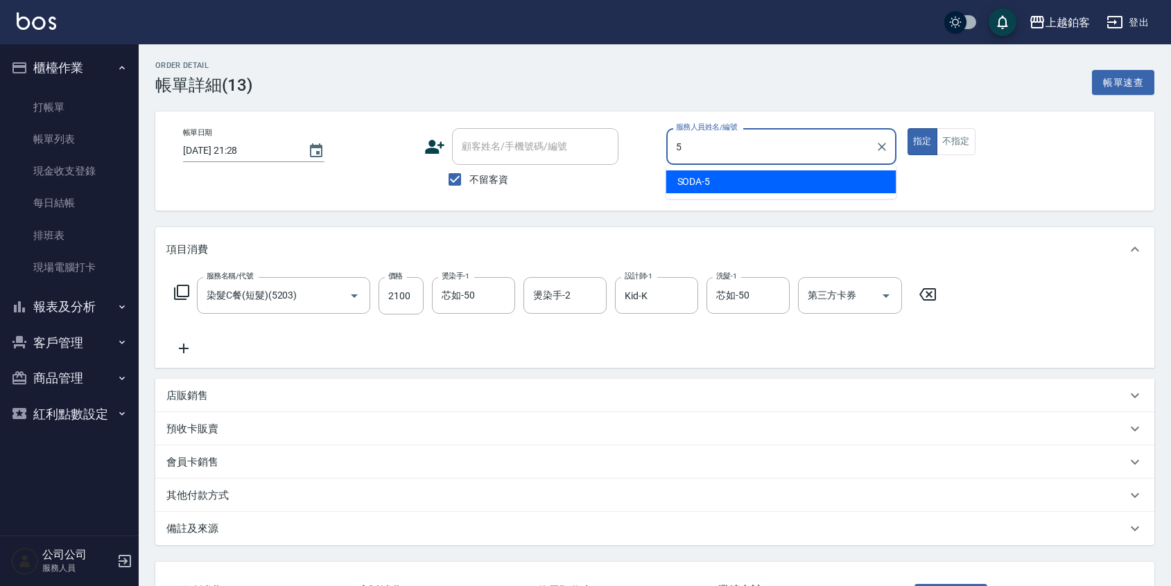
type input "SODA-5"
type button "true"
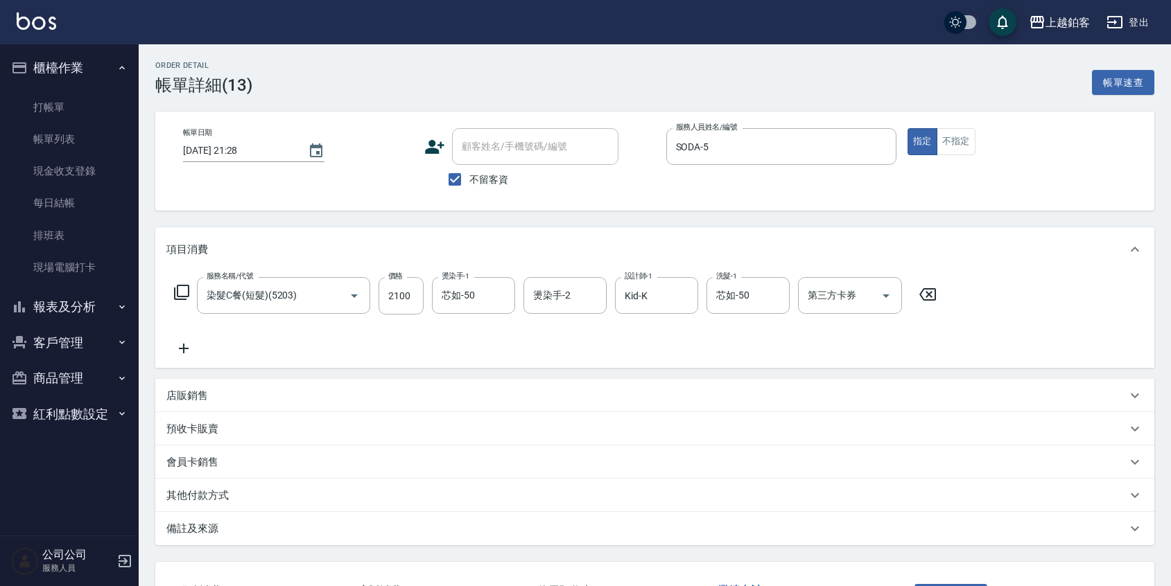
click at [1018, 351] on div "服務名稱/代號 染髮C餐(短髮)(5203) 服務名稱/代號 價格 2100 價格 燙染手-1 芯如-50 燙染手-1 燙染手-2 燙染手-2 設計師-1 K…" at bounding box center [654, 320] width 999 height 96
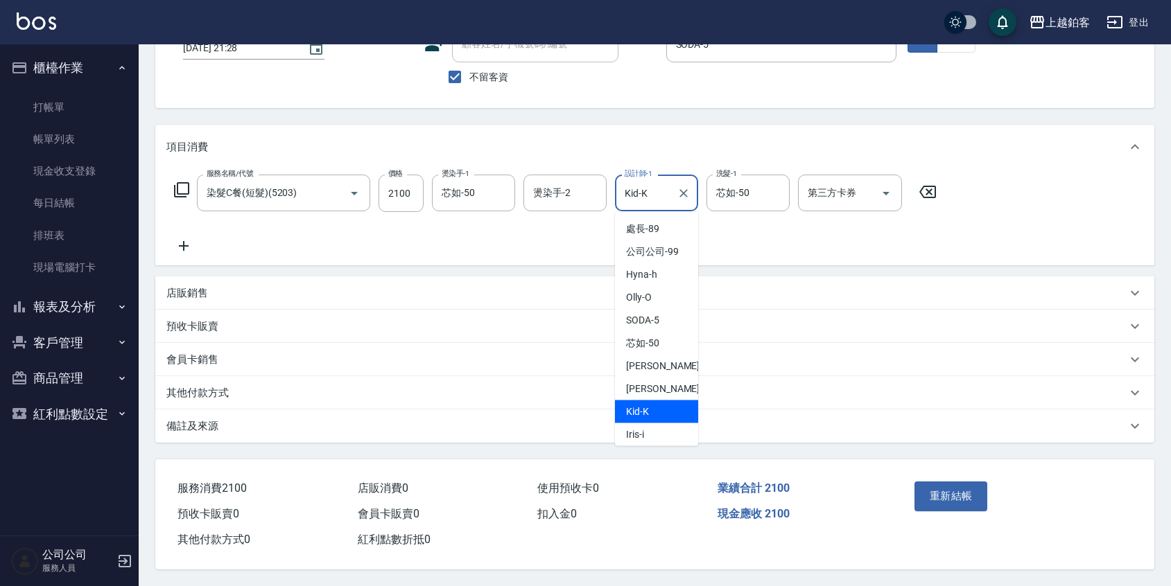
drag, startPoint x: 664, startPoint y: 186, endPoint x: 614, endPoint y: 185, distance: 49.9
click at [614, 185] on div "服務名稱/代號 染髮C餐(短髮)(5203) 服務名稱/代號 價格 2100 價格 燙染手-1 芯如-50 燙染手-1 燙染手-2 燙染手-2 設計師-1 K…" at bounding box center [555, 193] width 778 height 37
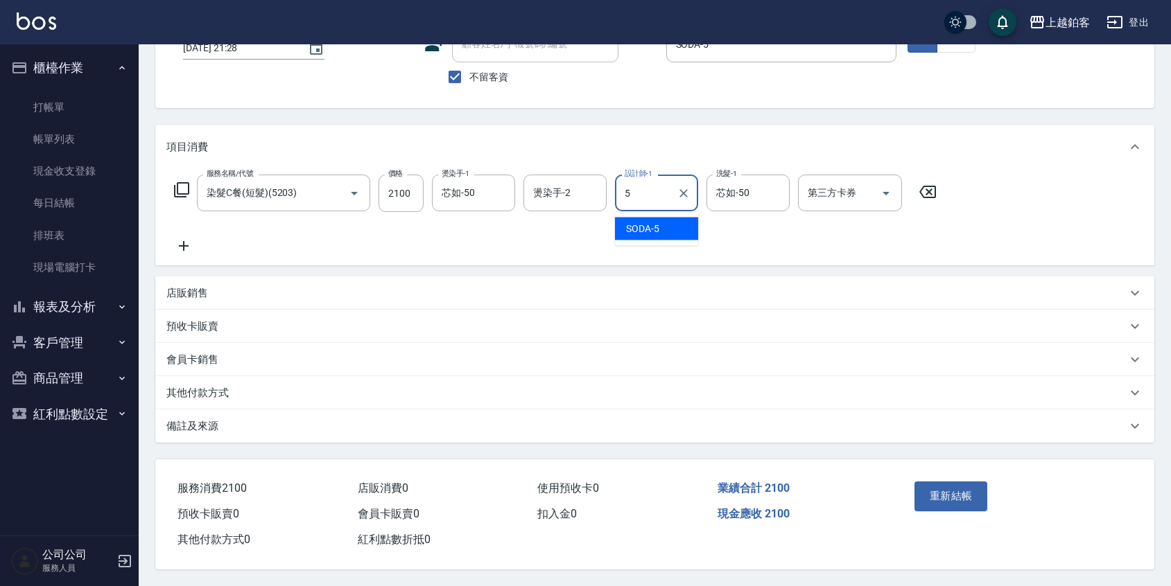
type input "SODA-5"
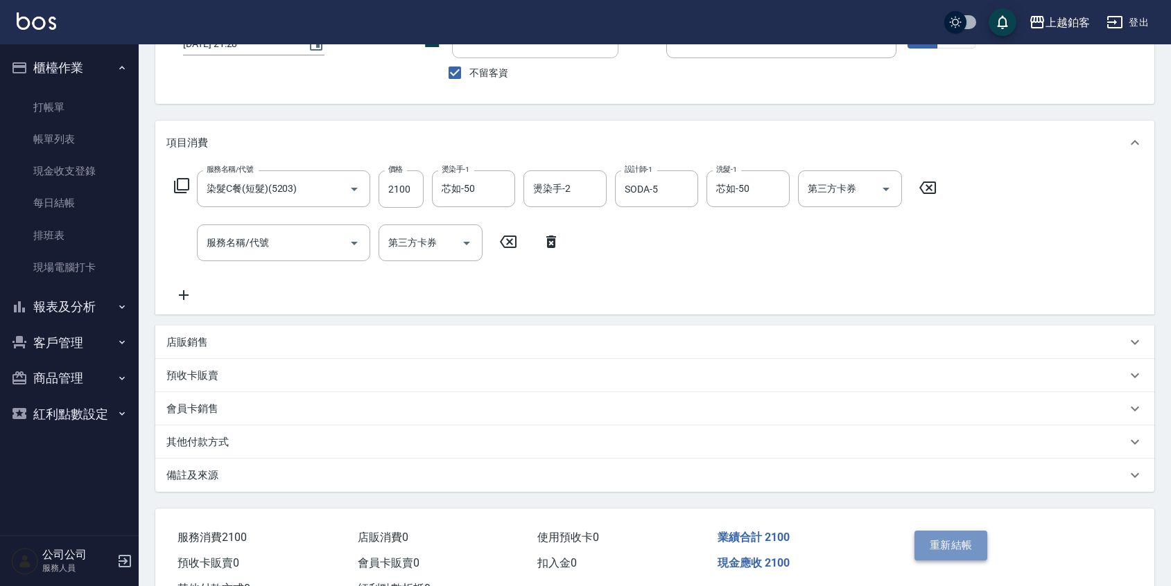
click at [931, 548] on button "重新結帳" at bounding box center [950, 545] width 73 height 29
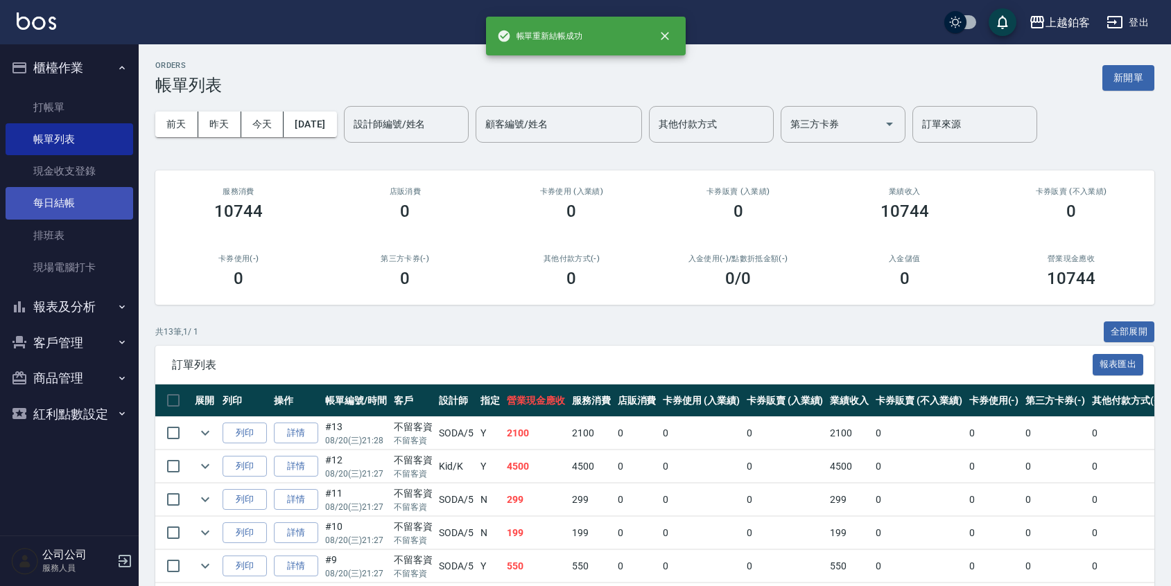
click at [69, 211] on link "每日結帳" at bounding box center [70, 203] width 128 height 32
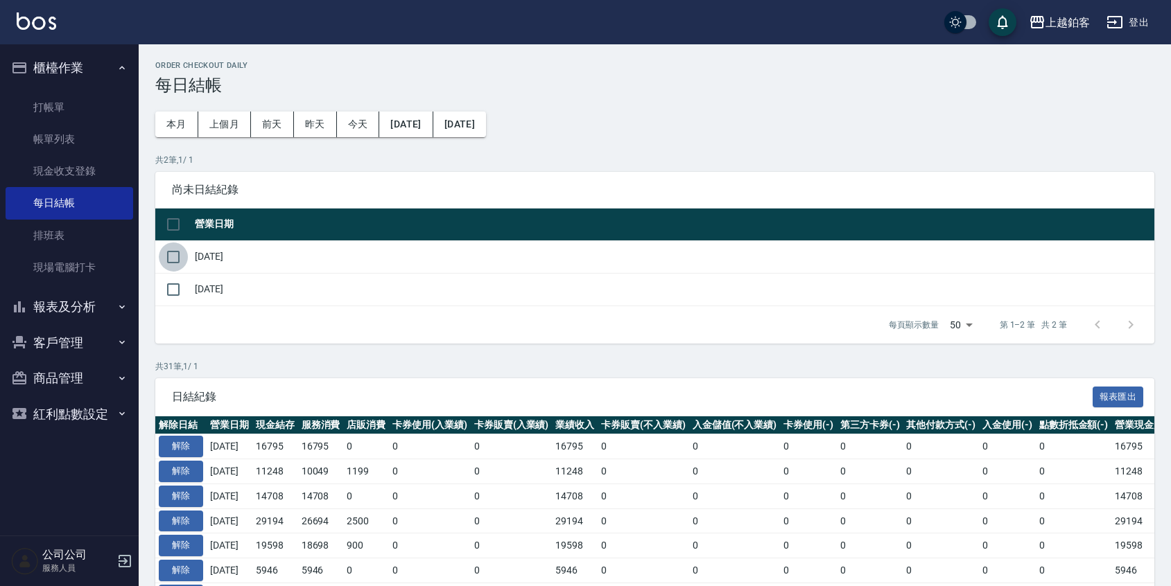
click at [179, 263] on input "checkbox" at bounding box center [173, 257] width 29 height 29
checkbox input "true"
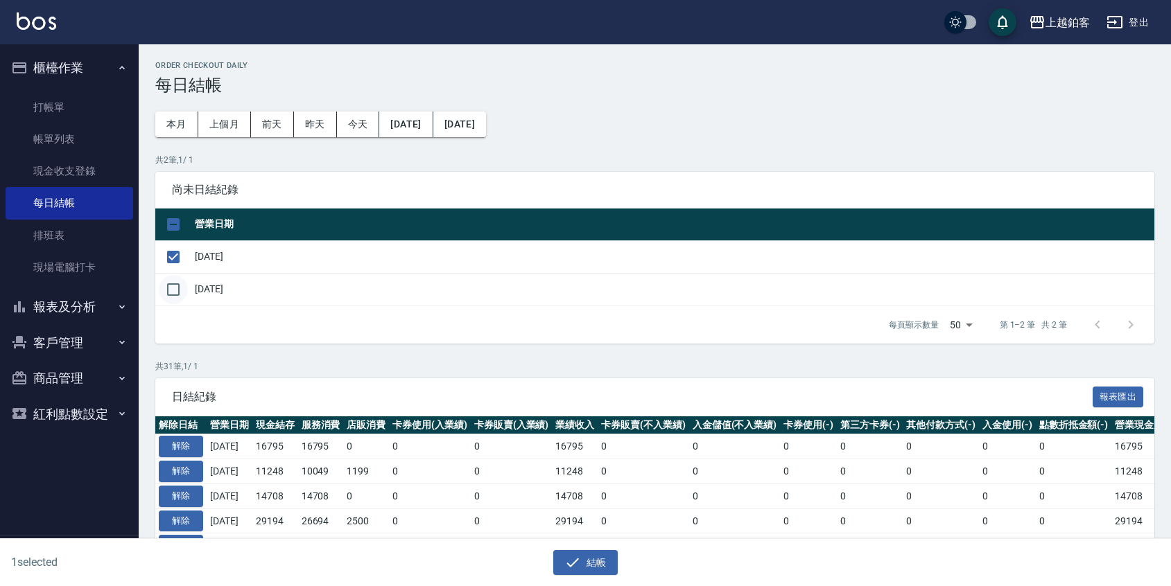
click at [168, 294] on input "checkbox" at bounding box center [173, 289] width 29 height 29
checkbox input "true"
click at [178, 270] on input "checkbox" at bounding box center [173, 257] width 29 height 29
checkbox input "false"
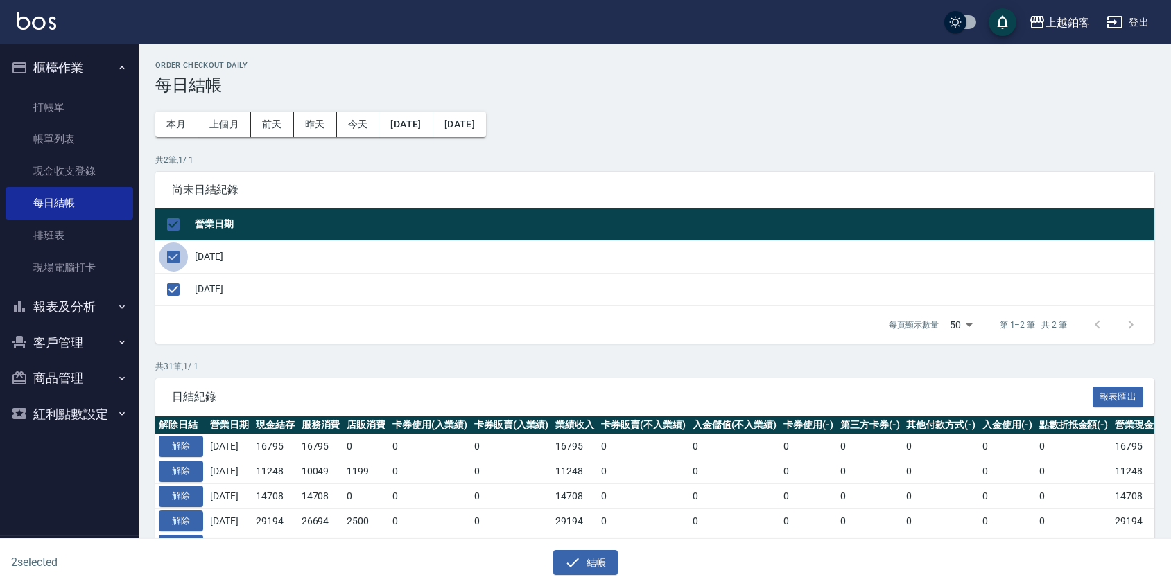
checkbox input "false"
click at [595, 550] on button "結帳" at bounding box center [585, 563] width 64 height 26
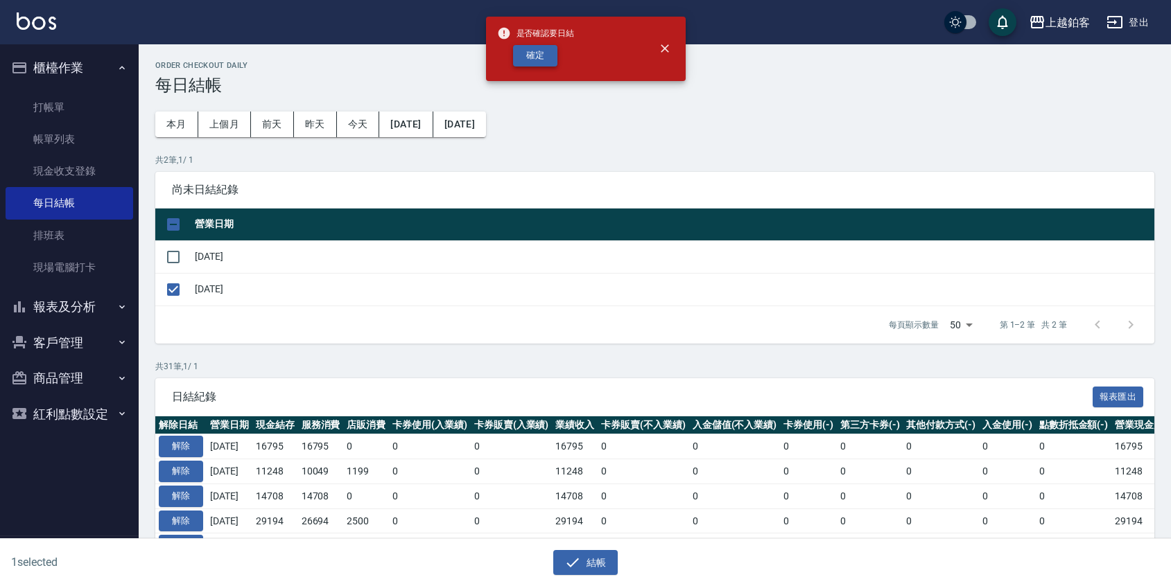
click at [531, 57] on button "確定" at bounding box center [535, 55] width 44 height 21
checkbox input "false"
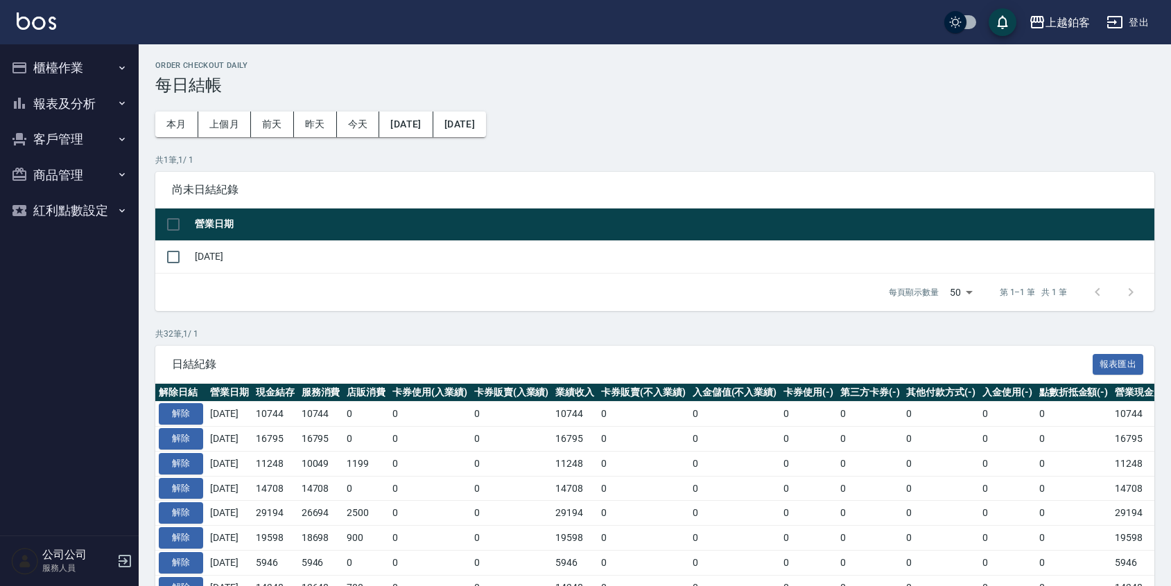
click at [49, 112] on button "報表及分析" at bounding box center [70, 104] width 128 height 36
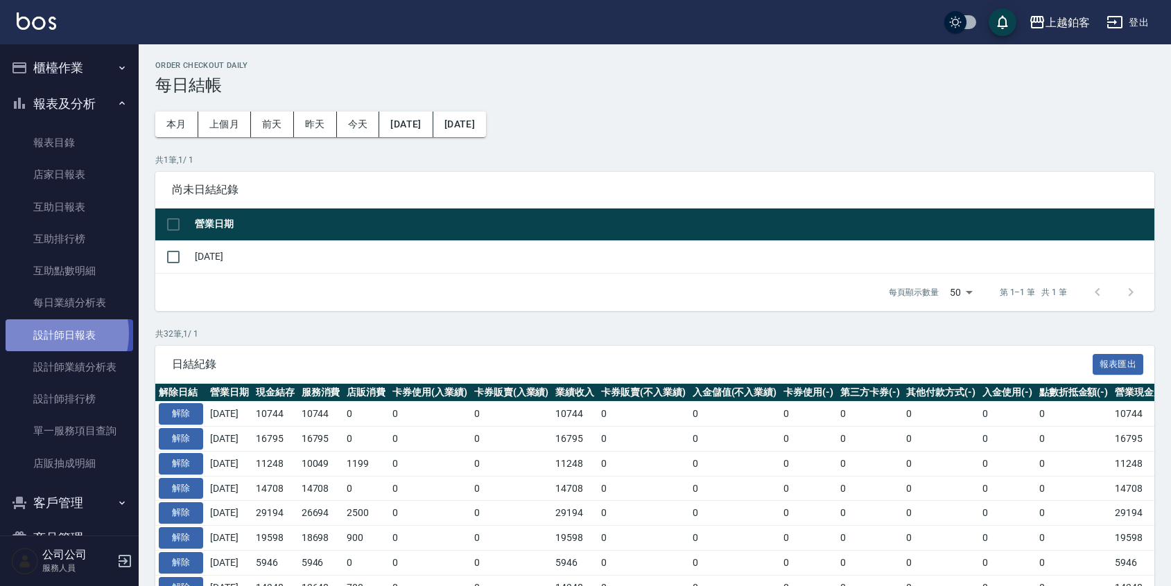
click at [52, 333] on link "設計師日報表" at bounding box center [70, 336] width 128 height 32
